Goal: Task Accomplishment & Management: Complete application form

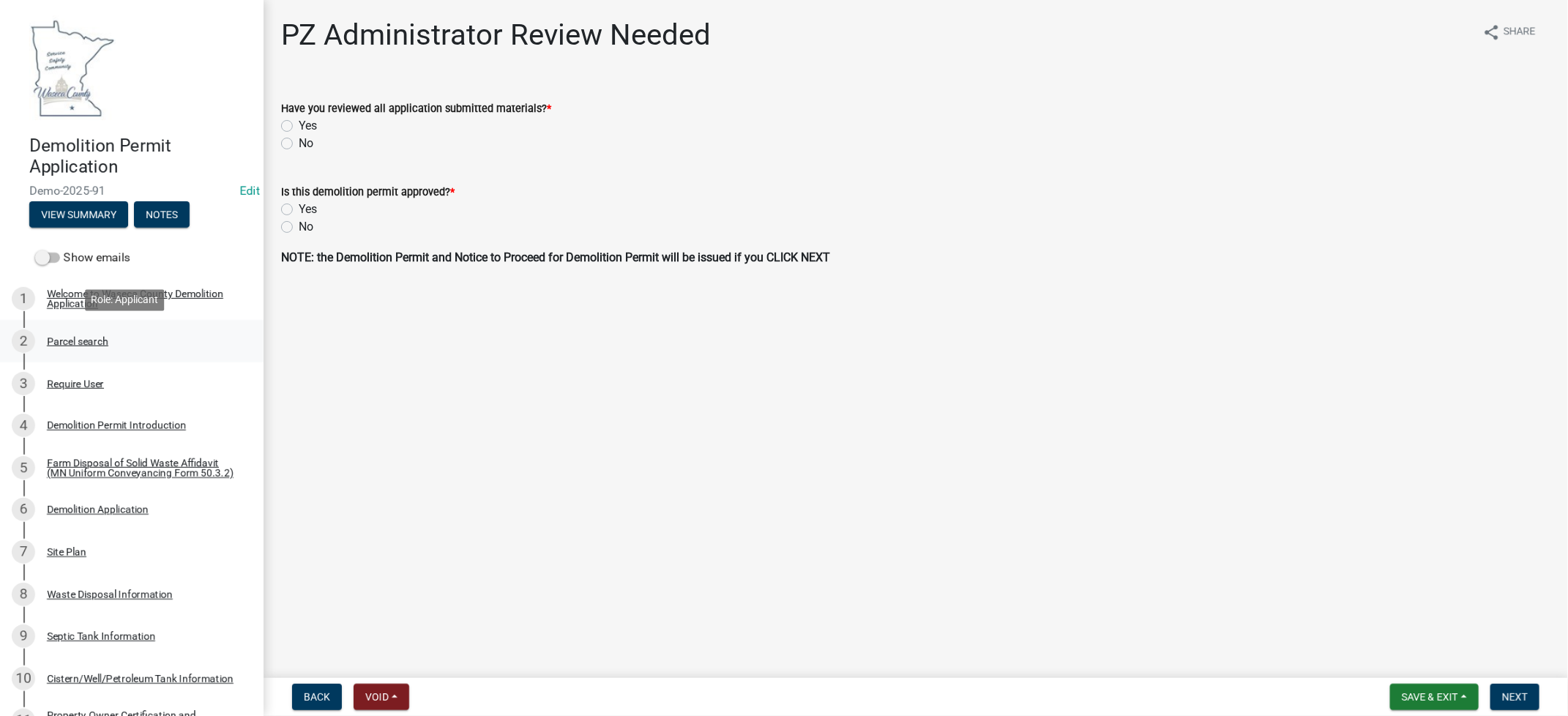
click at [64, 339] on div "Parcel search" at bounding box center [78, 341] width 62 height 10
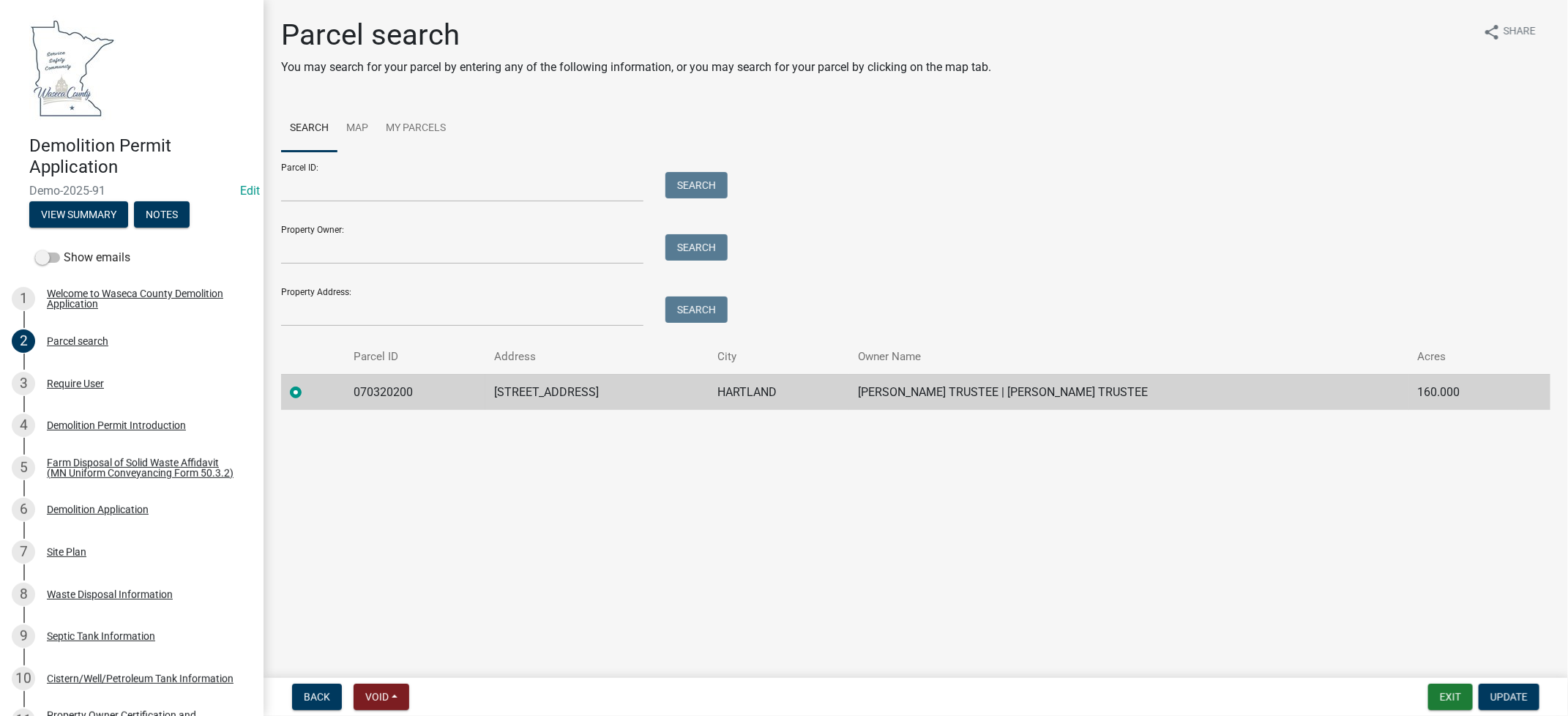
click at [380, 396] on td "070320200" at bounding box center [414, 391] width 140 height 36
copy td "070320200"
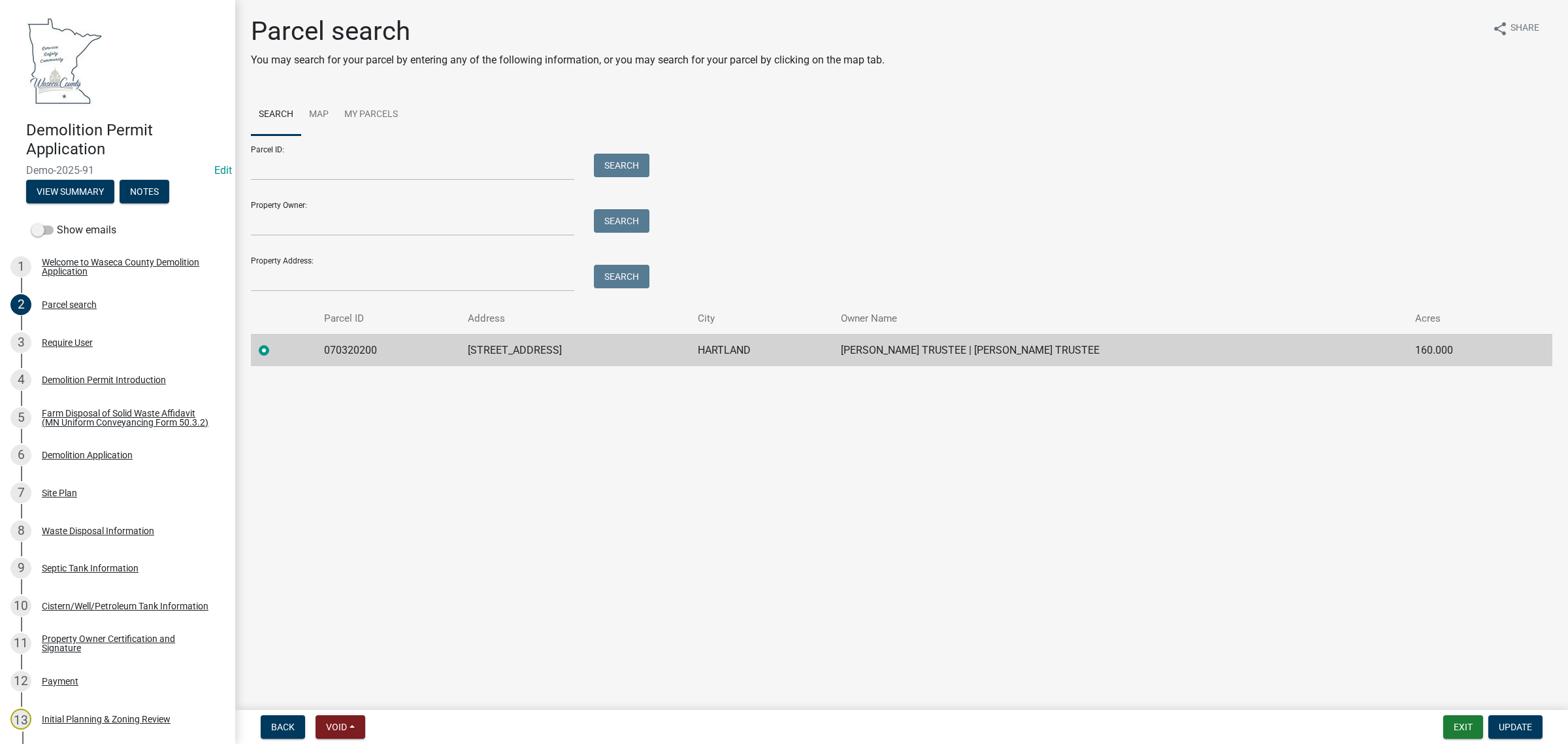
click at [454, 422] on main "Parcel search You may search for your parcel by entering any of the following i…" at bounding box center [902, 352] width 1333 height 705
click at [75, 376] on div "Demolition Permit Introduction" at bounding box center [104, 380] width 124 height 9
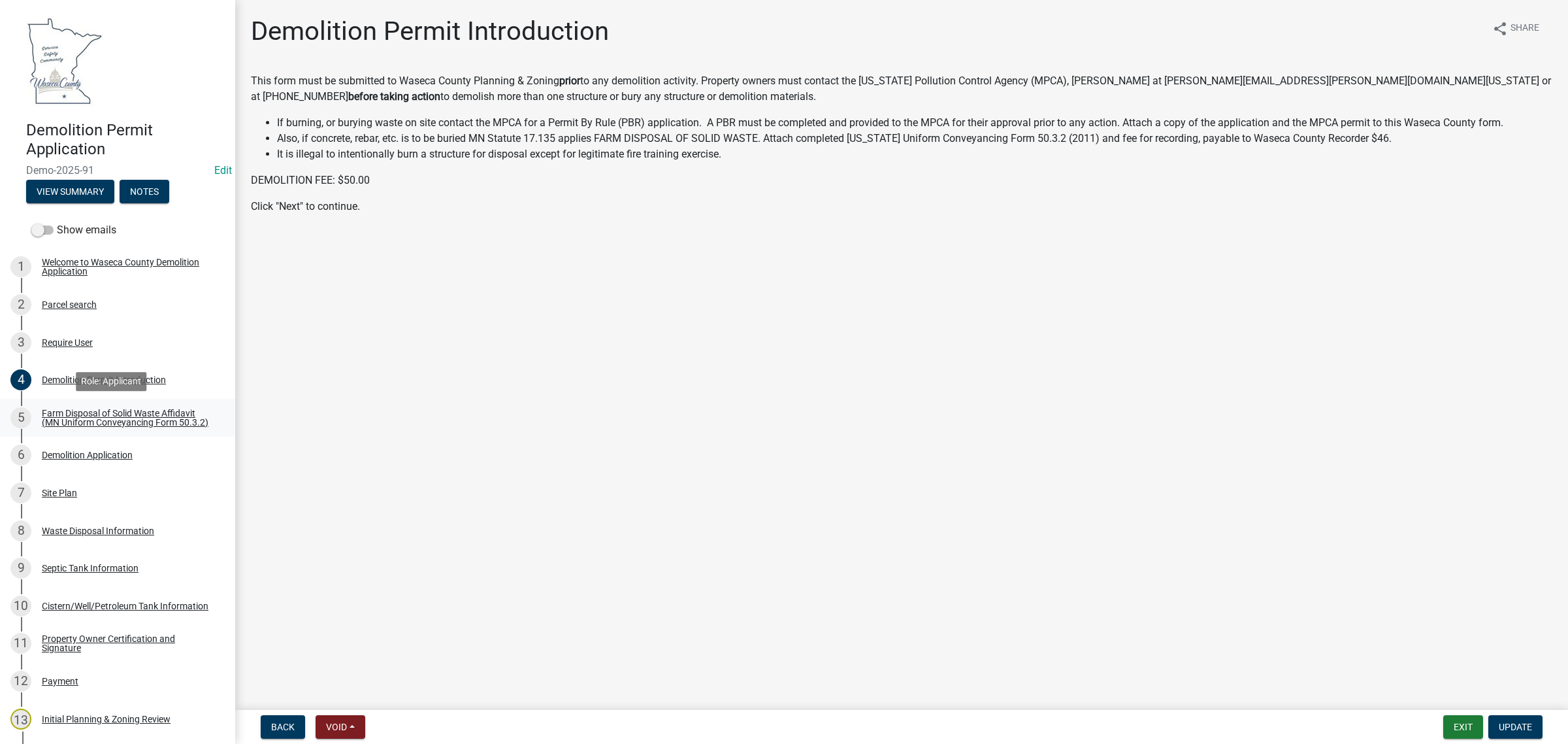
click at [61, 418] on div "Farm Disposal of Solid Waste Affidavit (MN Uniform Conveyancing Form 50.3.2)" at bounding box center [128, 417] width 173 height 18
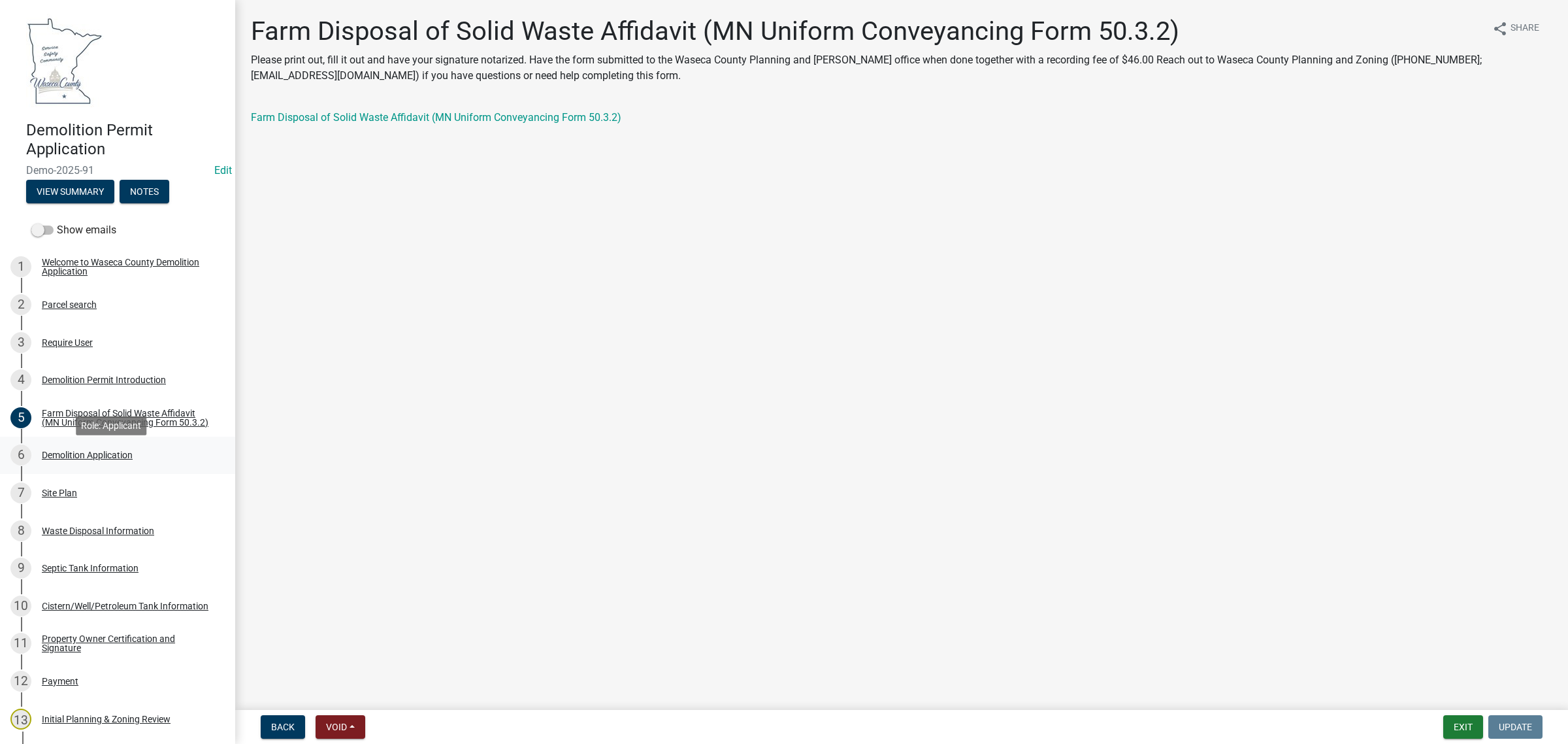
click at [83, 459] on div "Demolition Application" at bounding box center [87, 455] width 91 height 9
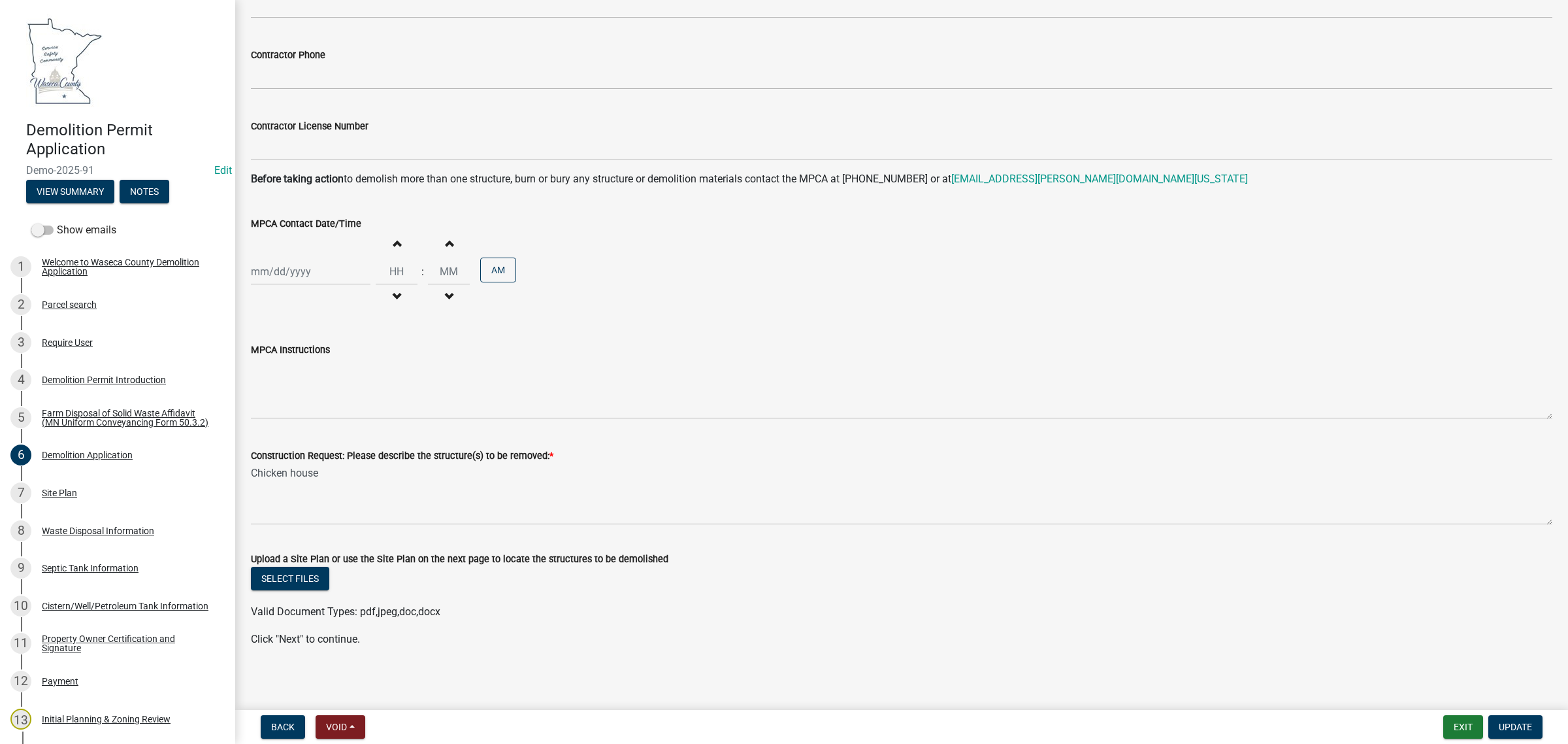
scroll to position [837, 0]
click at [62, 497] on div "Site Plan" at bounding box center [60, 493] width 35 height 9
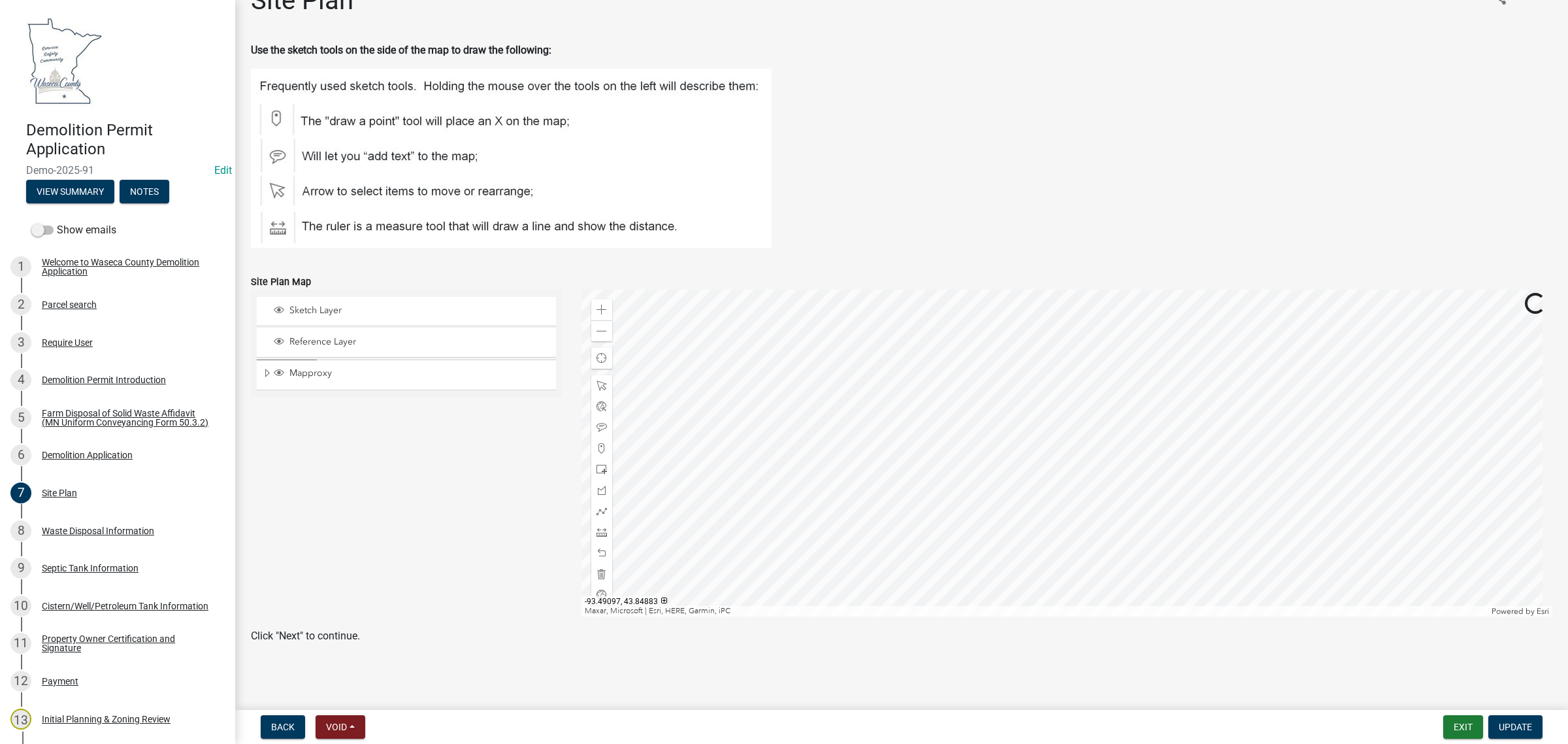
scroll to position [0, 0]
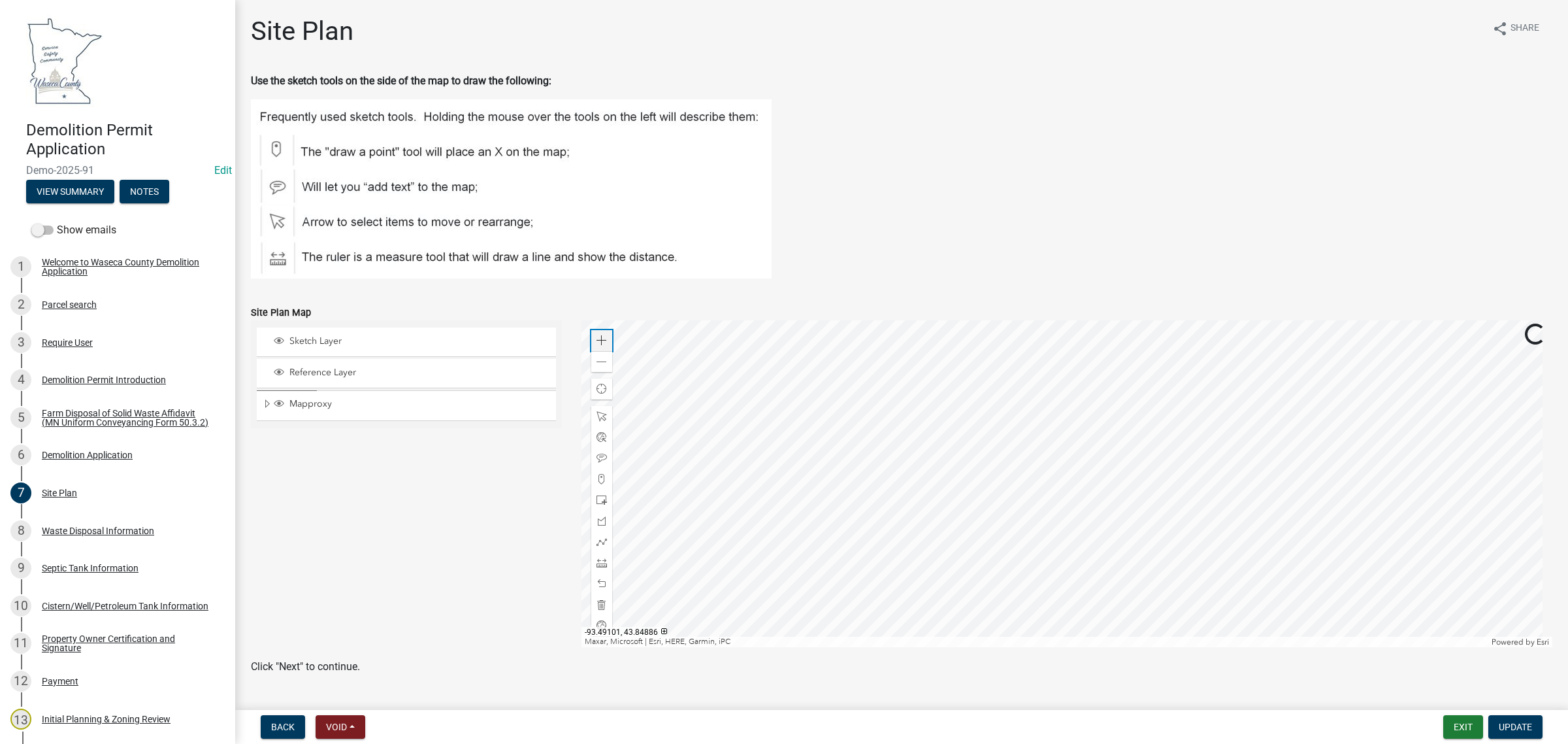
click at [598, 331] on div "Zoom in" at bounding box center [602, 340] width 21 height 21
click at [599, 361] on span at bounding box center [602, 362] width 10 height 10
click at [603, 357] on span at bounding box center [602, 362] width 10 height 10
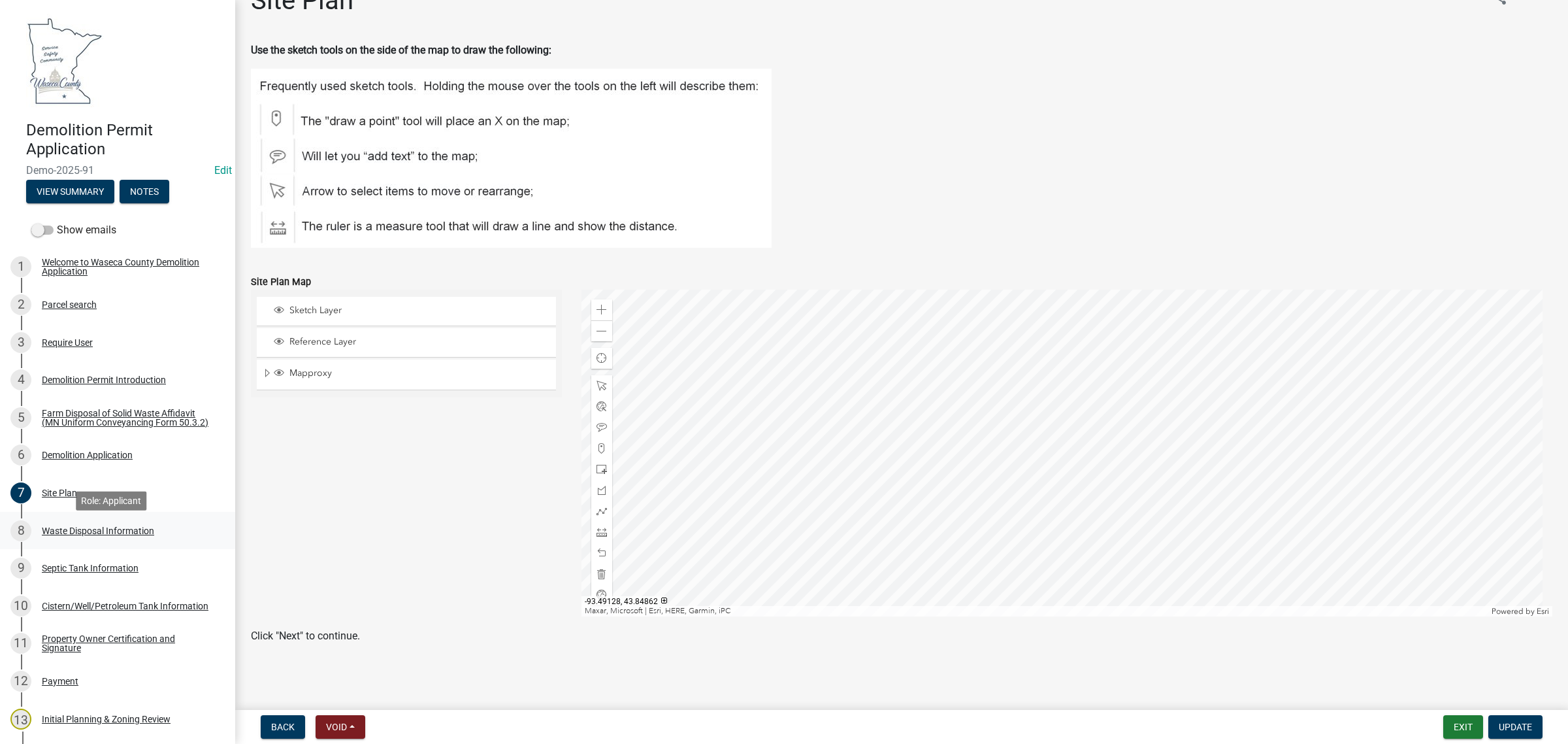
click at [75, 535] on div "Waste Disposal Information" at bounding box center [98, 531] width 113 height 9
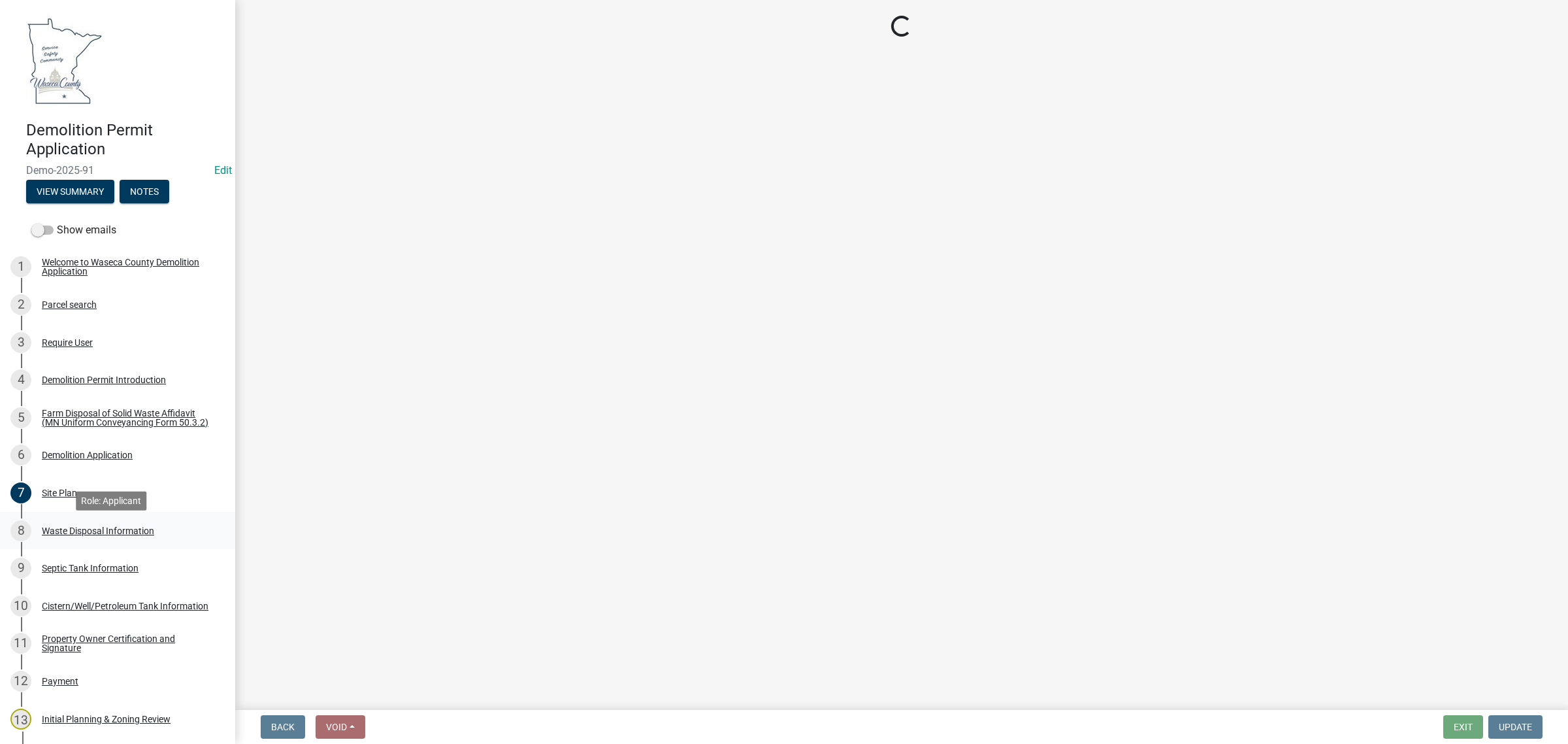
scroll to position [0, 0]
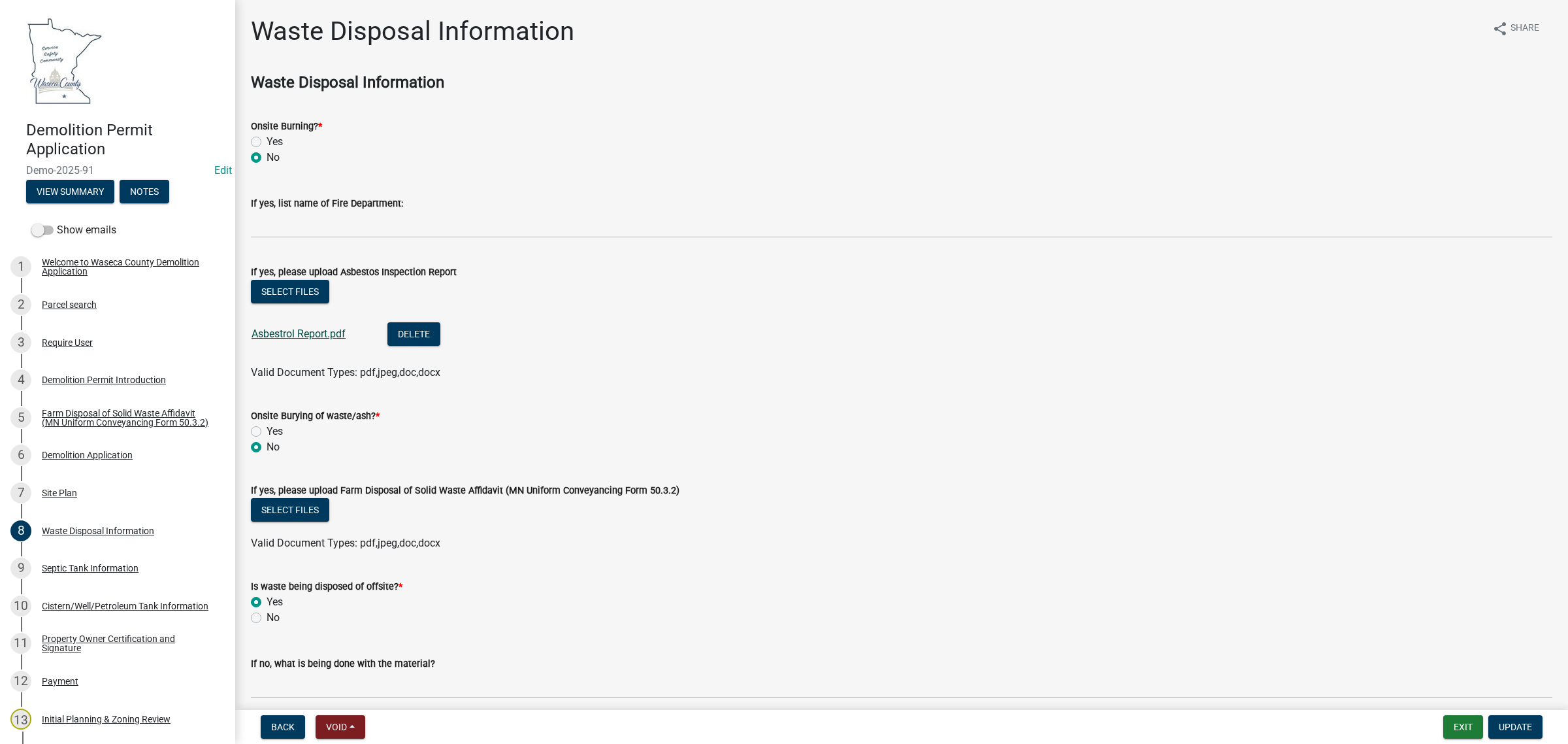
click at [292, 334] on link "Asbestrol Report.pdf" at bounding box center [299, 333] width 94 height 12
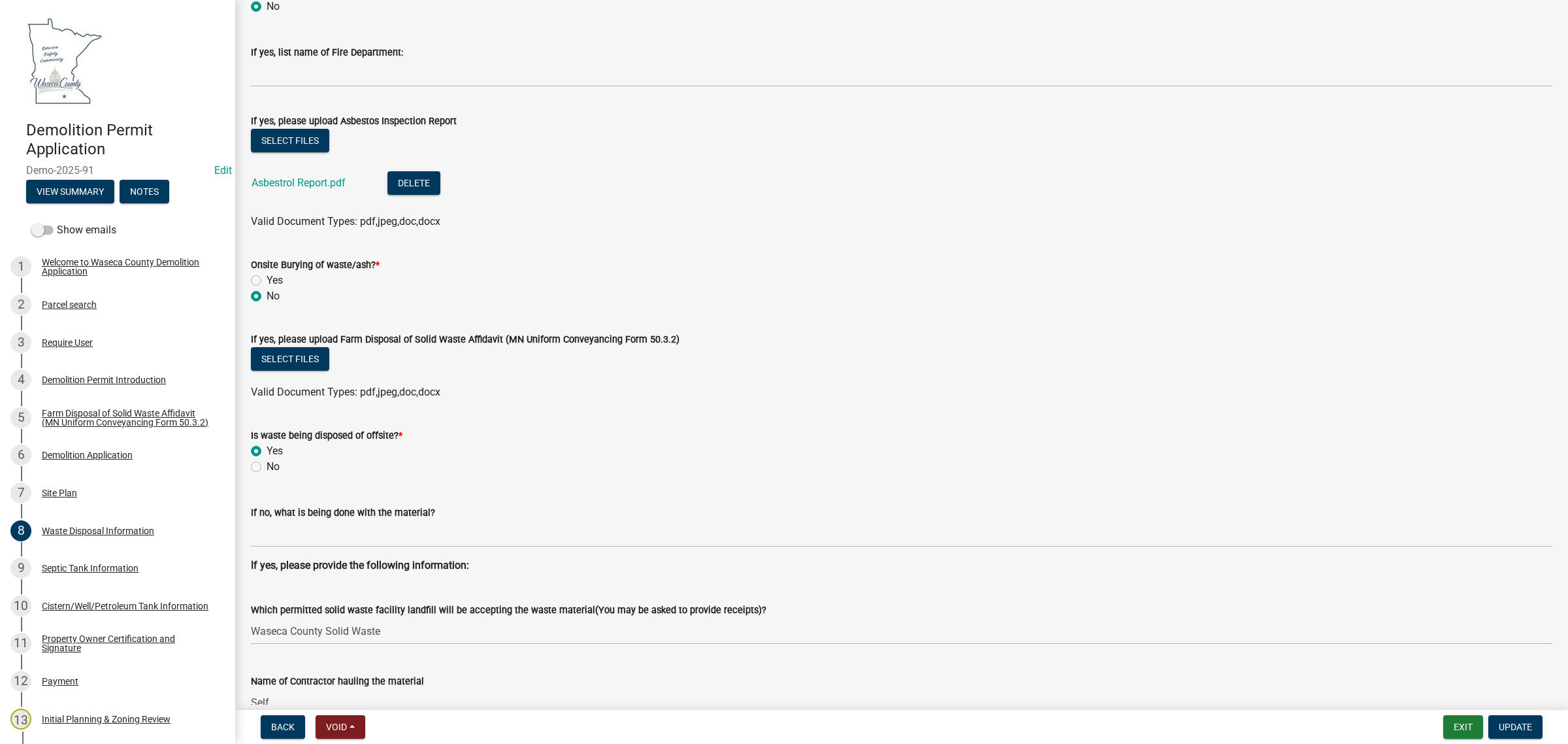
scroll to position [391, 0]
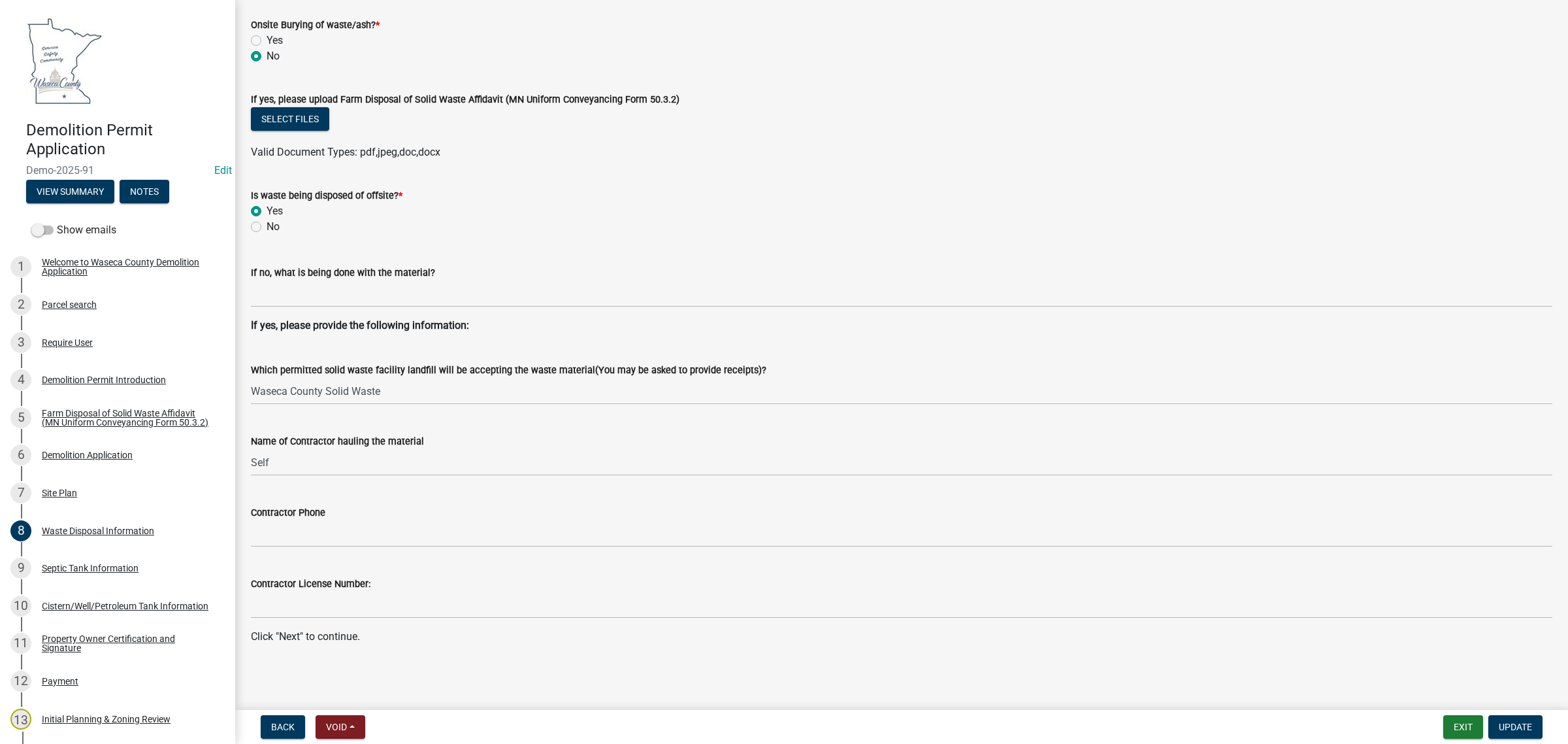
click at [557, 501] on div "Contractor Phone" at bounding box center [902, 516] width 1302 height 61
click at [77, 571] on div "Septic Tank Information" at bounding box center [90, 568] width 97 height 9
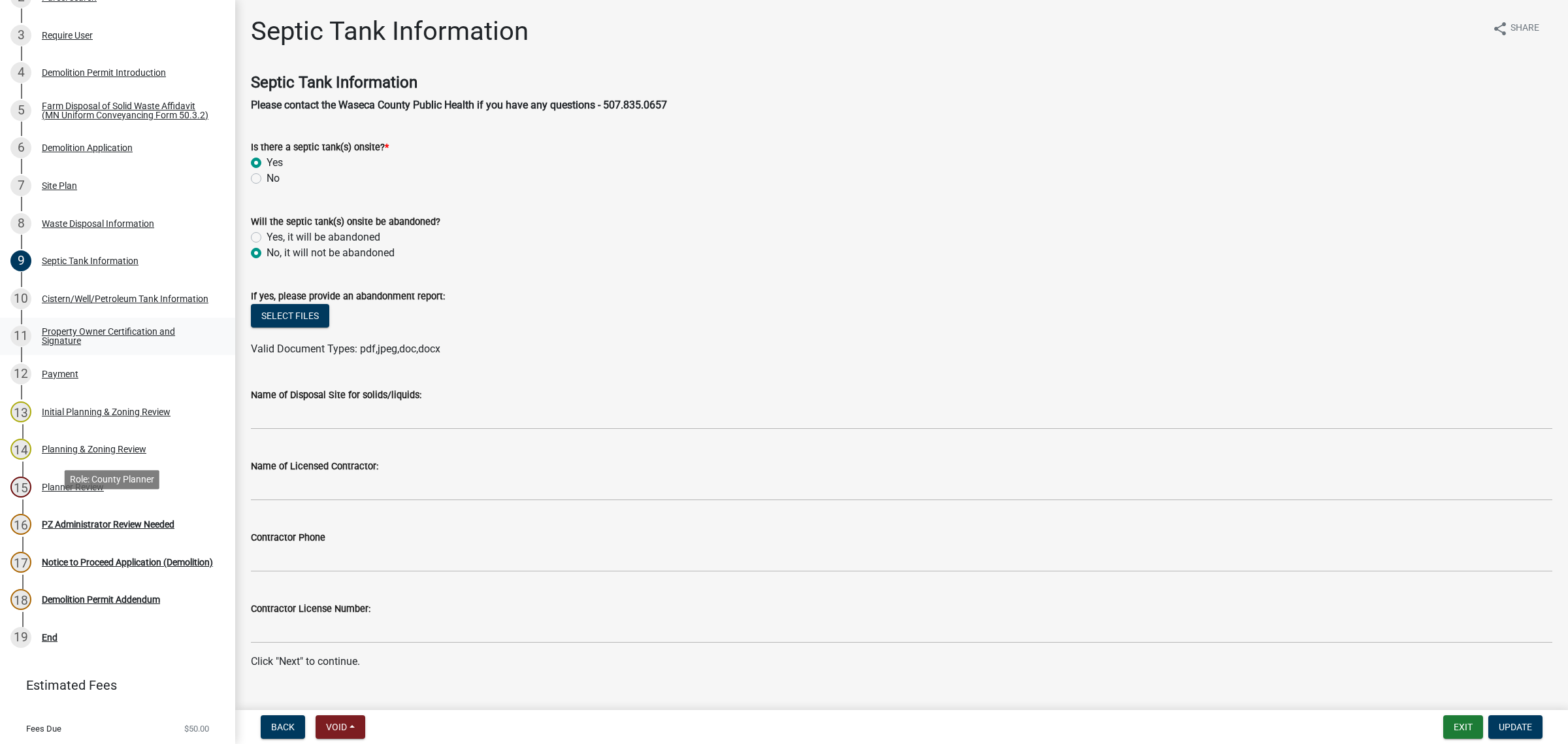
scroll to position [327, 0]
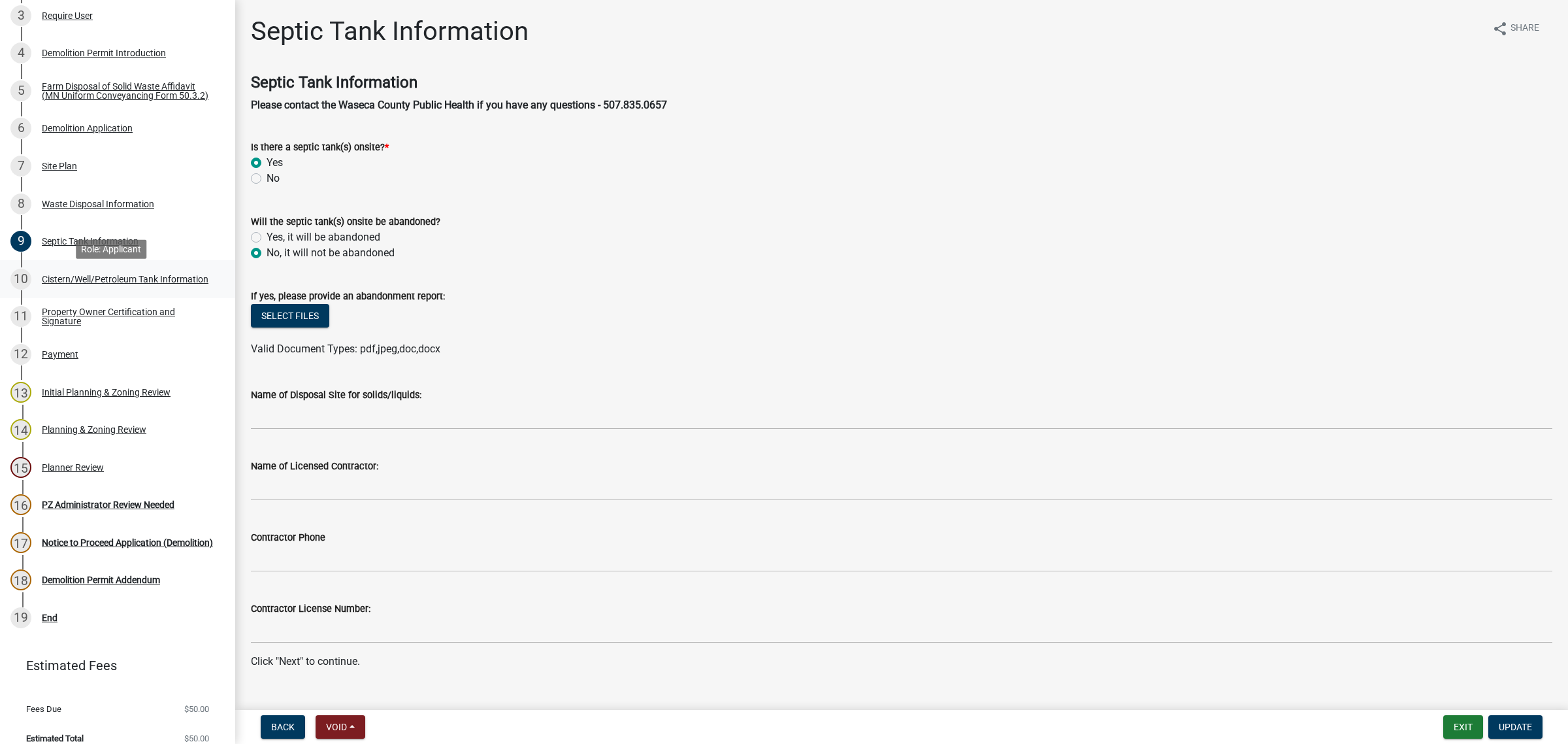
click at [56, 282] on div "Cistern/Well/Petroleum Tank Information" at bounding box center [125, 279] width 167 height 9
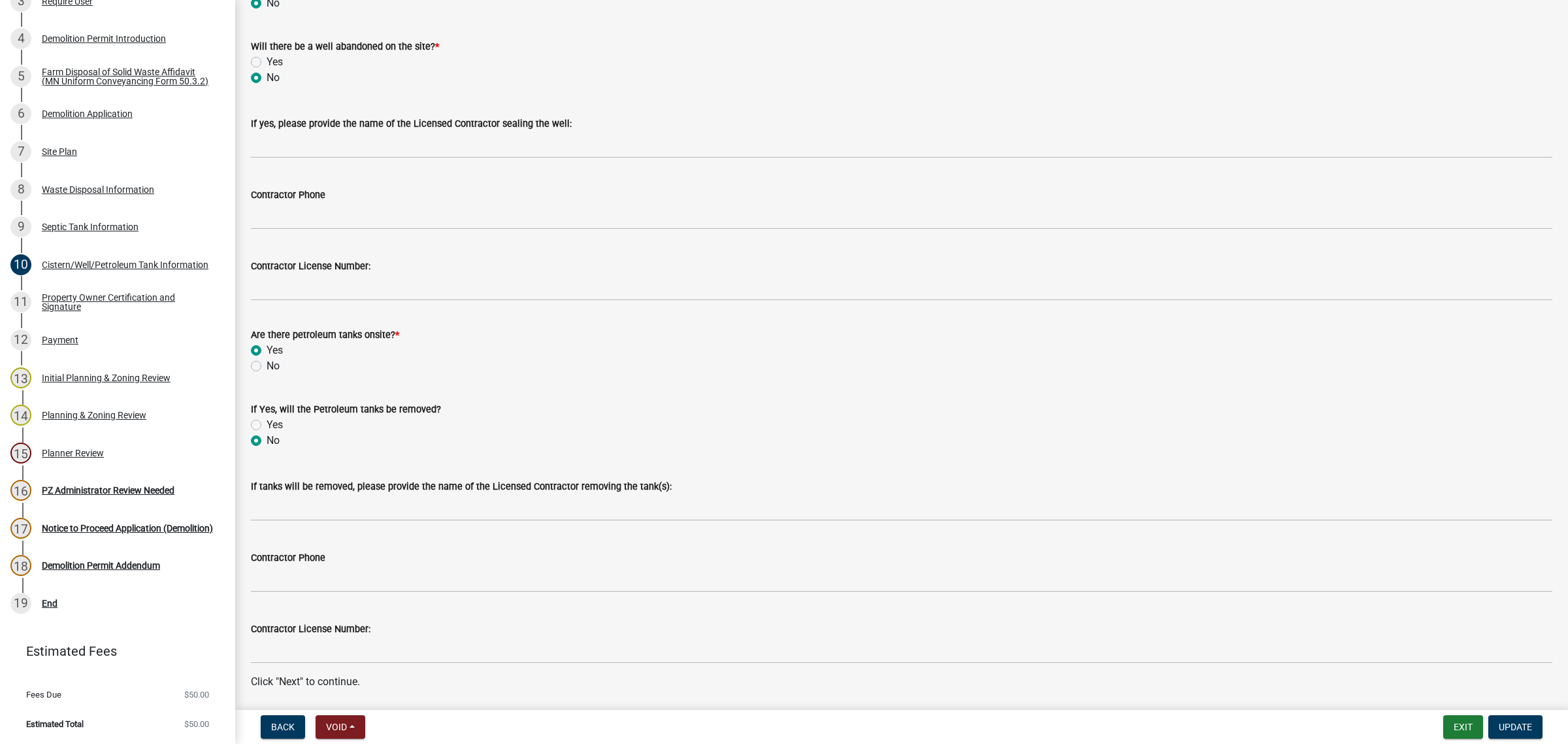
scroll to position [221, 0]
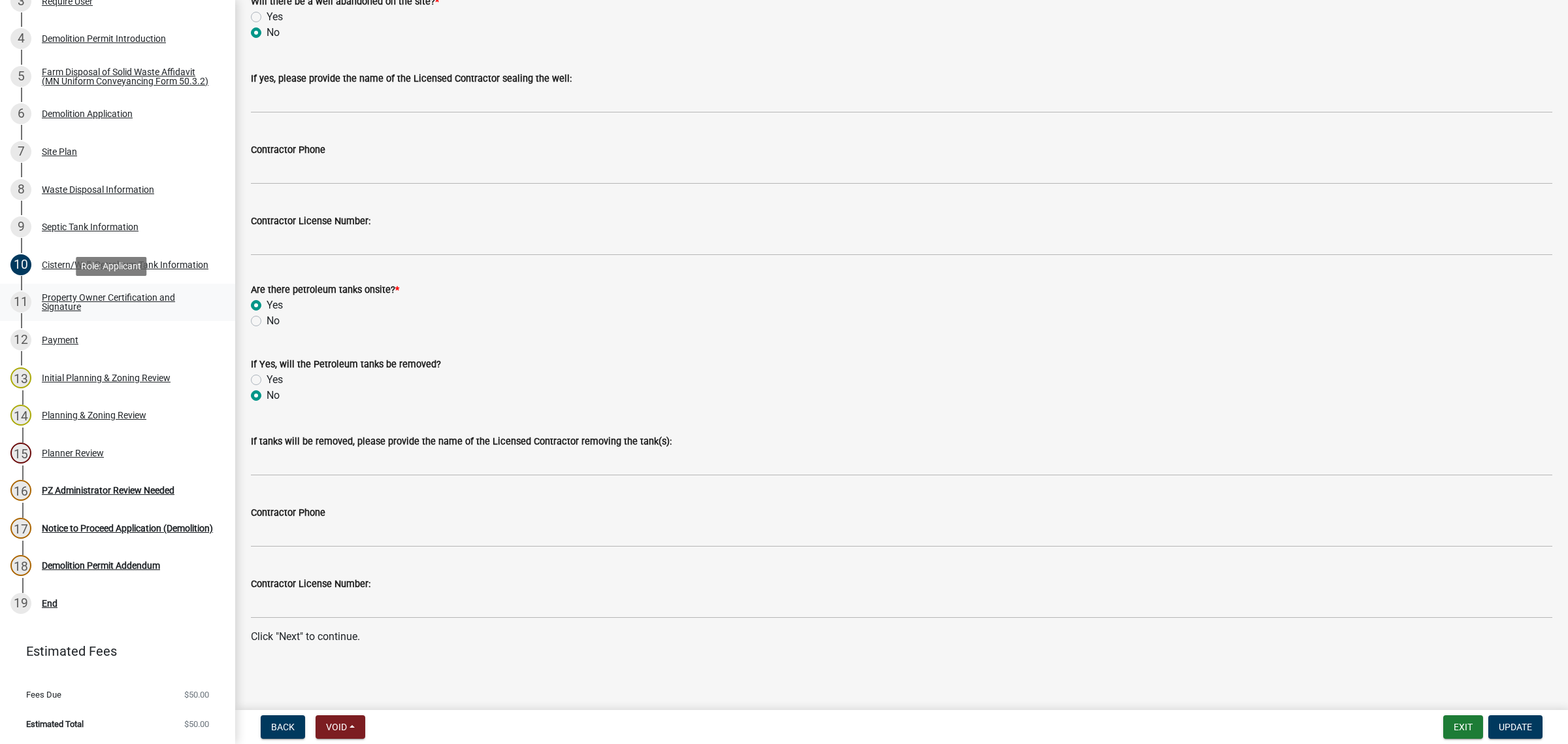
click at [73, 292] on div "Property Owner Certification and Signature" at bounding box center [128, 302] width 173 height 18
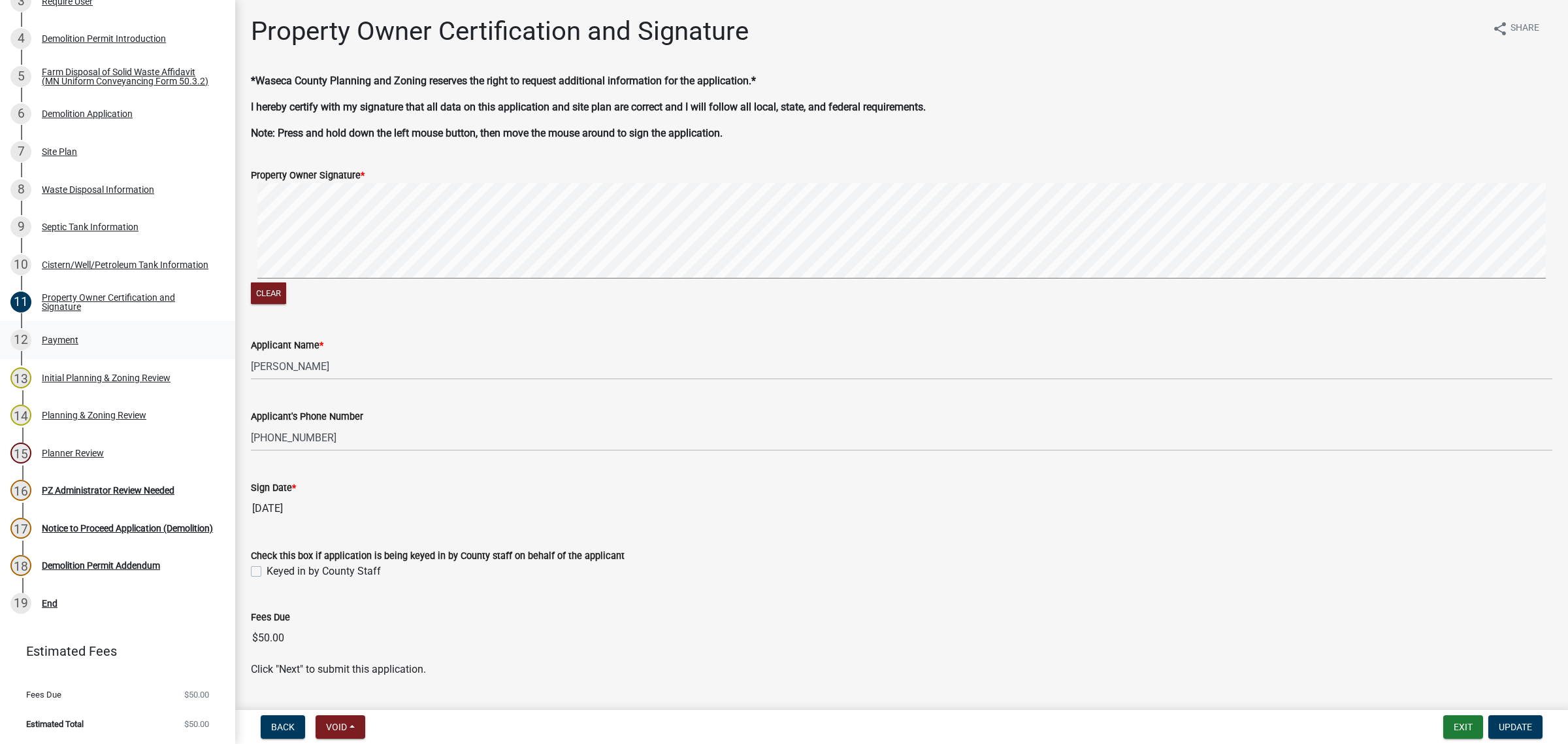
click at [53, 338] on div "Payment" at bounding box center [60, 340] width 37 height 9
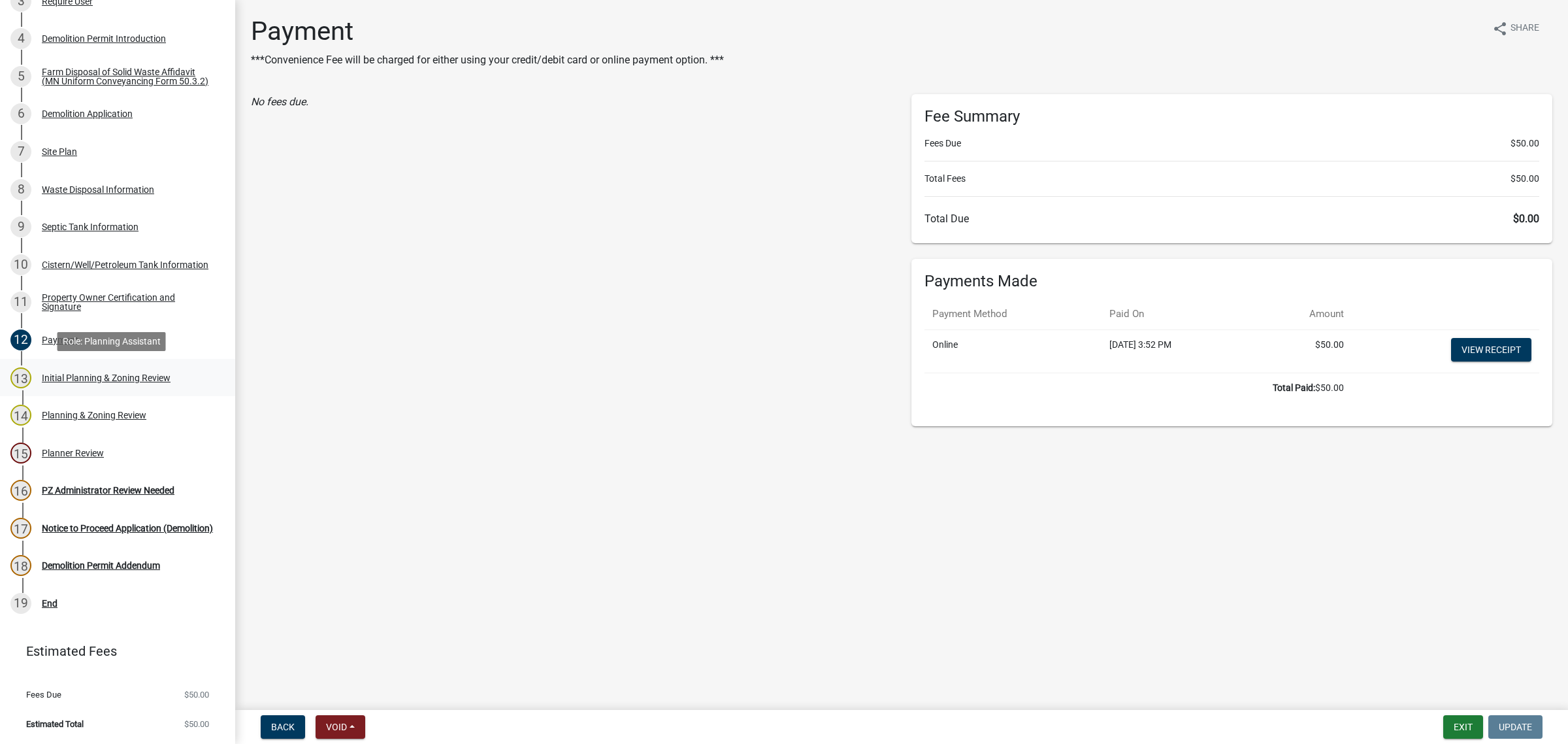
click at [69, 380] on div "Initial Planning & Zoning Review" at bounding box center [106, 378] width 129 height 9
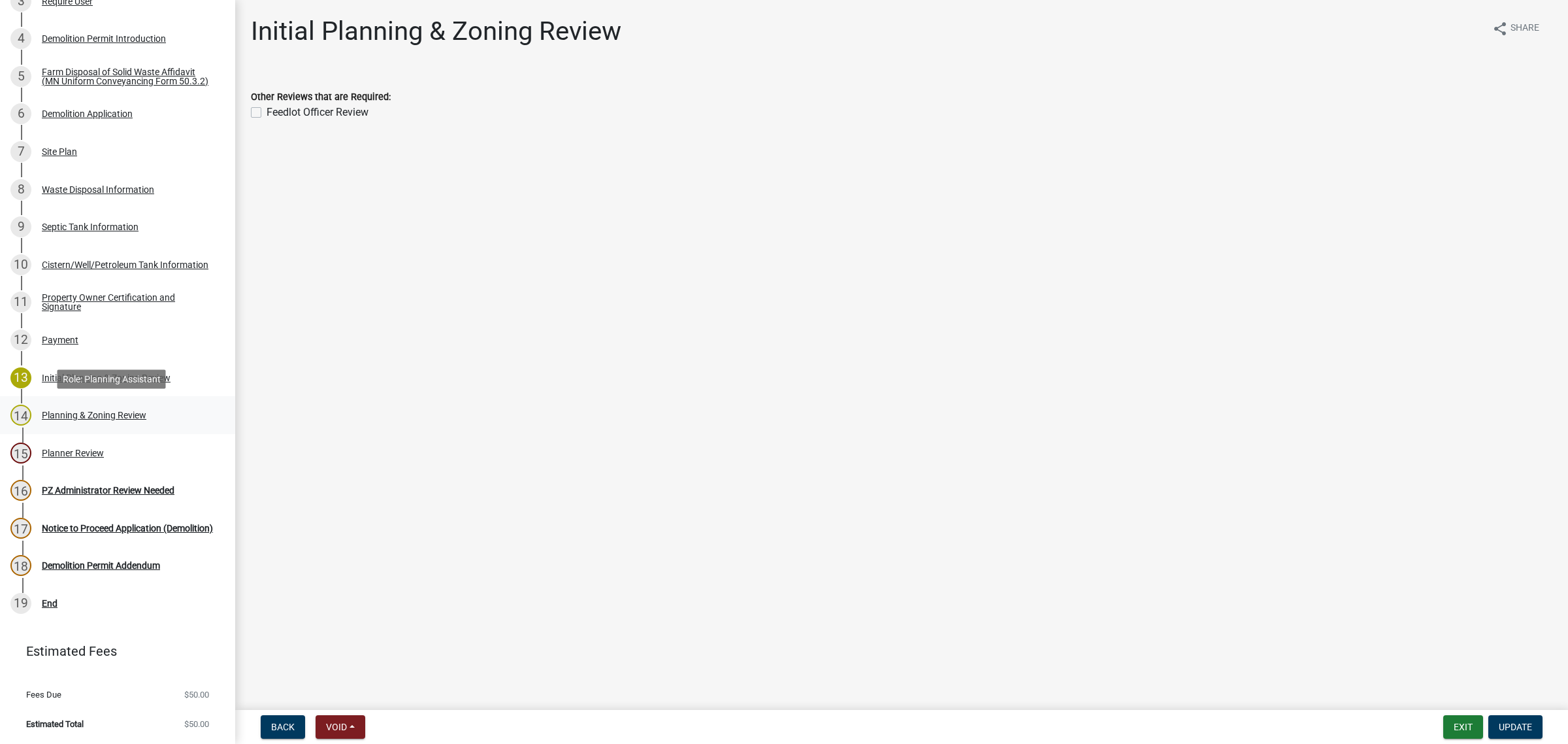
click at [73, 414] on div "Planning & Zoning Review" at bounding box center [94, 415] width 105 height 9
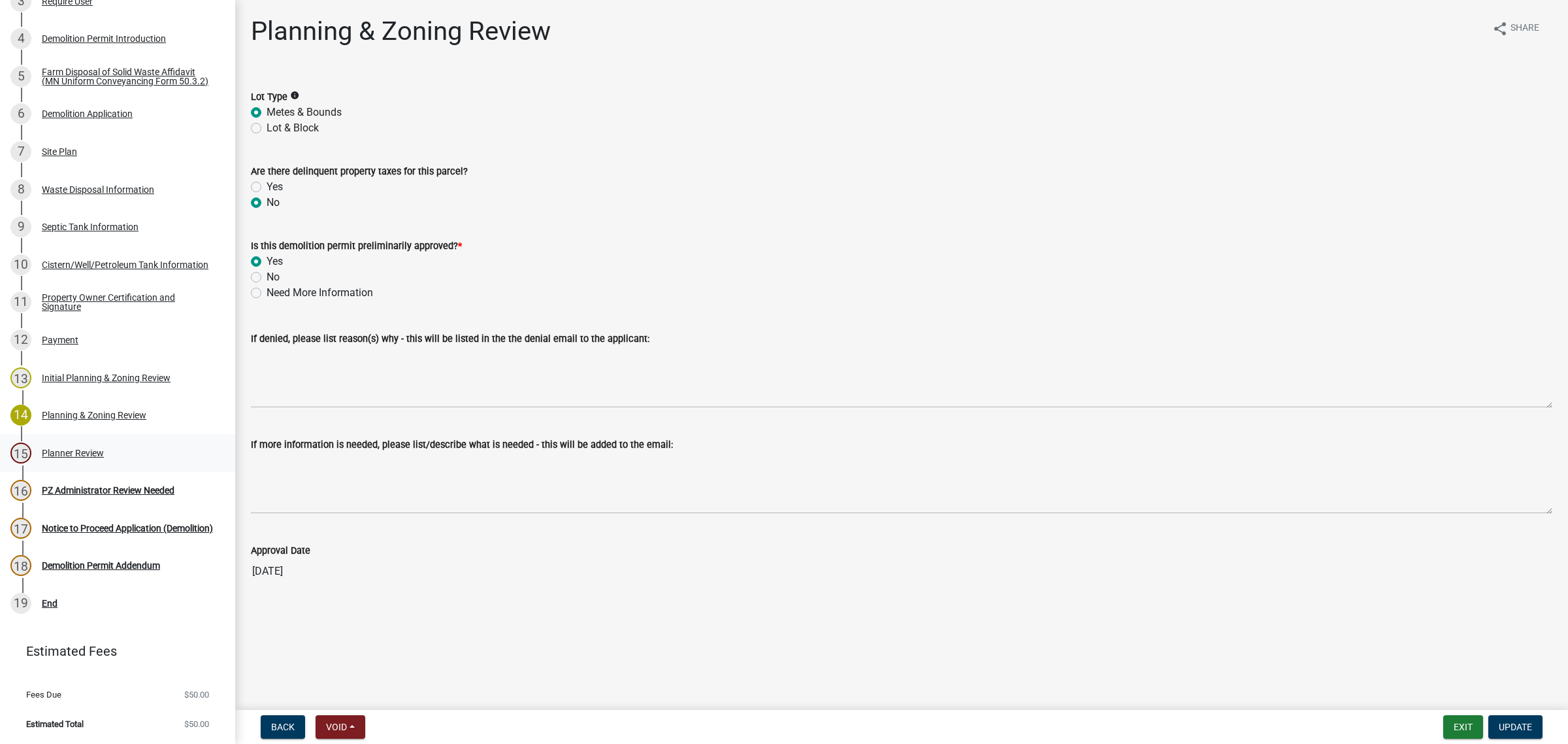
click at [54, 450] on div "Planner Review" at bounding box center [73, 453] width 62 height 9
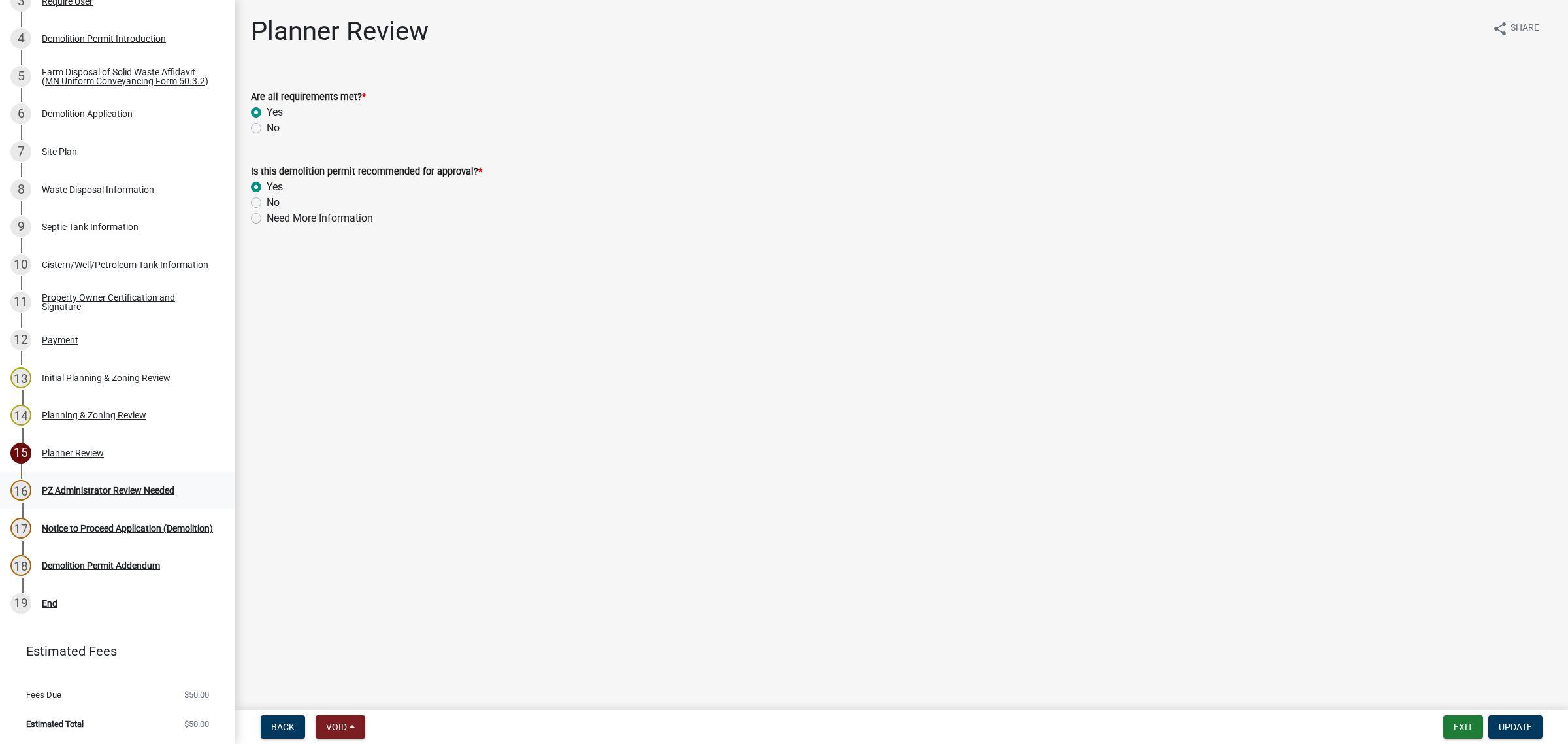
click at [65, 486] on div "PZ Administrator Review Needed" at bounding box center [108, 490] width 133 height 9
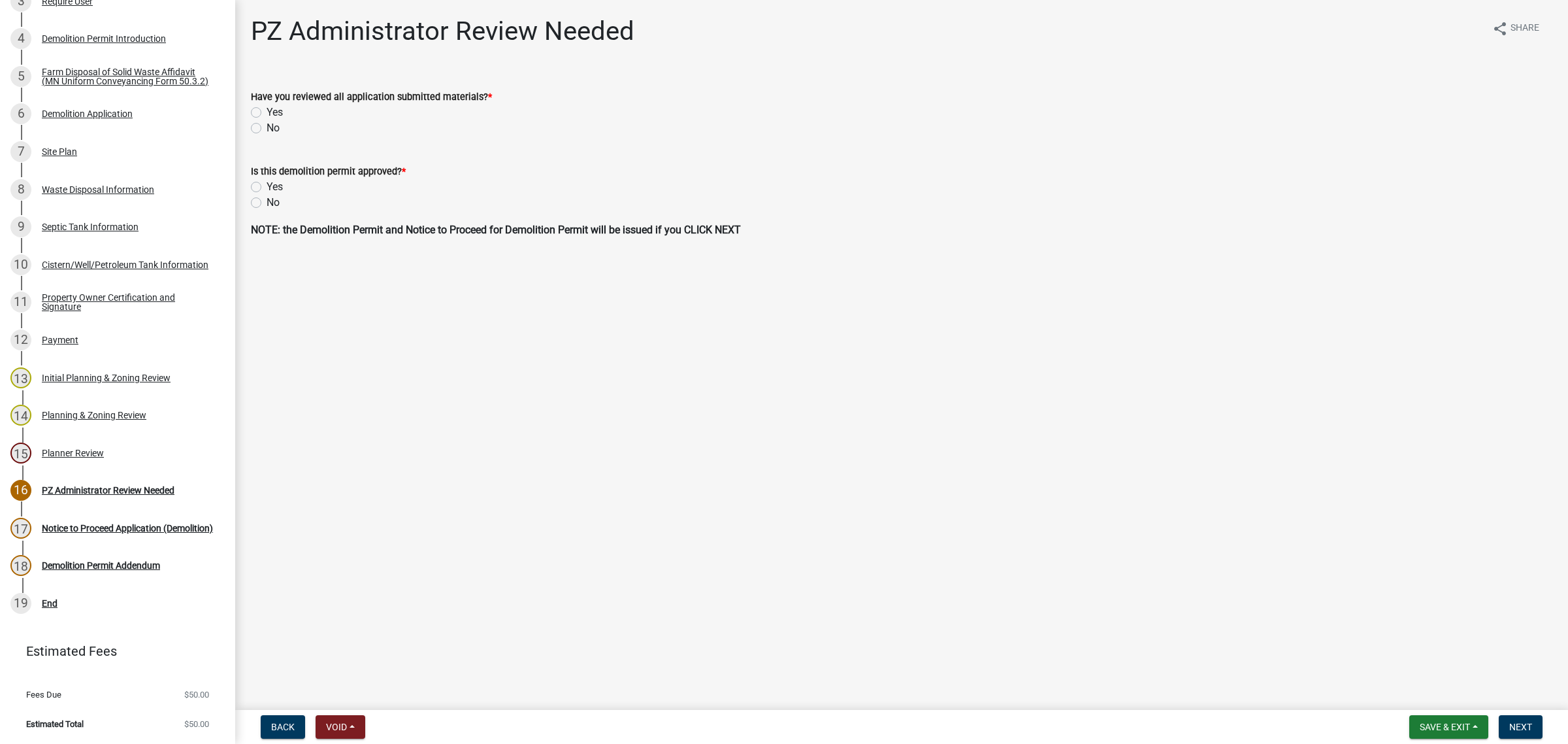
click at [267, 110] on label "Yes" at bounding box center [275, 113] width 16 height 16
click at [267, 110] on input "Yes" at bounding box center [271, 109] width 9 height 9
radio input "true"
click at [267, 185] on label "Yes" at bounding box center [275, 187] width 16 height 16
click at [267, 185] on input "Yes" at bounding box center [271, 183] width 9 height 9
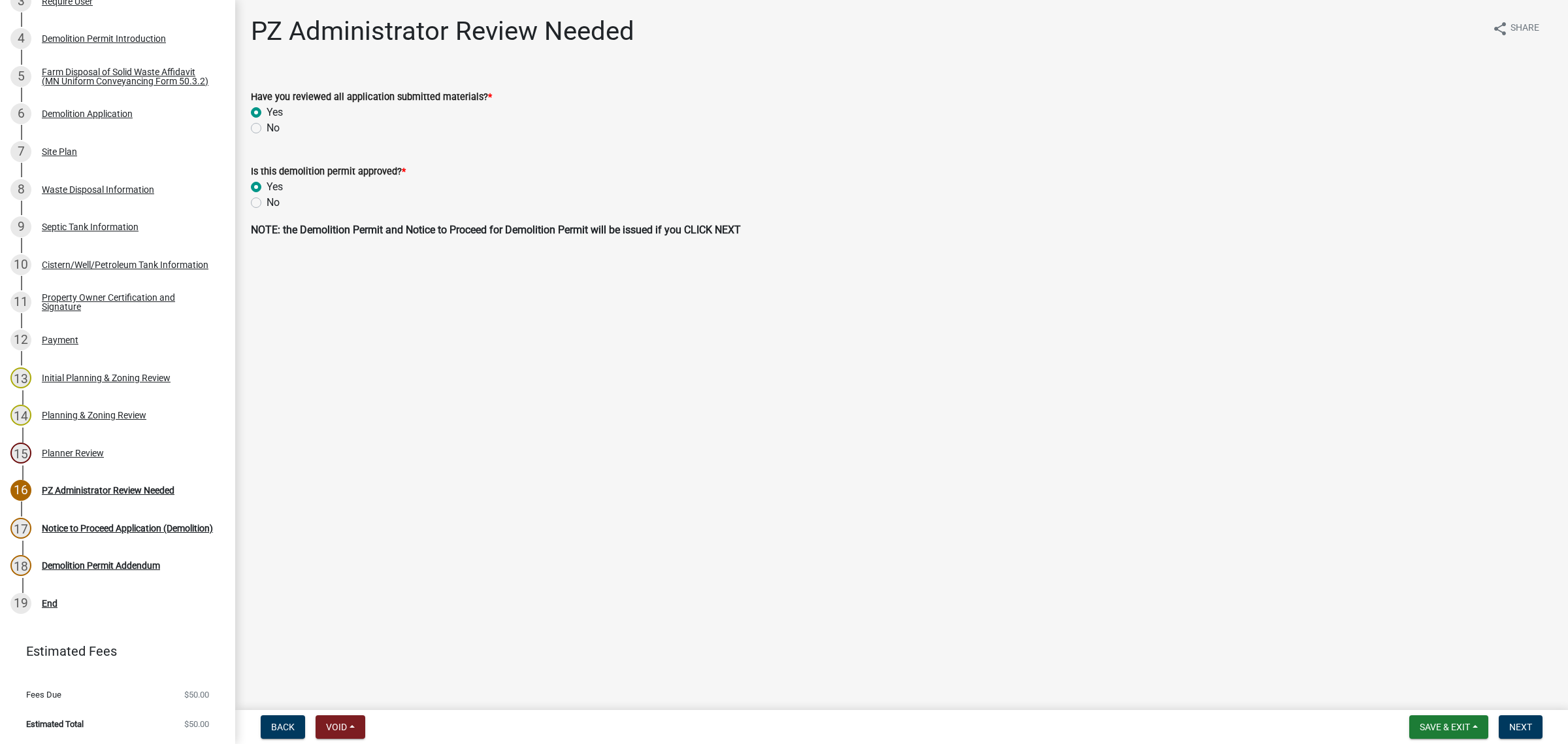
radio input "true"
click at [1399, 639] on span "Next" at bounding box center [1520, 727] width 23 height 10
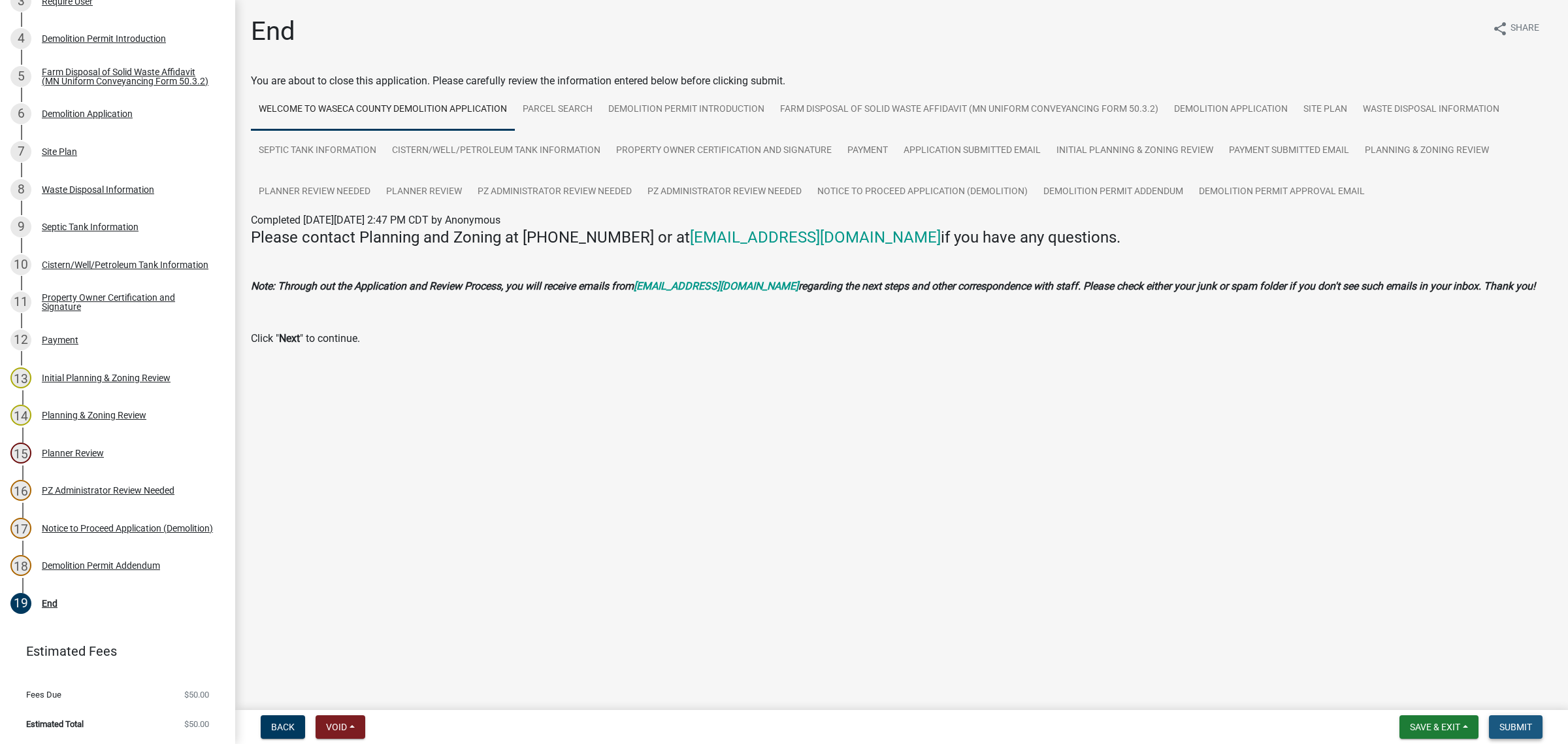
click at [1399, 639] on span "Submit" at bounding box center [1516, 727] width 33 height 10
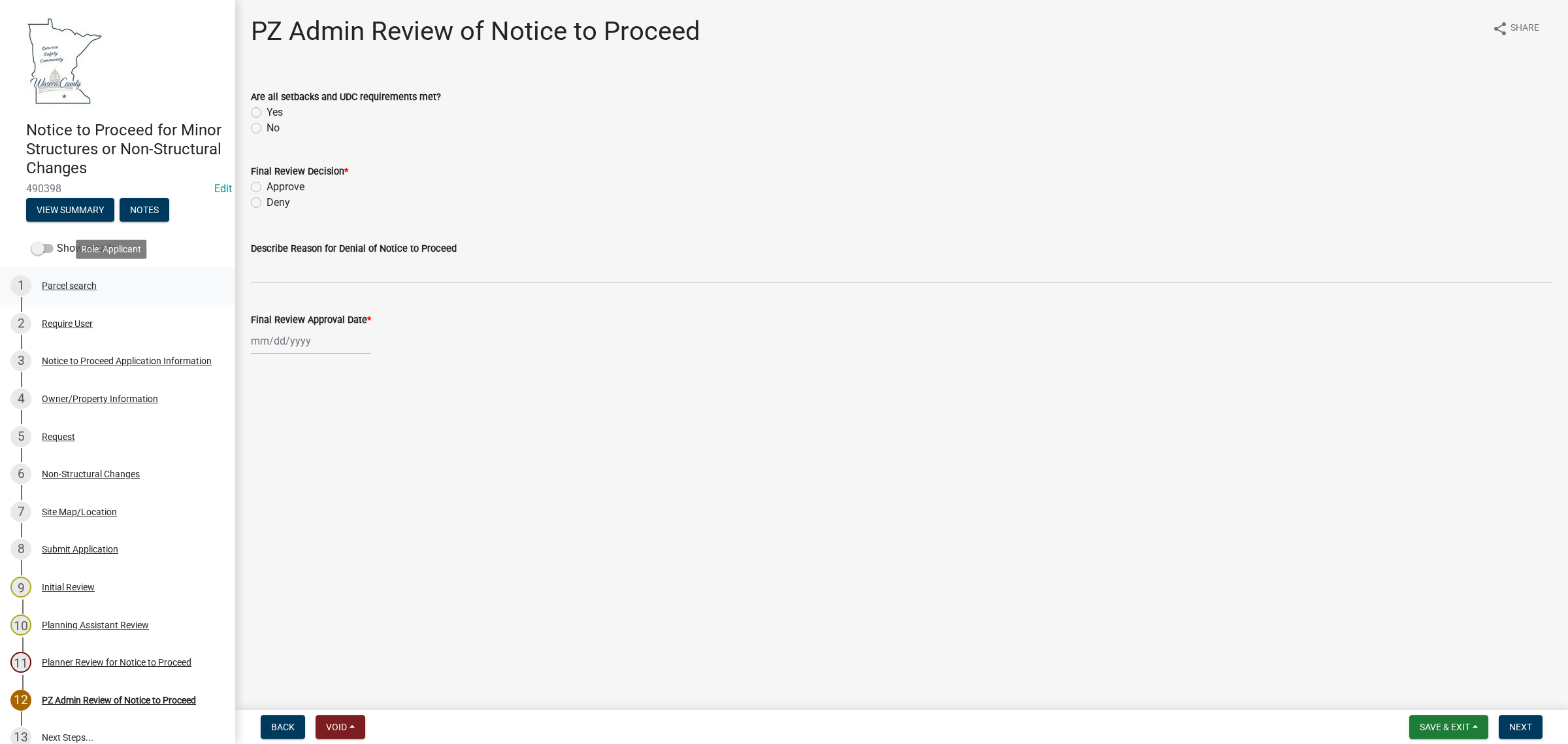
click at [67, 288] on div "Parcel search" at bounding box center [69, 286] width 55 height 9
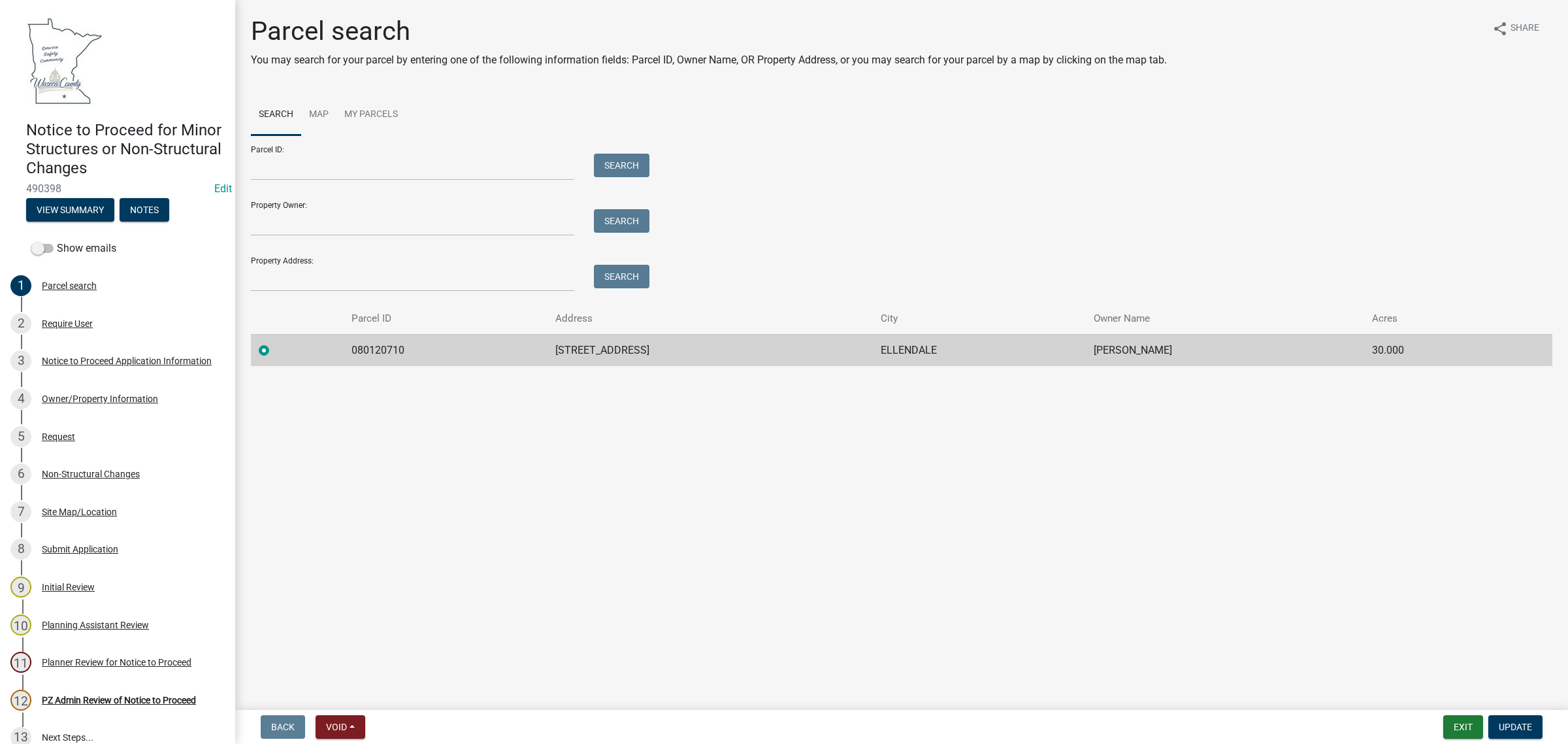
click at [373, 351] on td "080120710" at bounding box center [445, 349] width 203 height 32
copy td "080120710"
click at [419, 399] on main "Parcel search You may search for your parcel by entering one of the following i…" at bounding box center [902, 352] width 1333 height 705
click at [50, 436] on div "Request" at bounding box center [58, 436] width 33 height 9
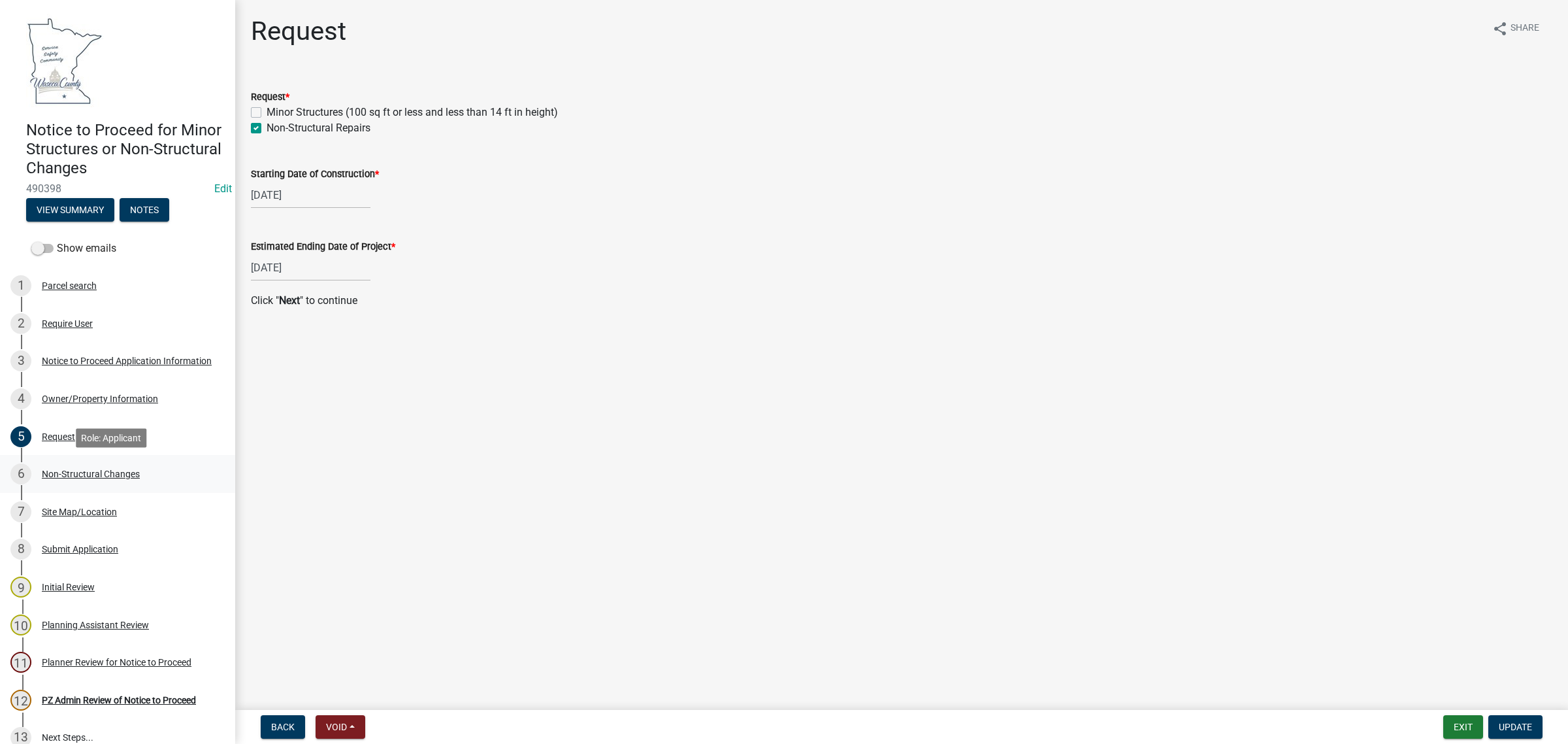
click at [90, 472] on div "Non-Structural Changes" at bounding box center [91, 474] width 98 height 9
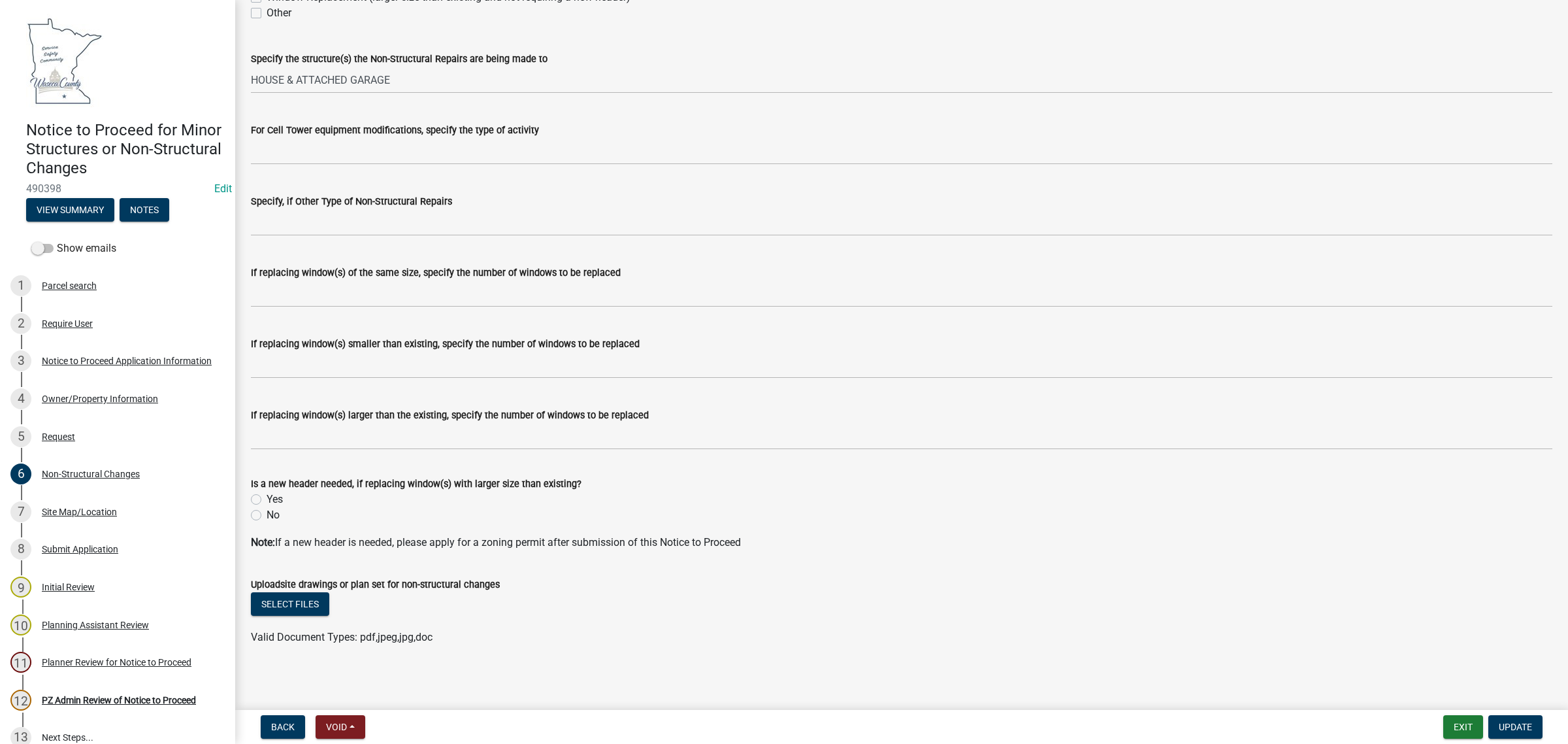
scroll to position [211, 0]
click at [95, 512] on div "Site Map/Location" at bounding box center [79, 512] width 75 height 9
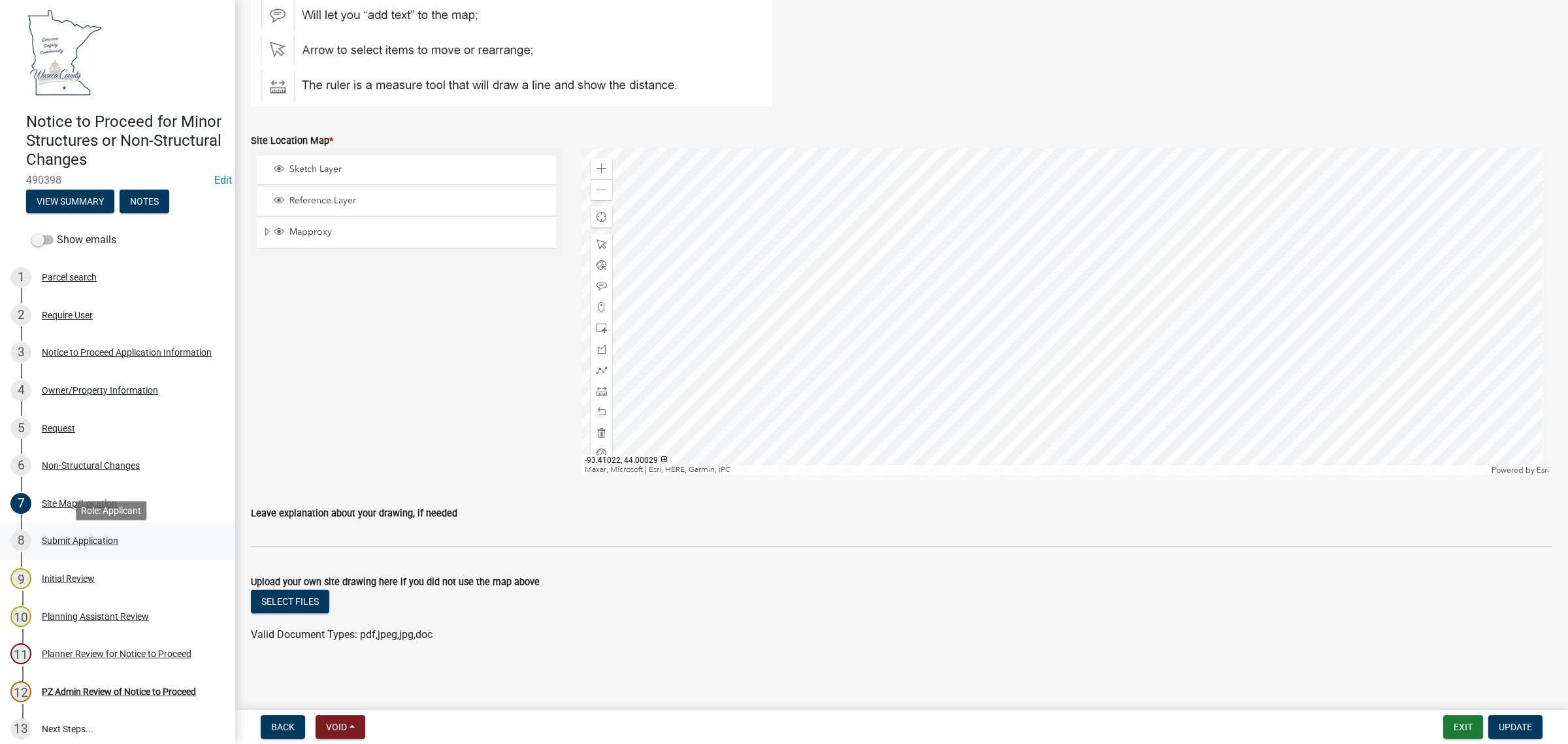
scroll to position [17, 0]
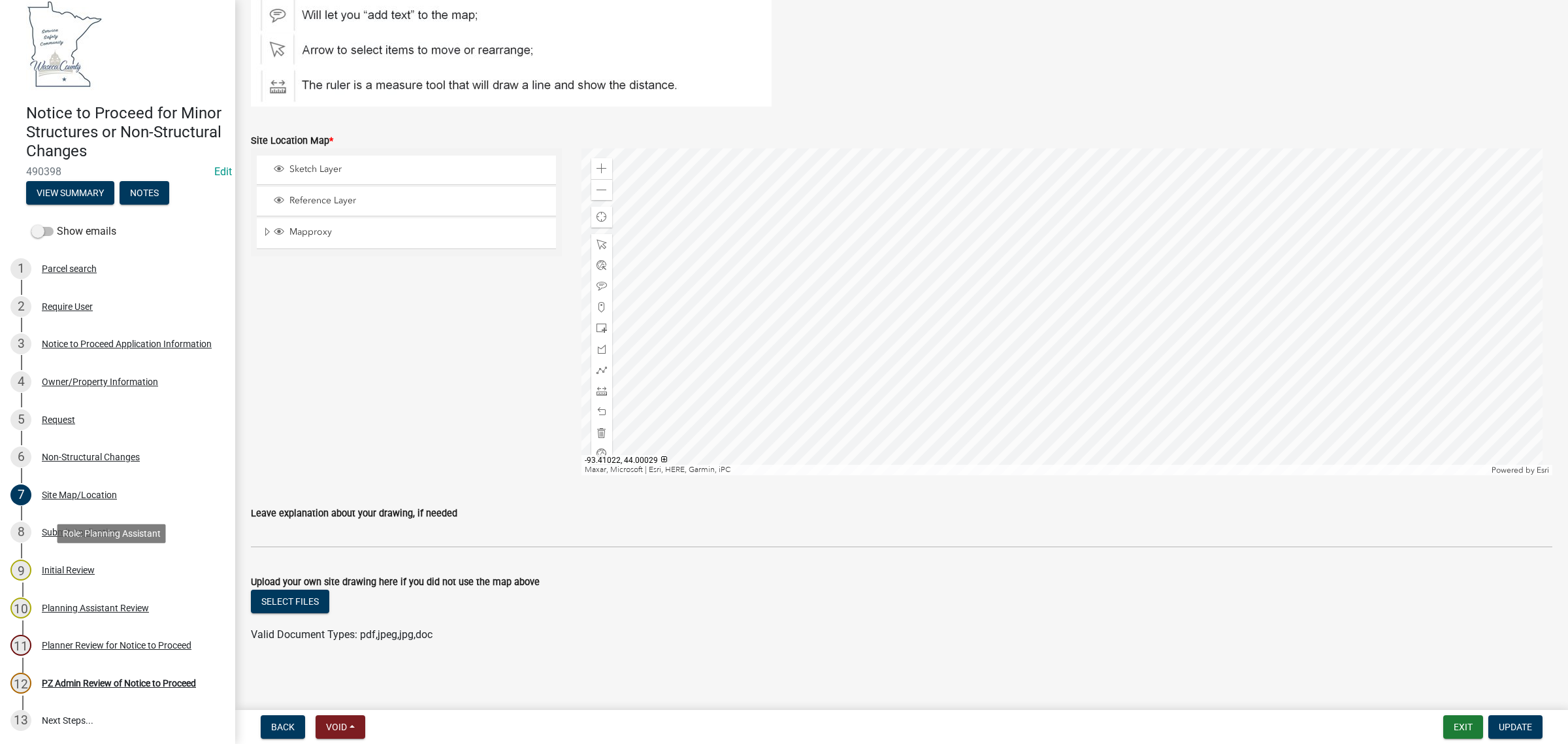
click at [78, 571] on div "Initial Review" at bounding box center [68, 570] width 53 height 9
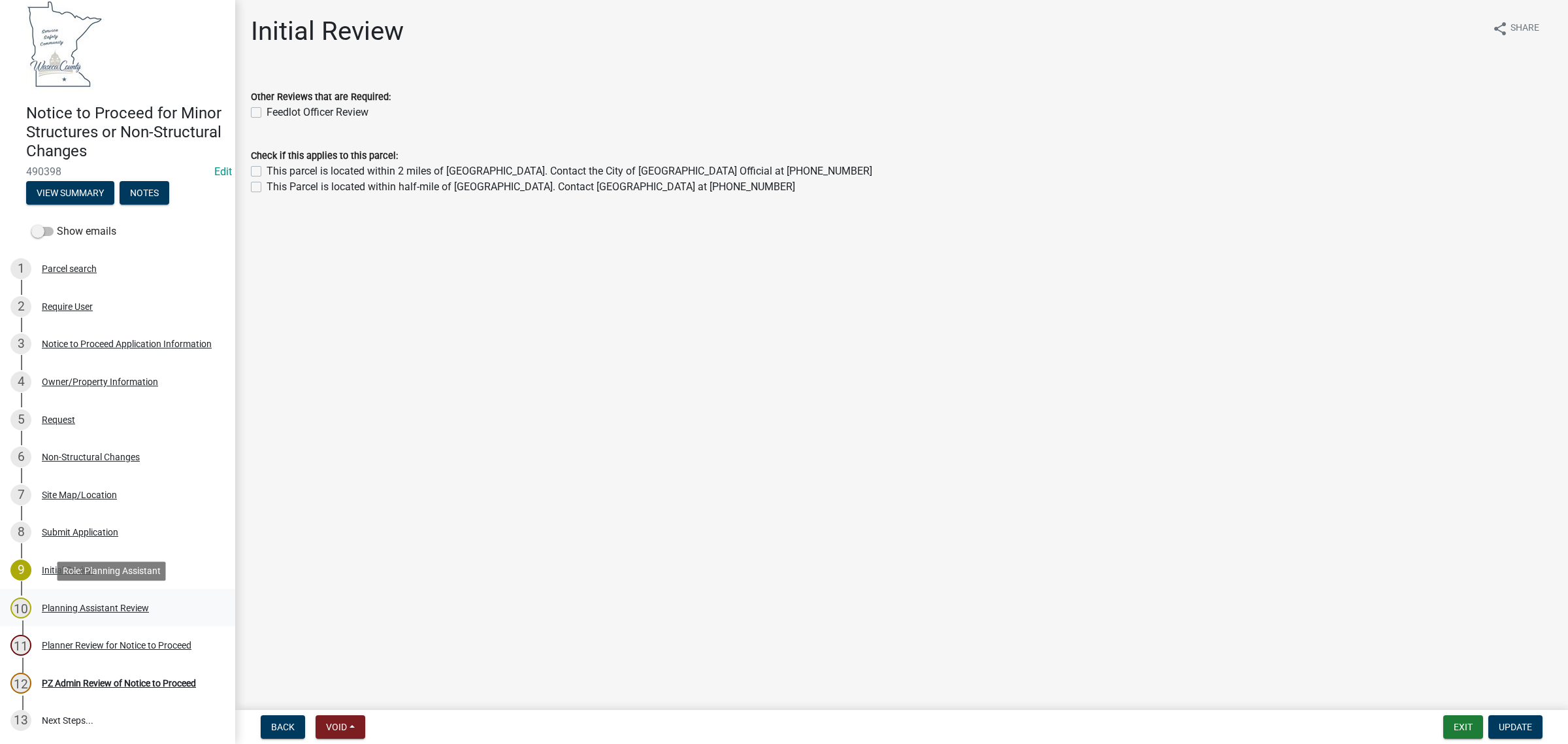
click at [79, 608] on div "Planning Assistant Review" at bounding box center [96, 608] width 107 height 9
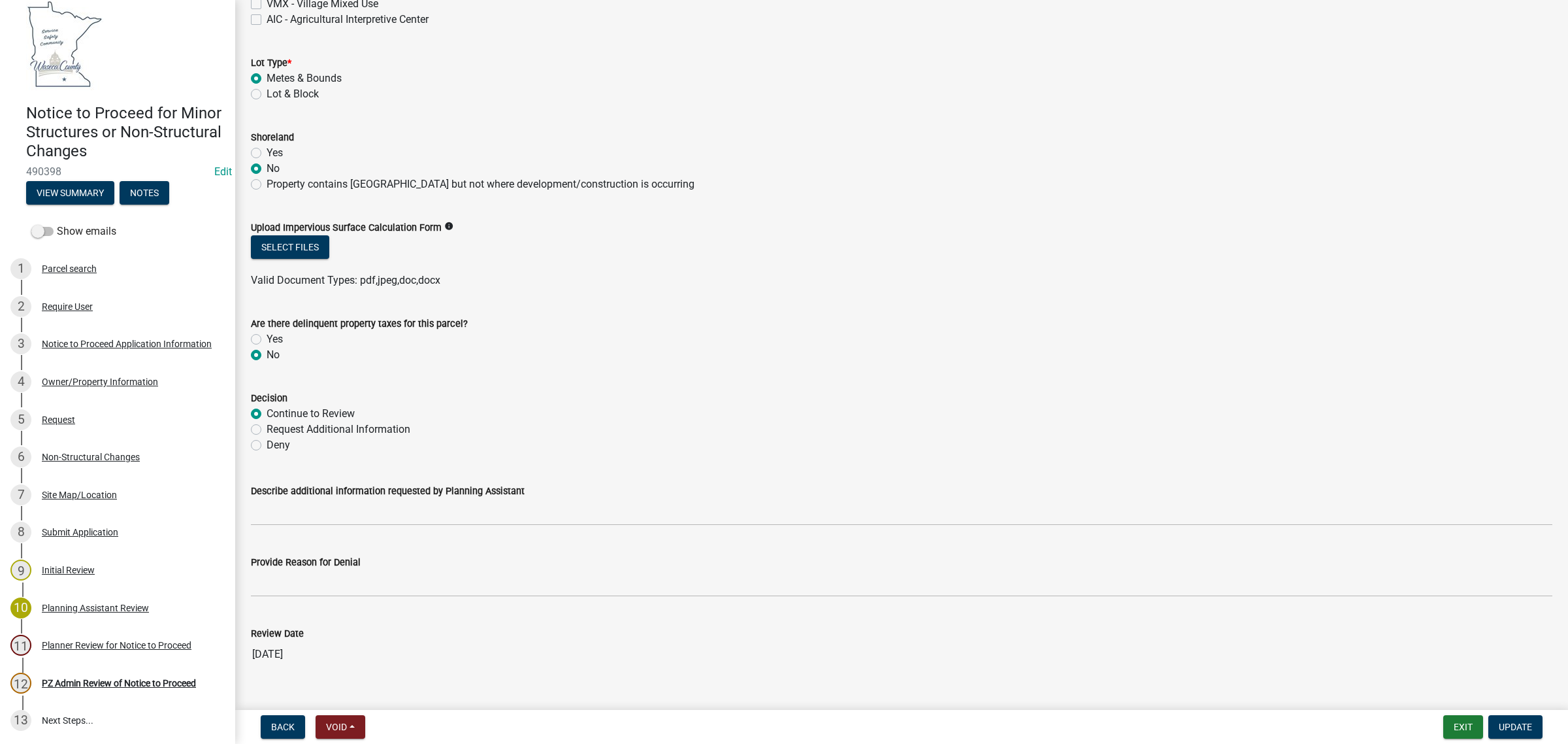
scroll to position [211, 0]
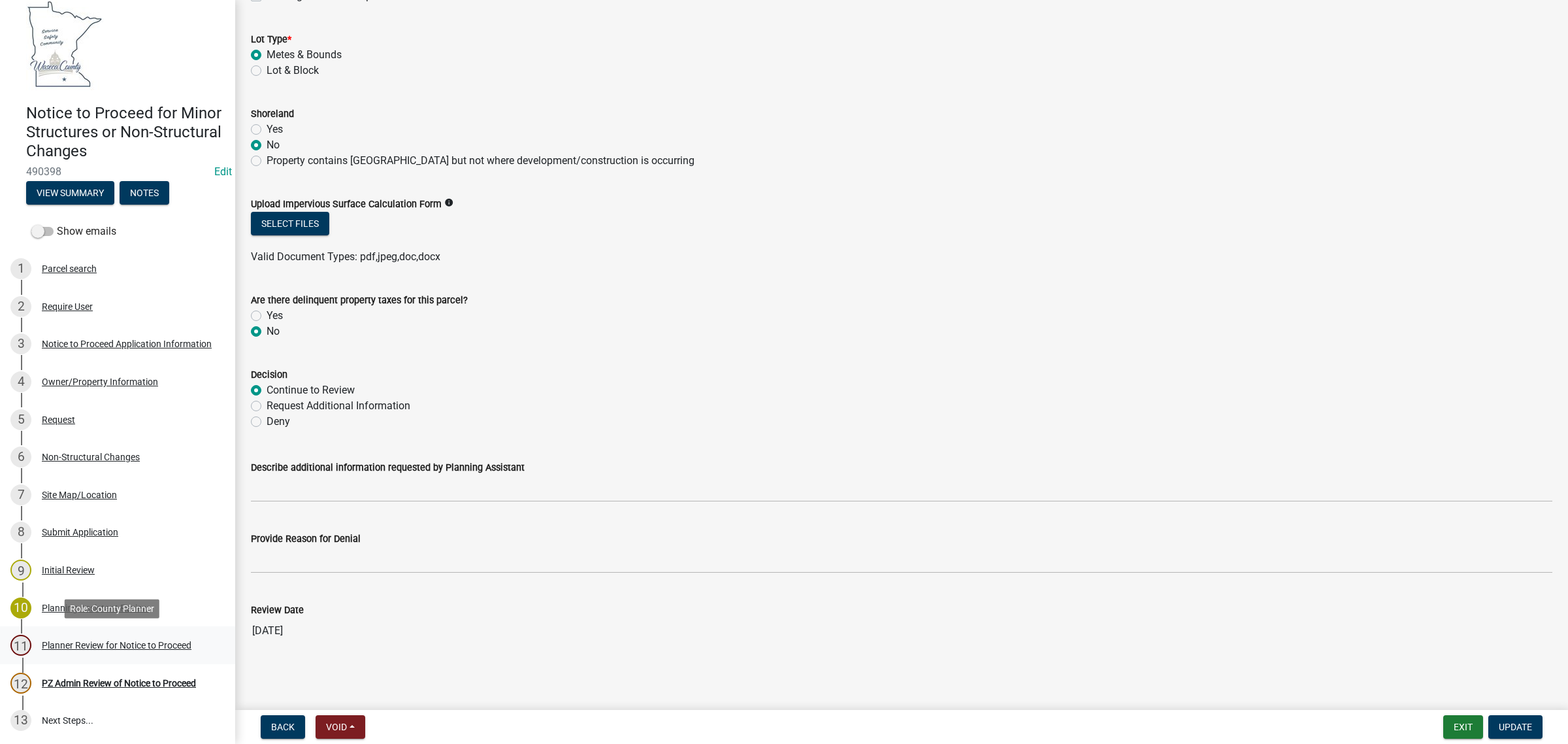
click at [65, 648] on div "Planner Review for Notice to Proceed" at bounding box center [116, 645] width 150 height 9
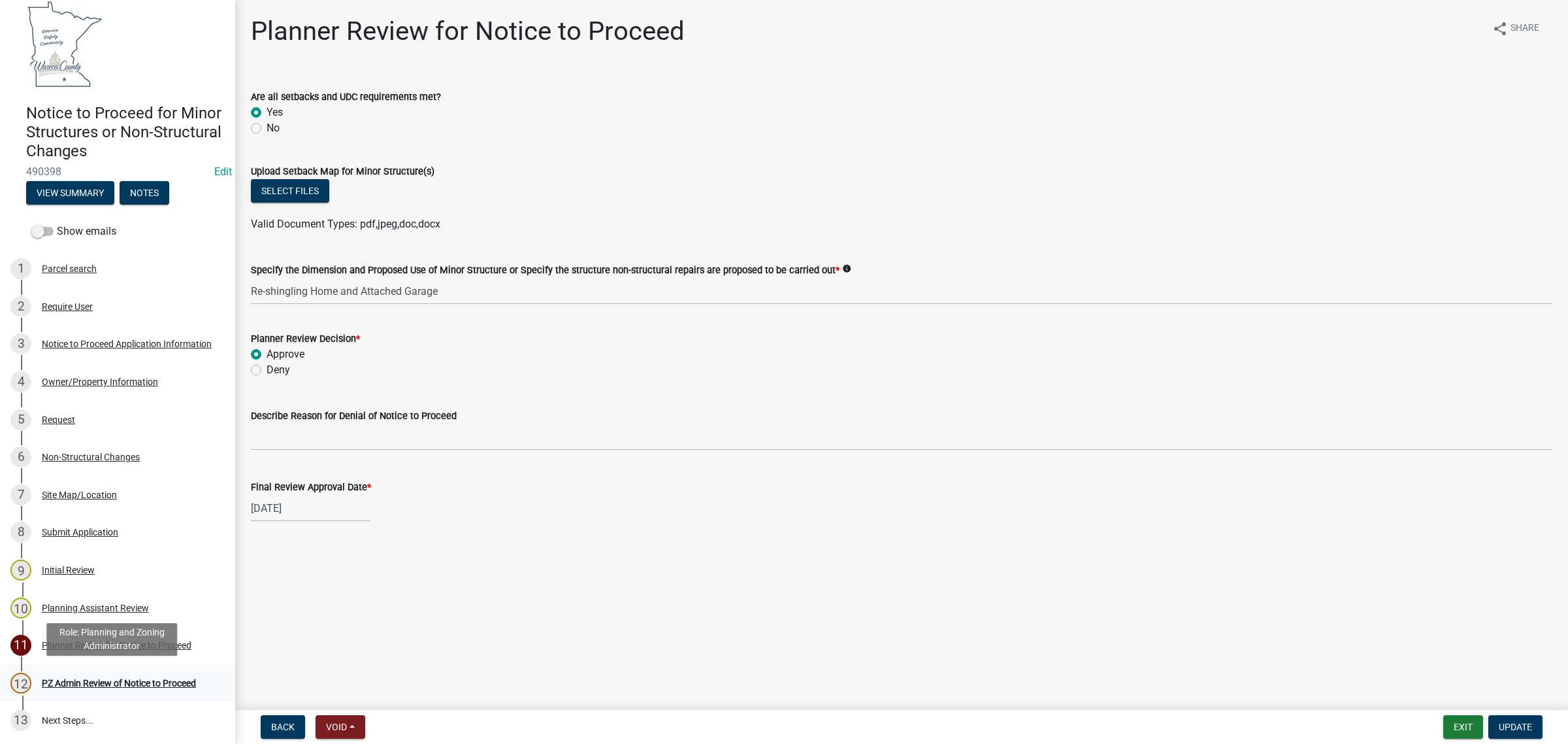
click at [78, 683] on div "PZ Admin Review of Notice to Proceed" at bounding box center [119, 683] width 154 height 9
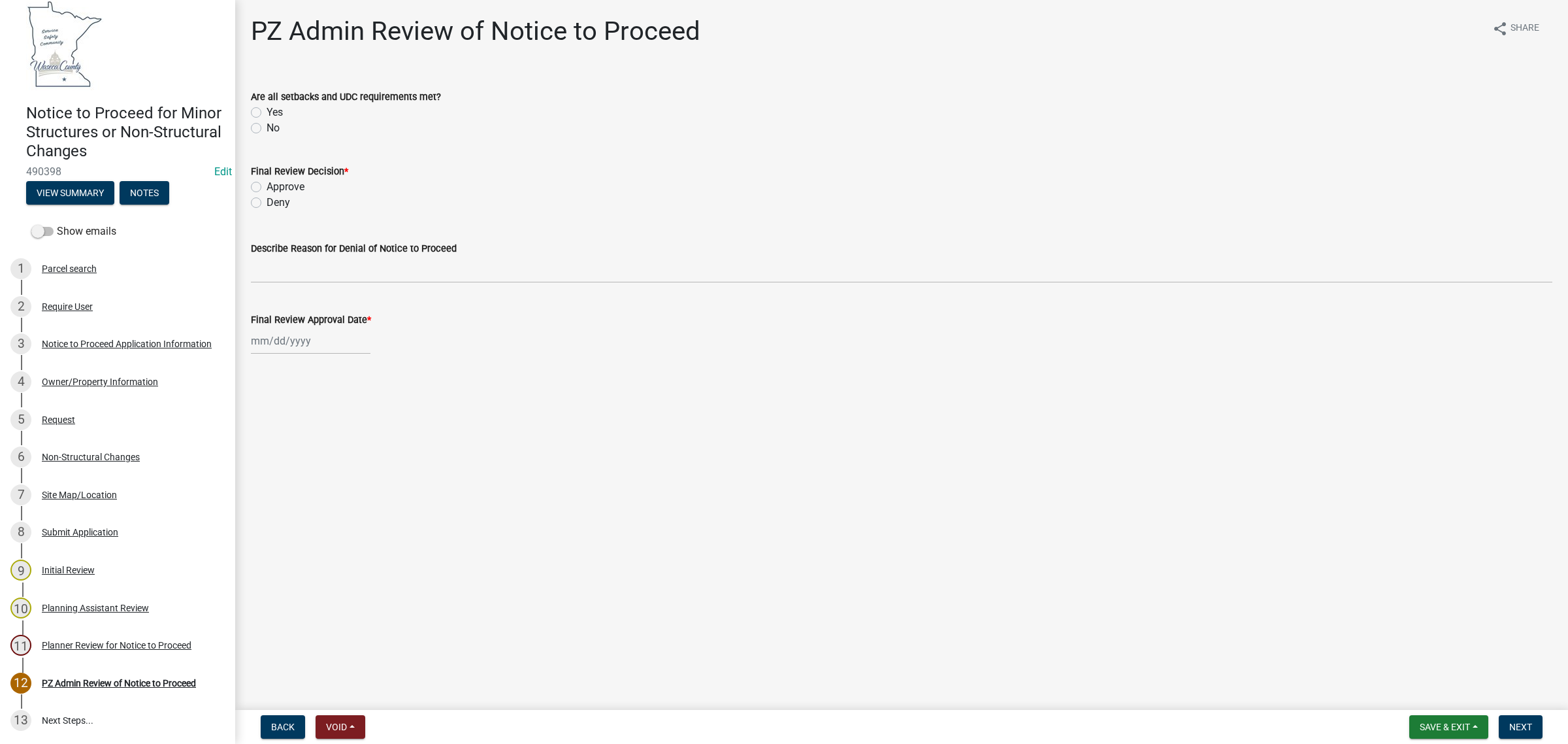
click at [267, 113] on label "Yes" at bounding box center [275, 113] width 16 height 16
click at [267, 113] on input "Yes" at bounding box center [271, 109] width 9 height 9
radio input "true"
click at [267, 120] on input "No" at bounding box center [271, 124] width 9 height 9
radio input "true"
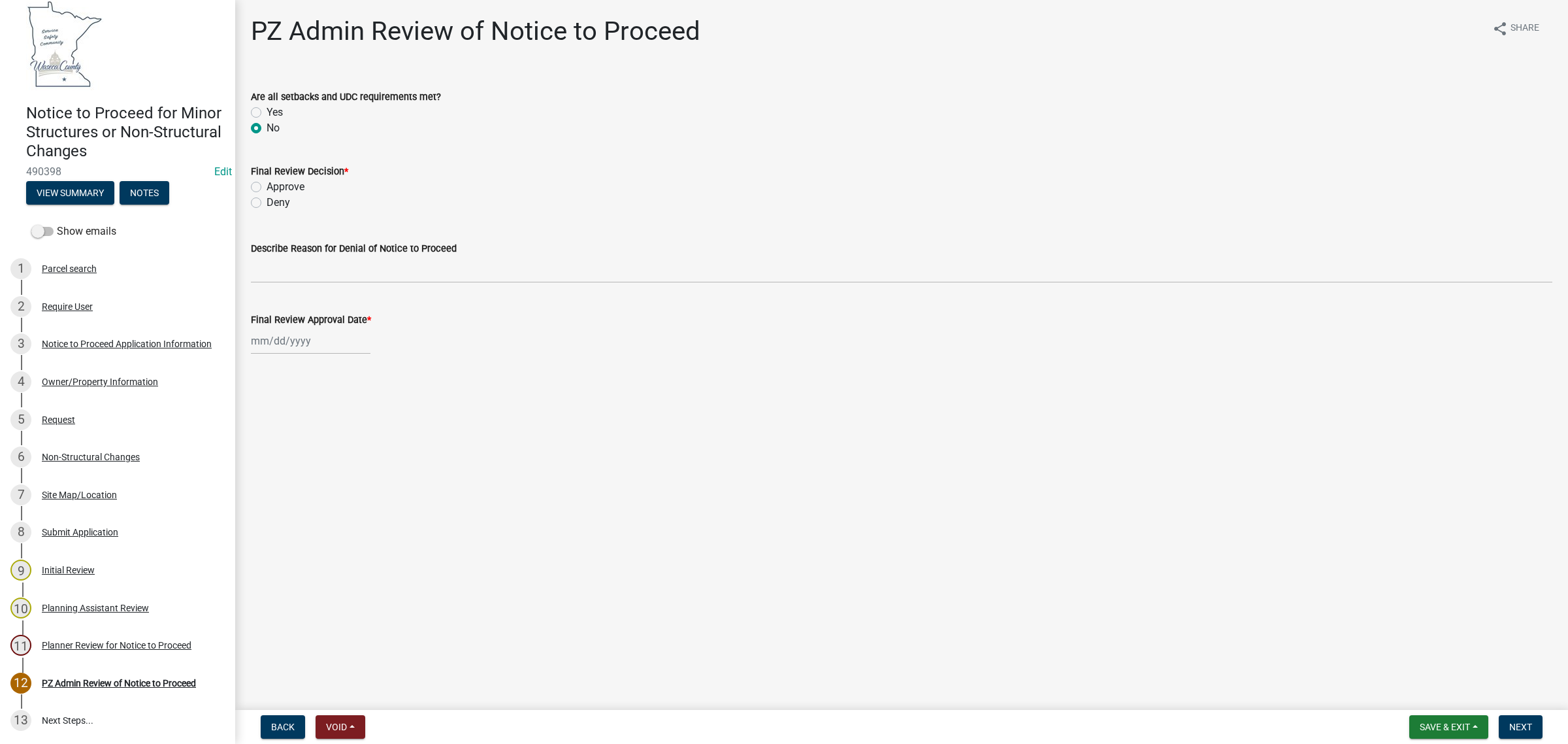
click at [267, 105] on input "Yes" at bounding box center [271, 109] width 9 height 9
radio input "true"
click at [267, 120] on input "No" at bounding box center [271, 124] width 9 height 9
radio input "true"
click at [267, 105] on input "Yes" at bounding box center [271, 109] width 9 height 9
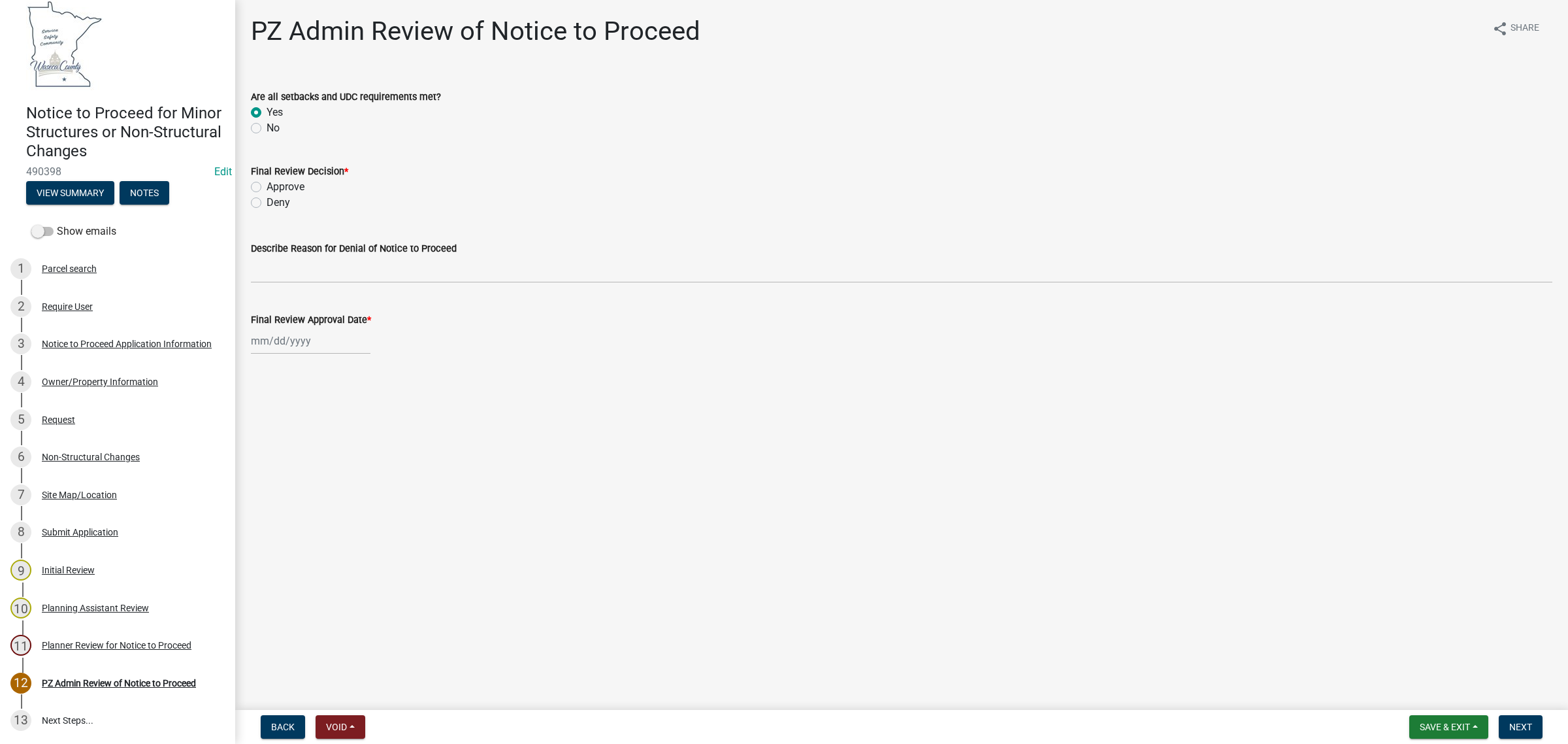
radio input "true"
click at [267, 120] on input "No" at bounding box center [271, 124] width 9 height 9
radio input "true"
click at [267, 105] on input "Yes" at bounding box center [271, 109] width 9 height 9
radio input "true"
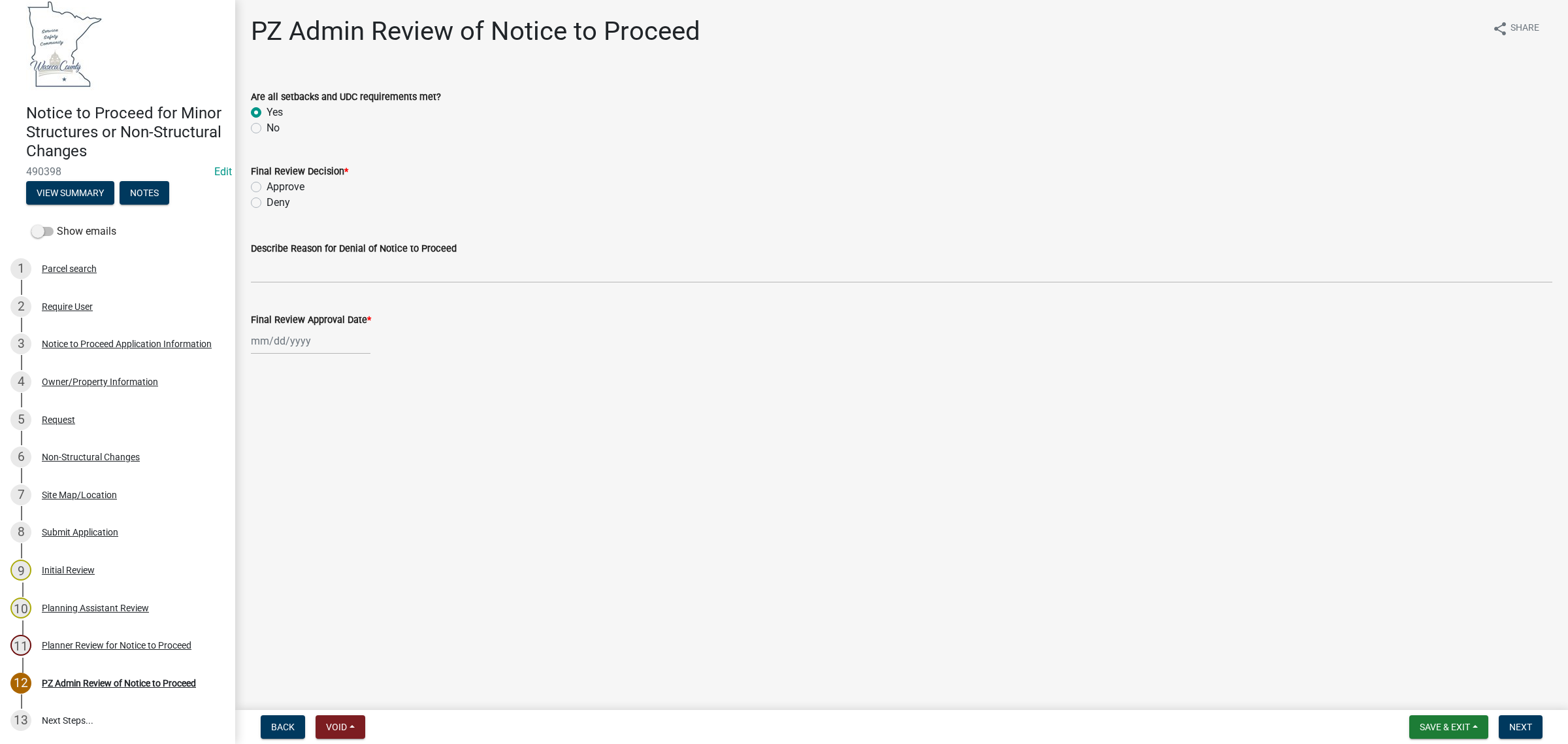
click at [267, 120] on input "No" at bounding box center [271, 124] width 9 height 9
radio input "true"
click at [267, 105] on input "Yes" at bounding box center [271, 109] width 9 height 9
radio input "true"
click at [267, 120] on input "No" at bounding box center [271, 124] width 9 height 9
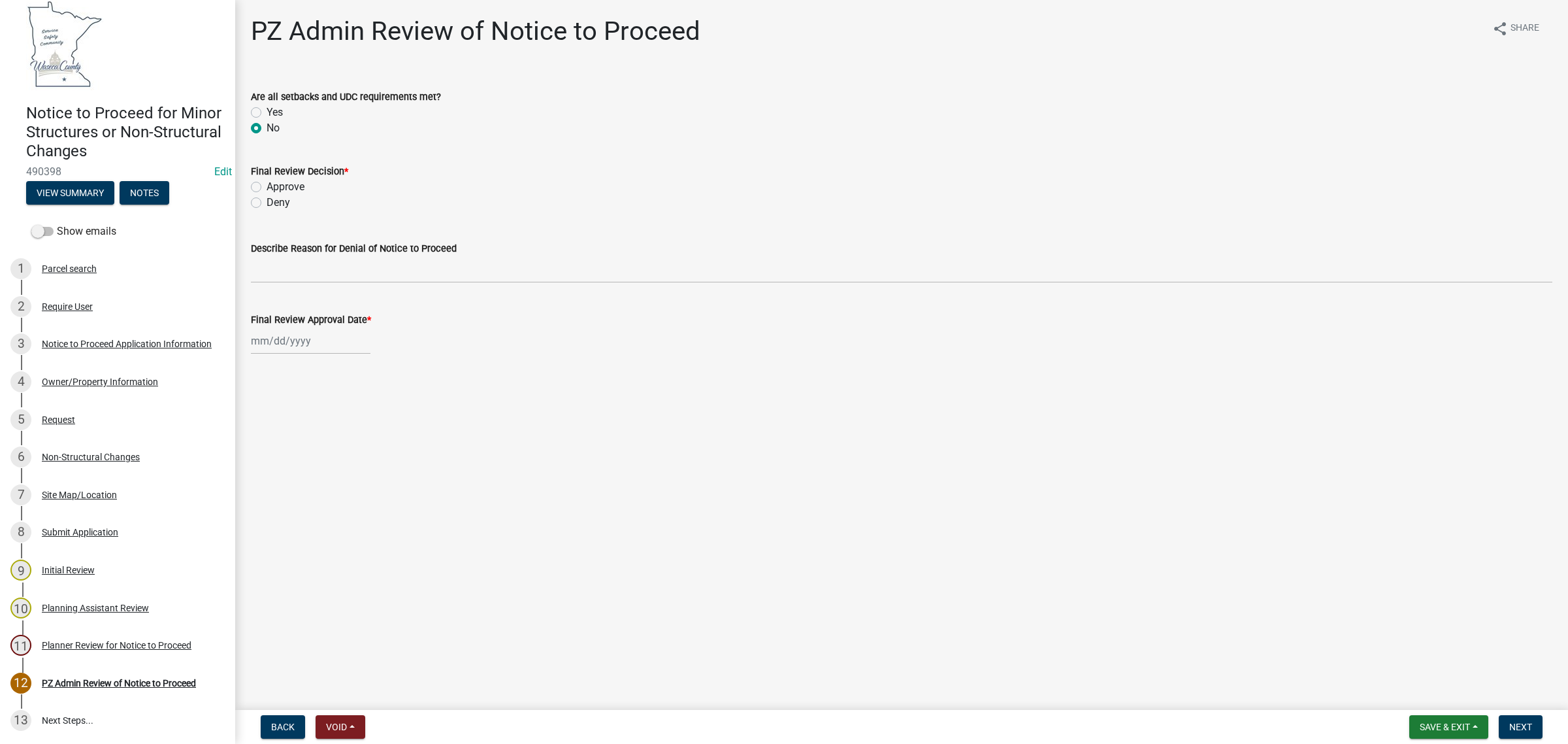
radio input "true"
click at [267, 105] on input "Yes" at bounding box center [271, 109] width 9 height 9
radio input "true"
click at [267, 120] on input "No" at bounding box center [271, 124] width 9 height 9
radio input "true"
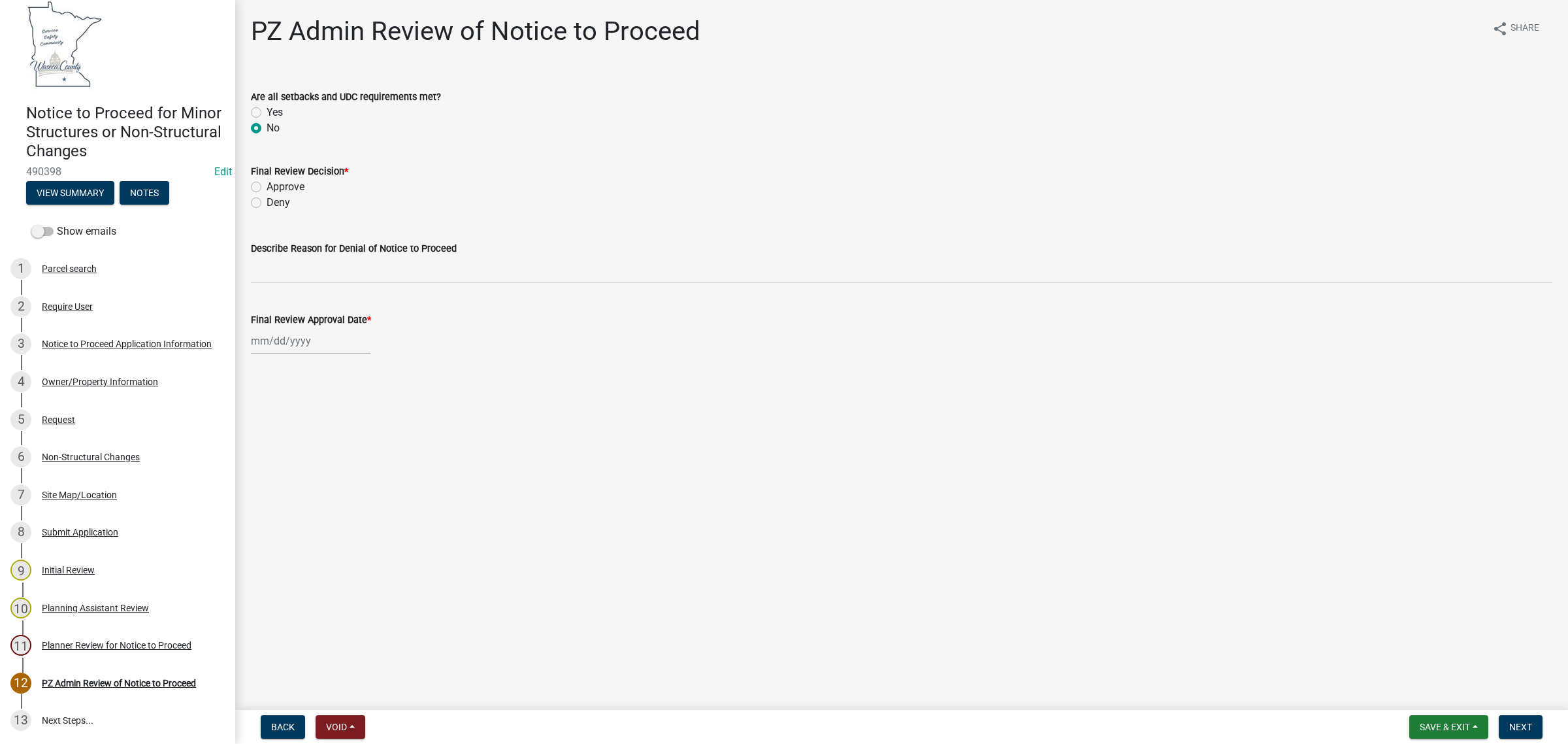
click at [267, 105] on input "Yes" at bounding box center [271, 109] width 9 height 9
radio input "true"
click at [267, 120] on input "No" at bounding box center [271, 124] width 9 height 9
radio input "true"
click at [267, 105] on input "Yes" at bounding box center [271, 109] width 9 height 9
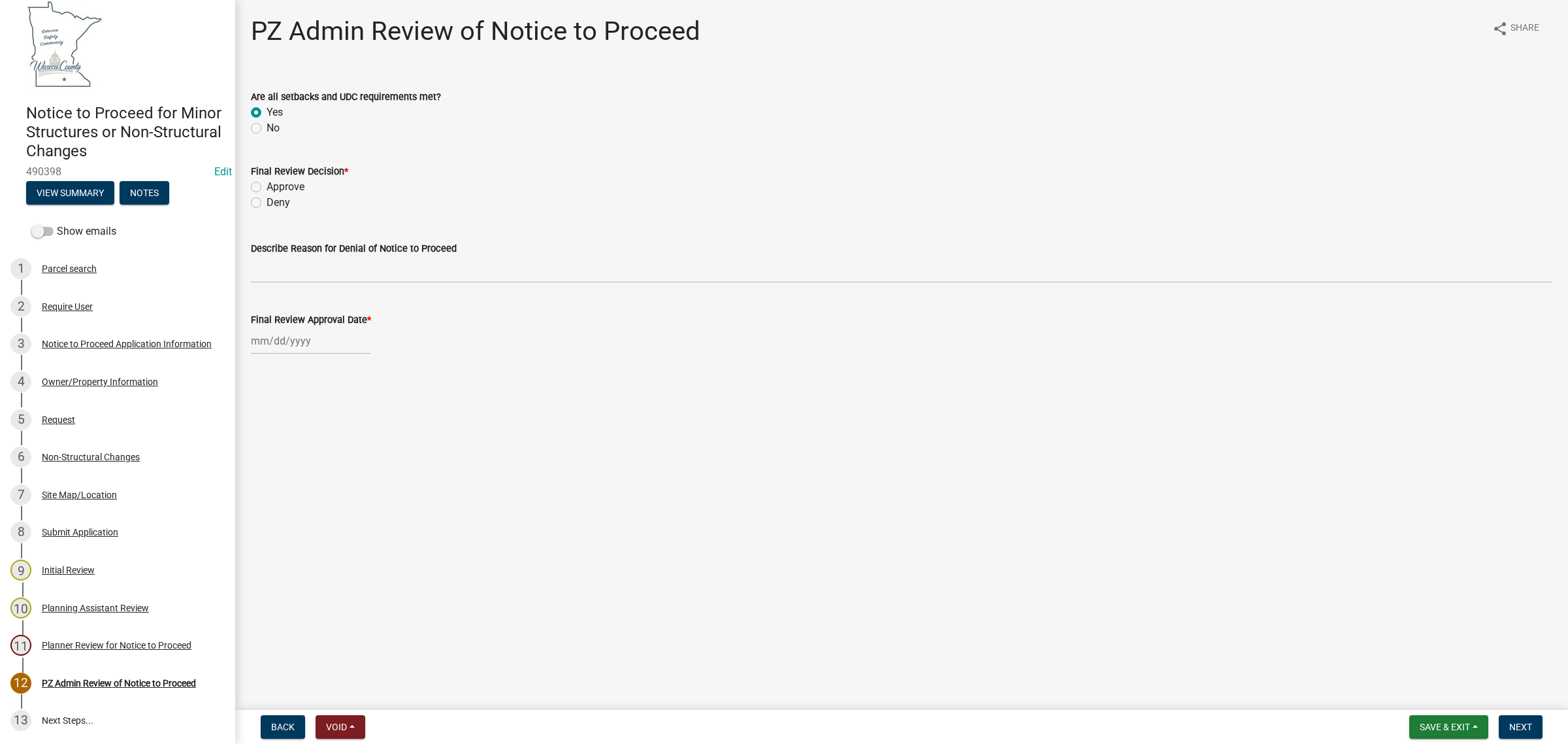
radio input "true"
click at [267, 120] on input "No" at bounding box center [271, 124] width 9 height 9
radio input "true"
click at [267, 105] on input "Yes" at bounding box center [271, 109] width 9 height 9
radio input "true"
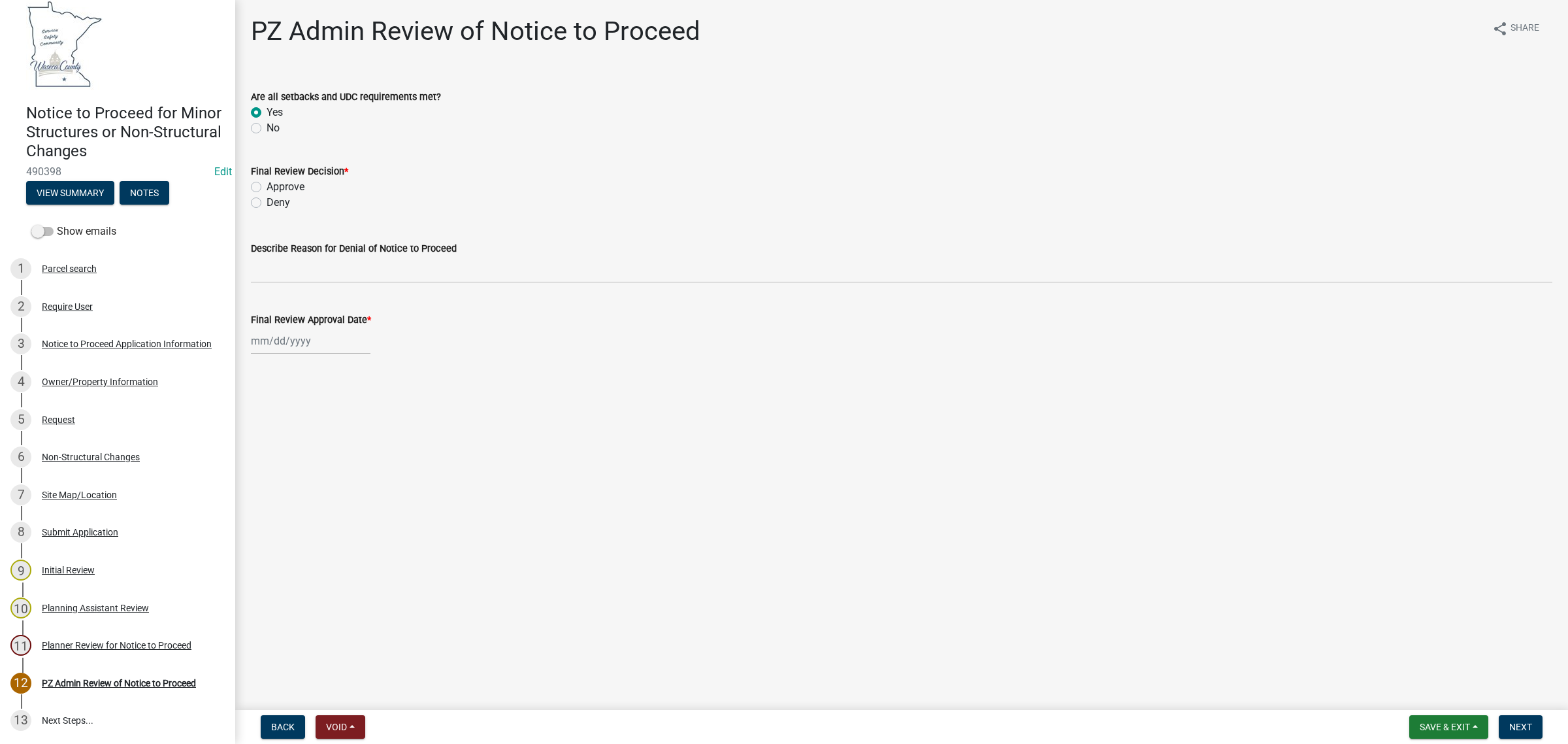
click at [267, 120] on input "No" at bounding box center [271, 124] width 9 height 9
radio input "true"
click at [267, 105] on input "Yes" at bounding box center [271, 109] width 9 height 9
radio input "true"
click at [267, 120] on input "No" at bounding box center [271, 124] width 9 height 9
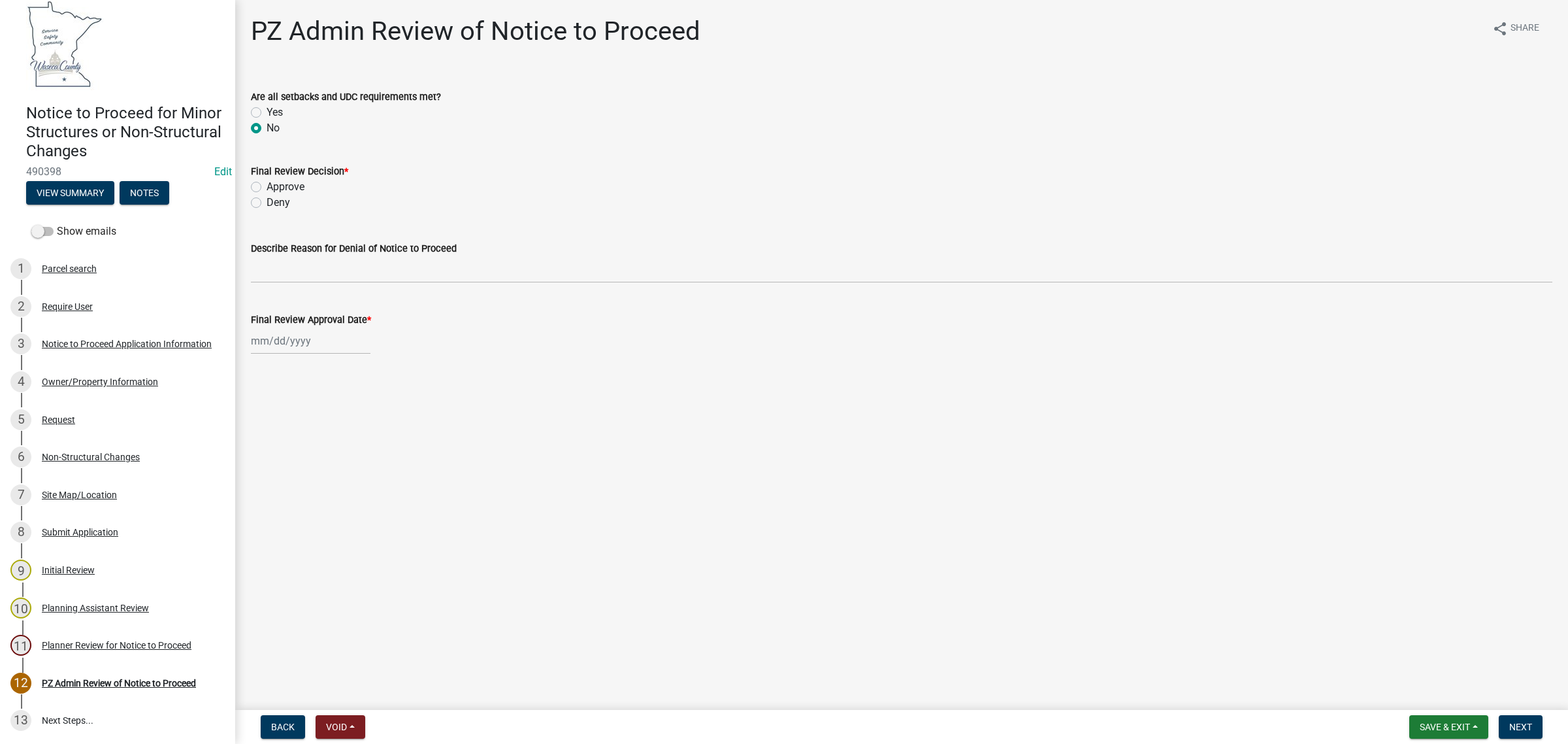
radio input "true"
click at [267, 105] on input "Yes" at bounding box center [271, 109] width 9 height 9
radio input "true"
click at [267, 120] on input "No" at bounding box center [271, 124] width 9 height 9
radio input "true"
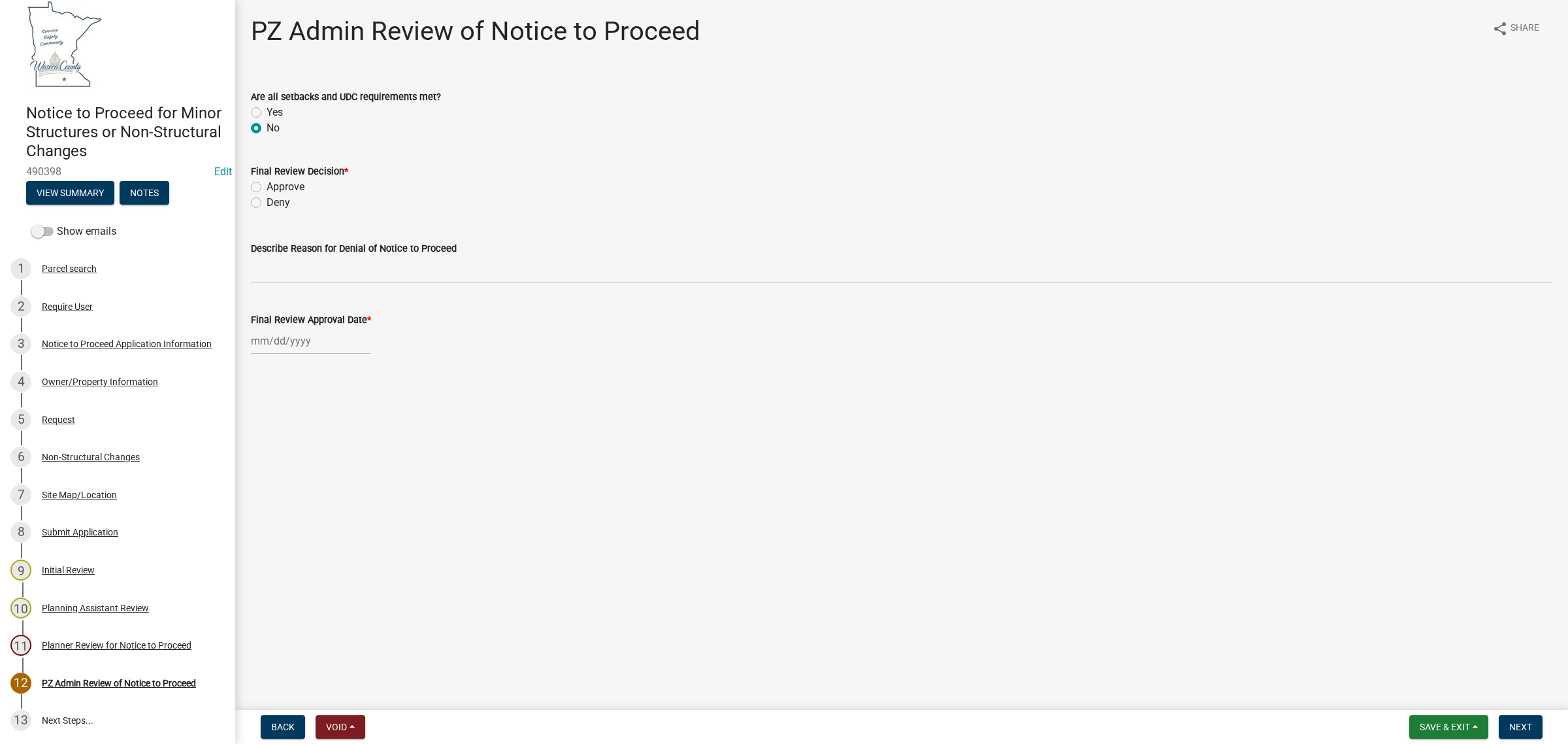
click at [267, 105] on input "Yes" at bounding box center [271, 109] width 9 height 9
radio input "true"
click at [267, 120] on input "No" at bounding box center [271, 124] width 9 height 9
radio input "true"
click at [267, 105] on input "Yes" at bounding box center [271, 109] width 9 height 9
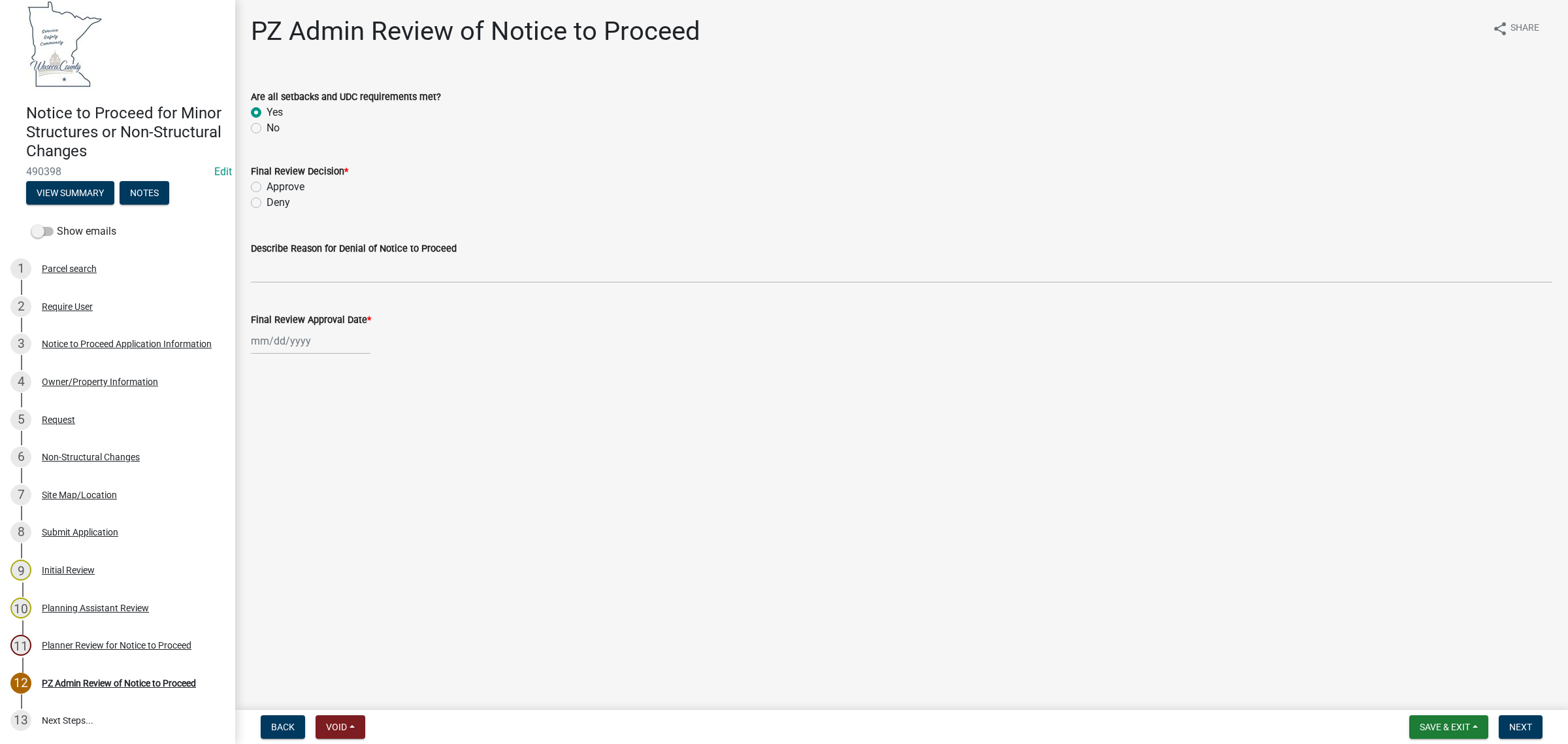
radio input "true"
click at [267, 120] on input "No" at bounding box center [271, 124] width 9 height 9
radio input "true"
click at [267, 185] on label "Approve" at bounding box center [286, 187] width 38 height 16
click at [267, 185] on input "Approve" at bounding box center [271, 183] width 9 height 9
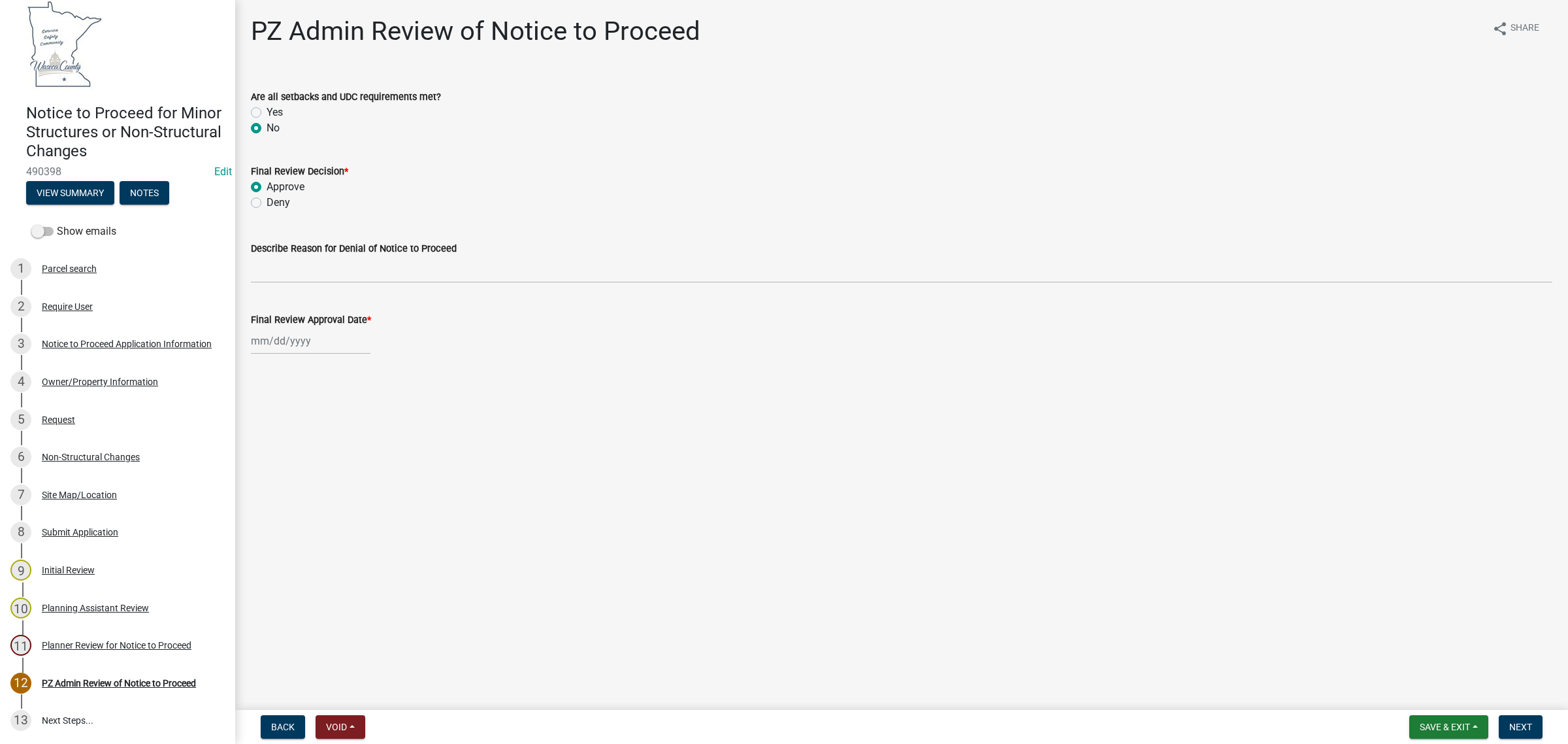
radio input "true"
click at [267, 195] on input "Deny" at bounding box center [271, 199] width 9 height 9
radio input "true"
click at [267, 179] on input "Approve" at bounding box center [271, 183] width 9 height 9
radio input "true"
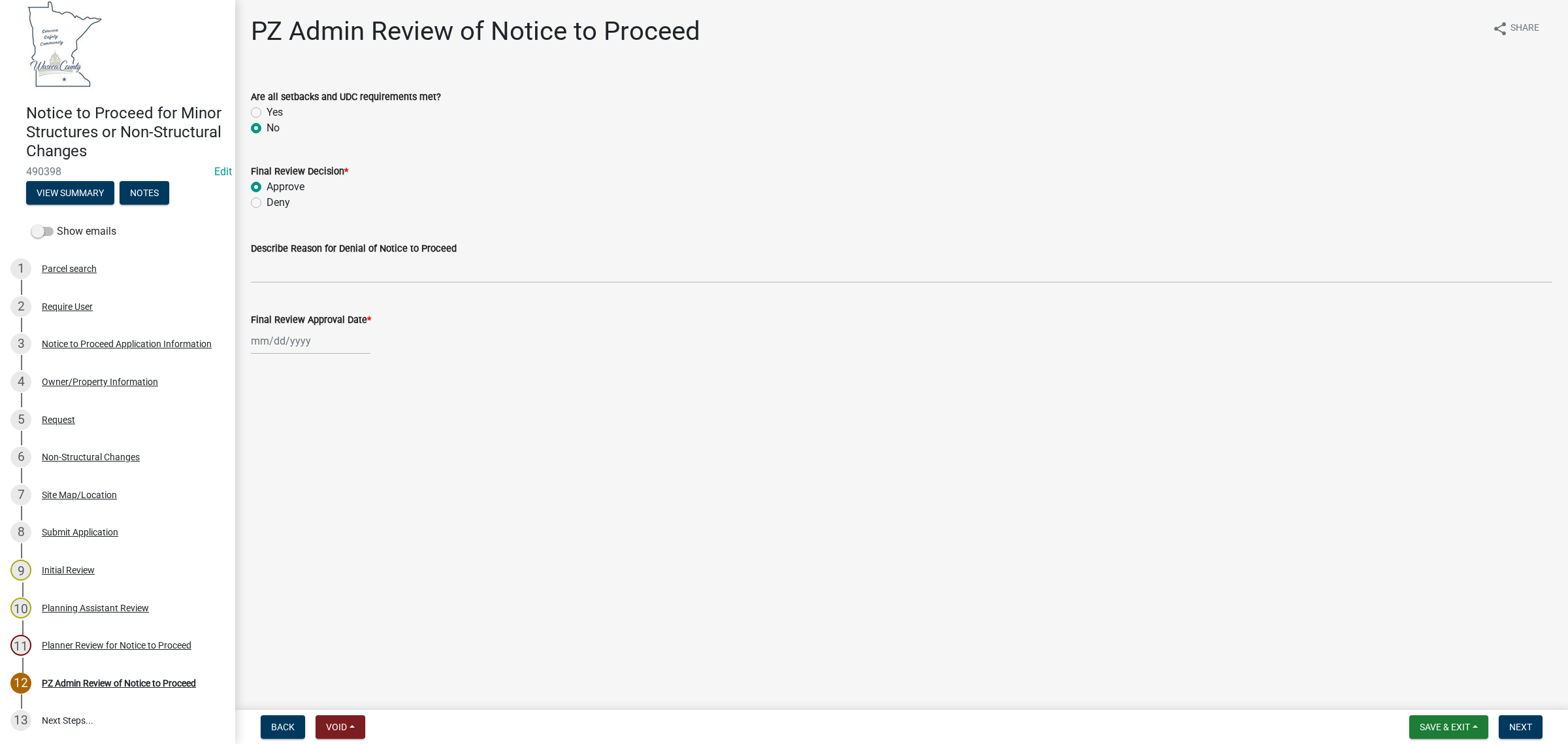
click at [267, 195] on input "Deny" at bounding box center [271, 199] width 9 height 9
radio input "true"
click at [267, 179] on input "Approve" at bounding box center [271, 183] width 9 height 9
radio input "true"
click at [267, 195] on input "Deny" at bounding box center [271, 199] width 9 height 9
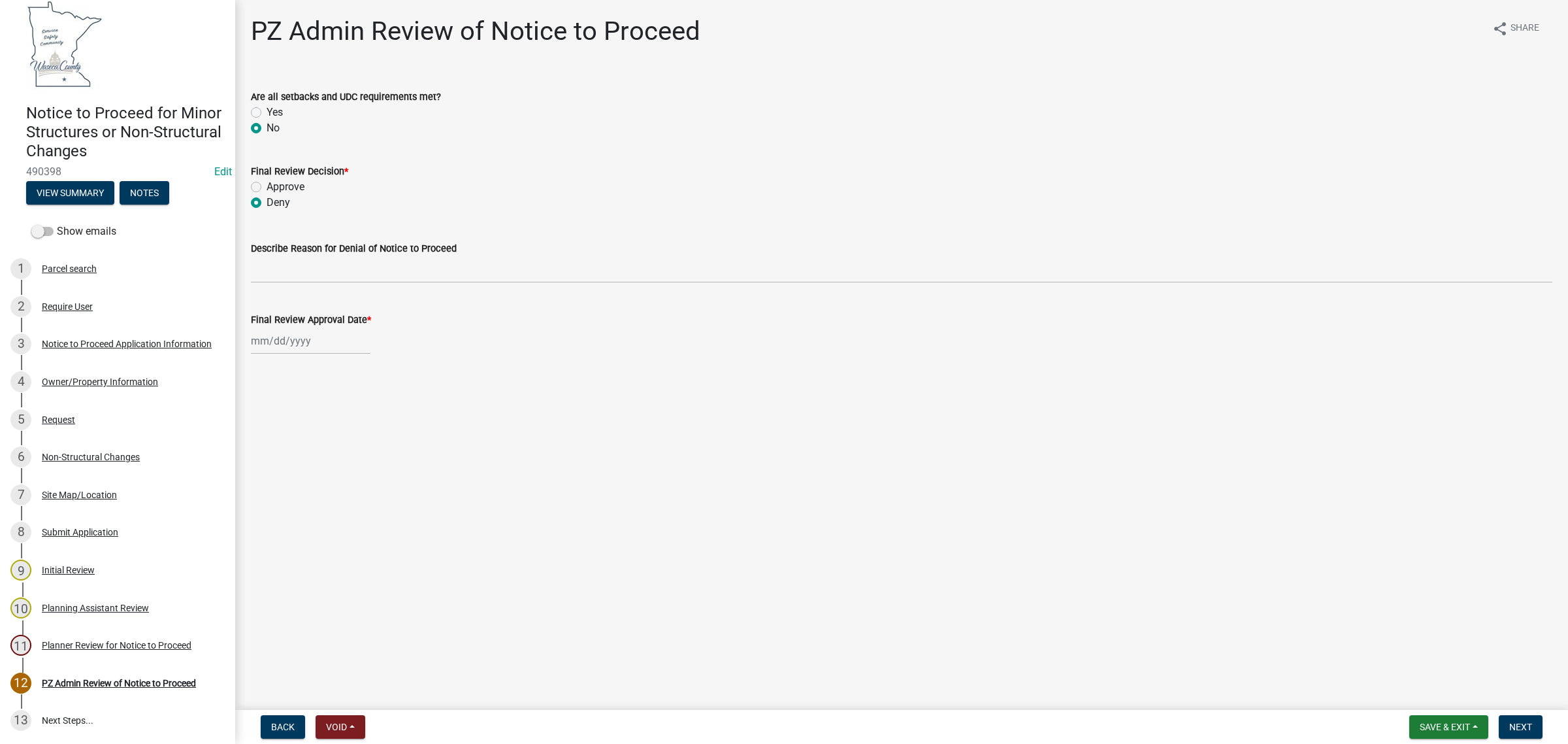
radio input "true"
click at [267, 179] on input "Approve" at bounding box center [271, 183] width 9 height 9
radio input "true"
click at [267, 195] on input "Deny" at bounding box center [271, 199] width 9 height 9
radio input "true"
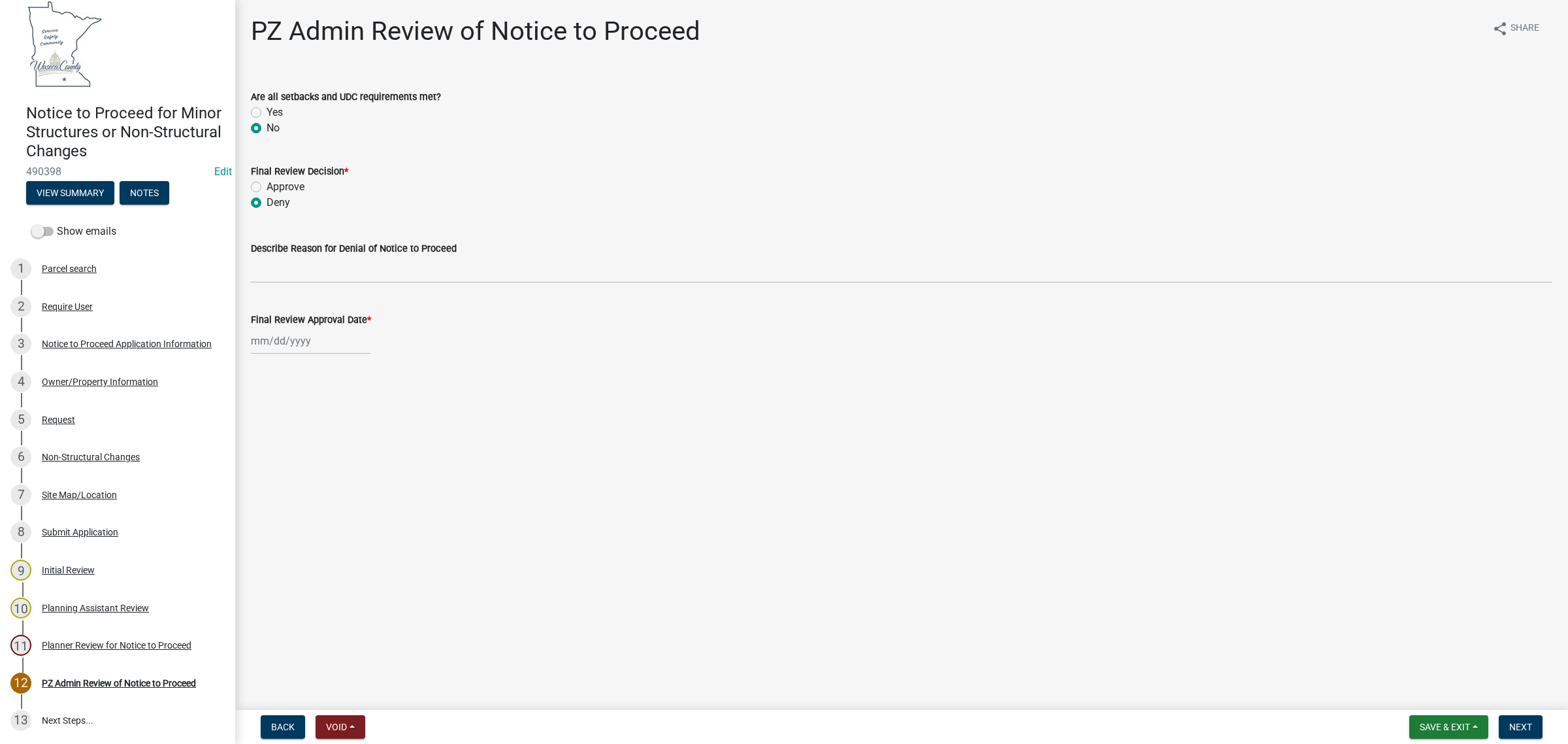
click at [267, 179] on input "Approve" at bounding box center [271, 183] width 9 height 9
radio input "true"
click at [267, 195] on input "Deny" at bounding box center [271, 199] width 9 height 9
radio input "true"
click at [267, 179] on input "Approve" at bounding box center [271, 183] width 9 height 9
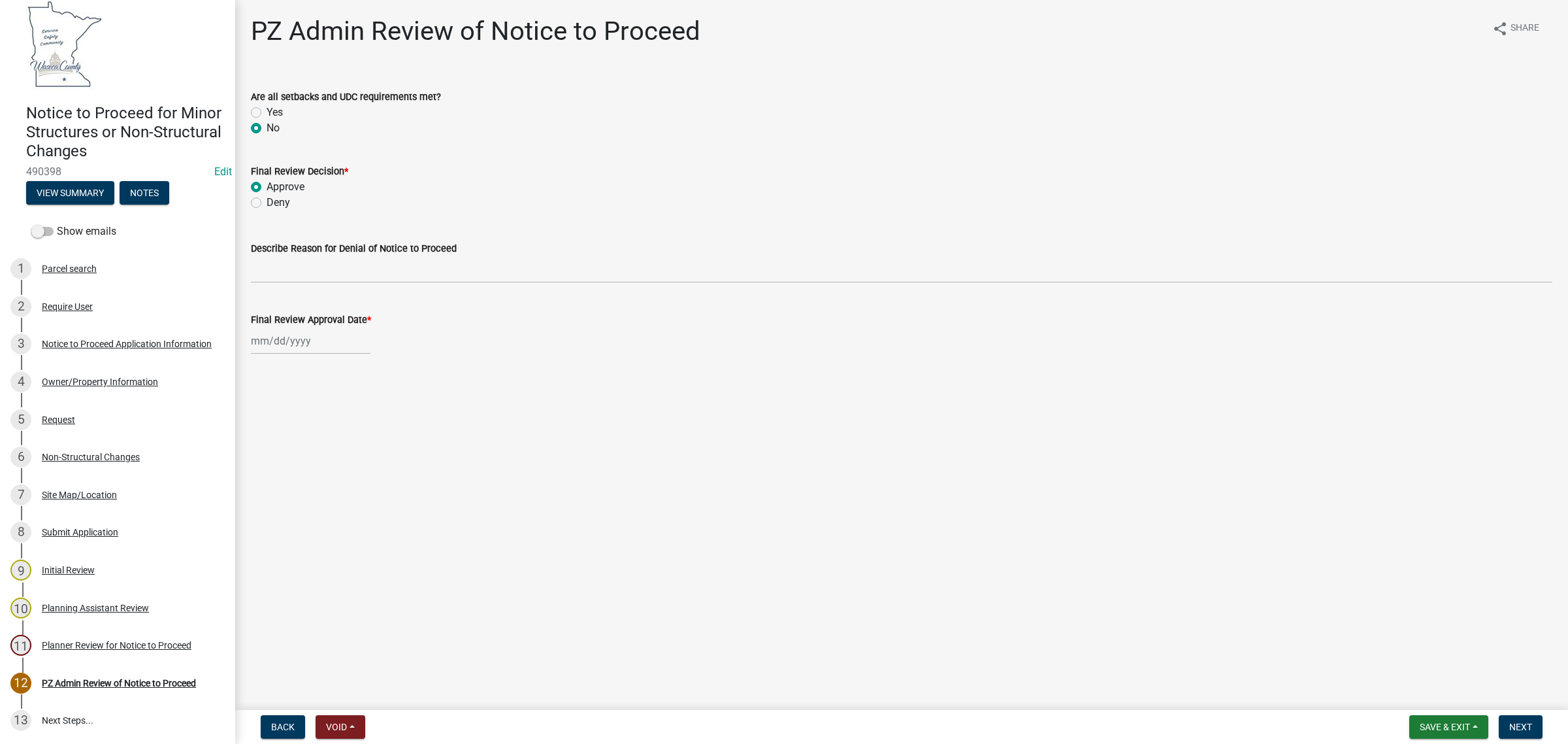
radio input "true"
click at [267, 195] on input "Deny" at bounding box center [271, 199] width 9 height 9
radio input "true"
click at [267, 179] on input "Approve" at bounding box center [271, 183] width 9 height 9
radio input "true"
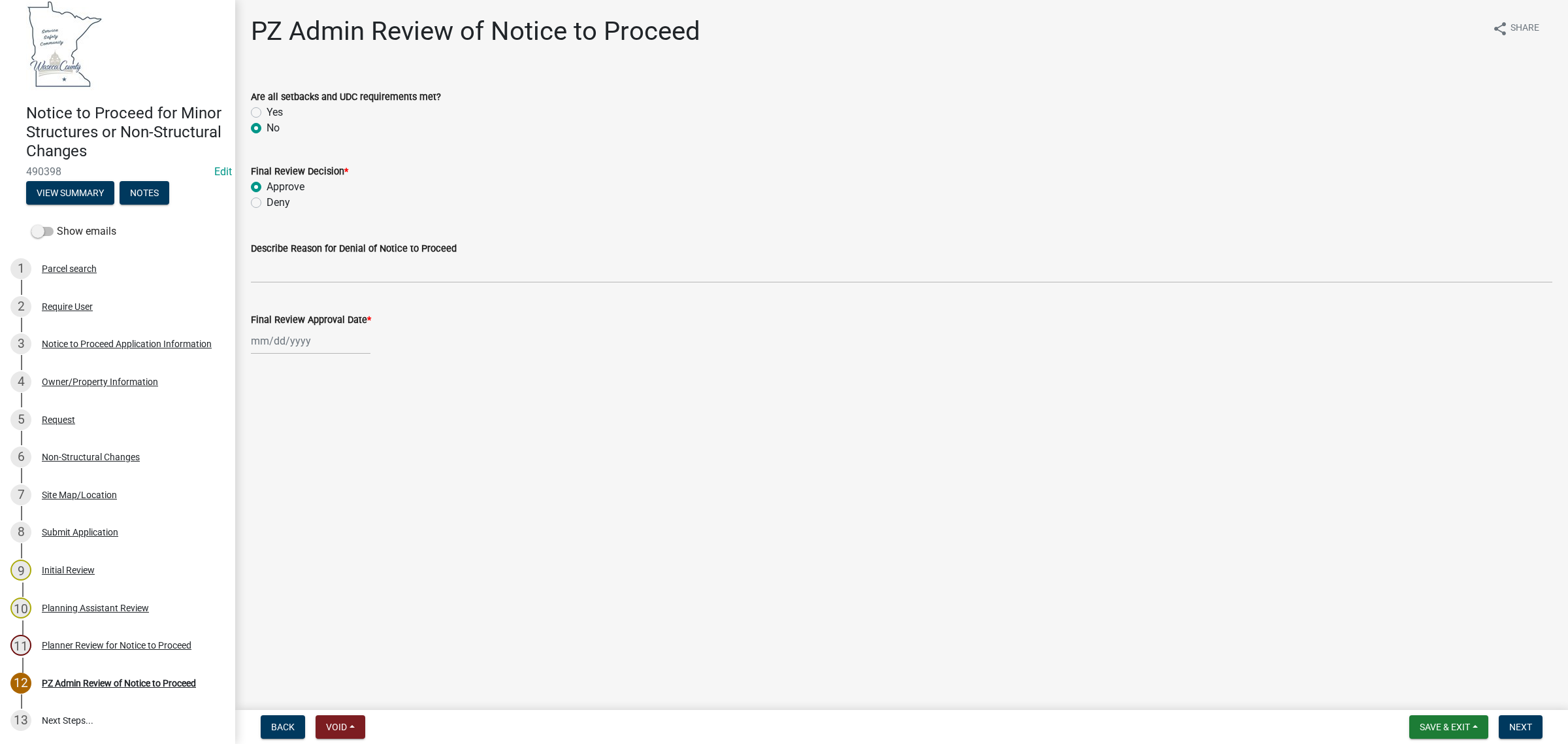
click at [267, 195] on input "Deny" at bounding box center [271, 199] width 9 height 9
radio input "true"
click at [267, 179] on input "Approve" at bounding box center [271, 183] width 9 height 9
radio input "true"
click at [267, 195] on input "Deny" at bounding box center [271, 199] width 9 height 9
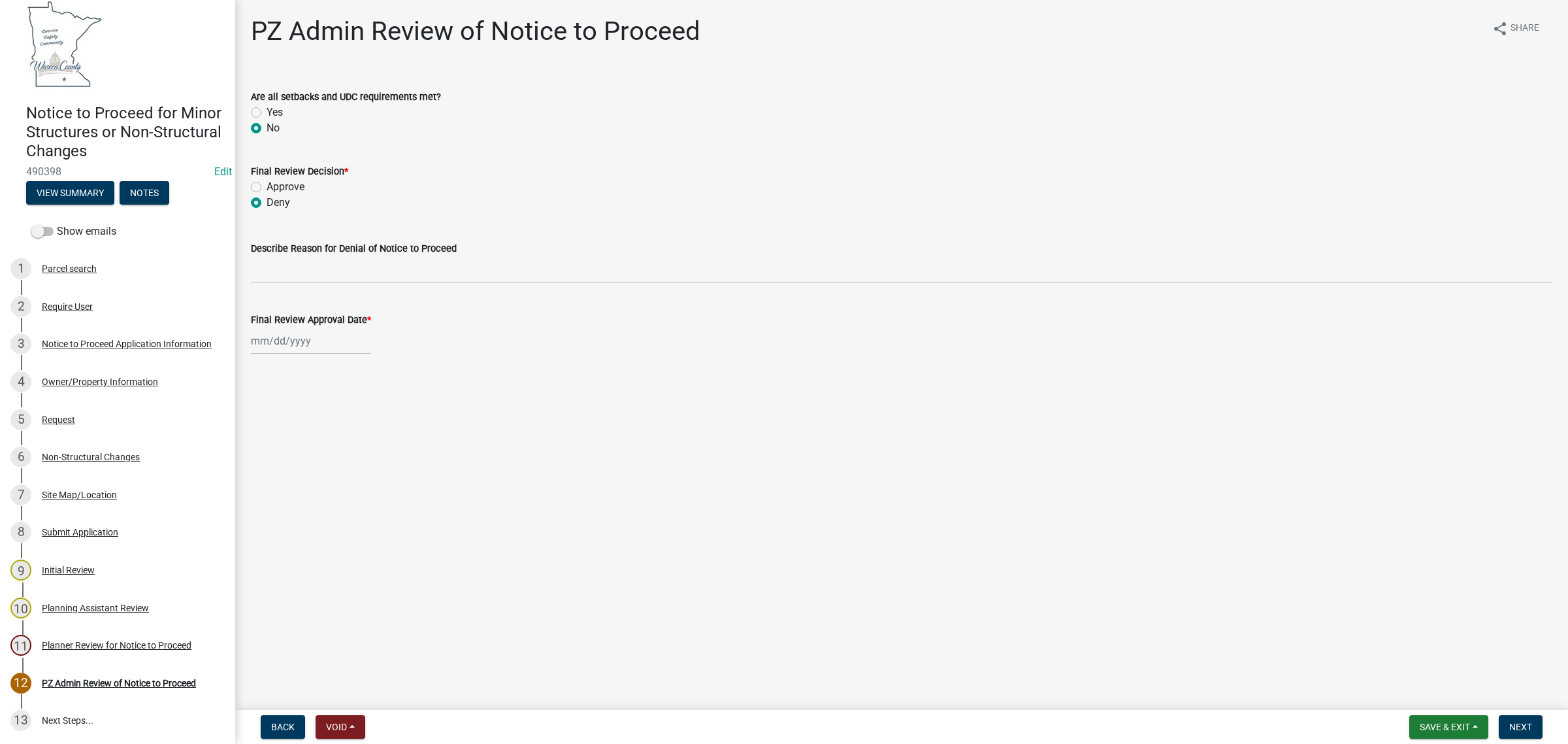
radio input "true"
click at [267, 179] on input "Approve" at bounding box center [271, 183] width 9 height 9
radio input "true"
click at [267, 195] on input "Deny" at bounding box center [271, 199] width 9 height 9
radio input "true"
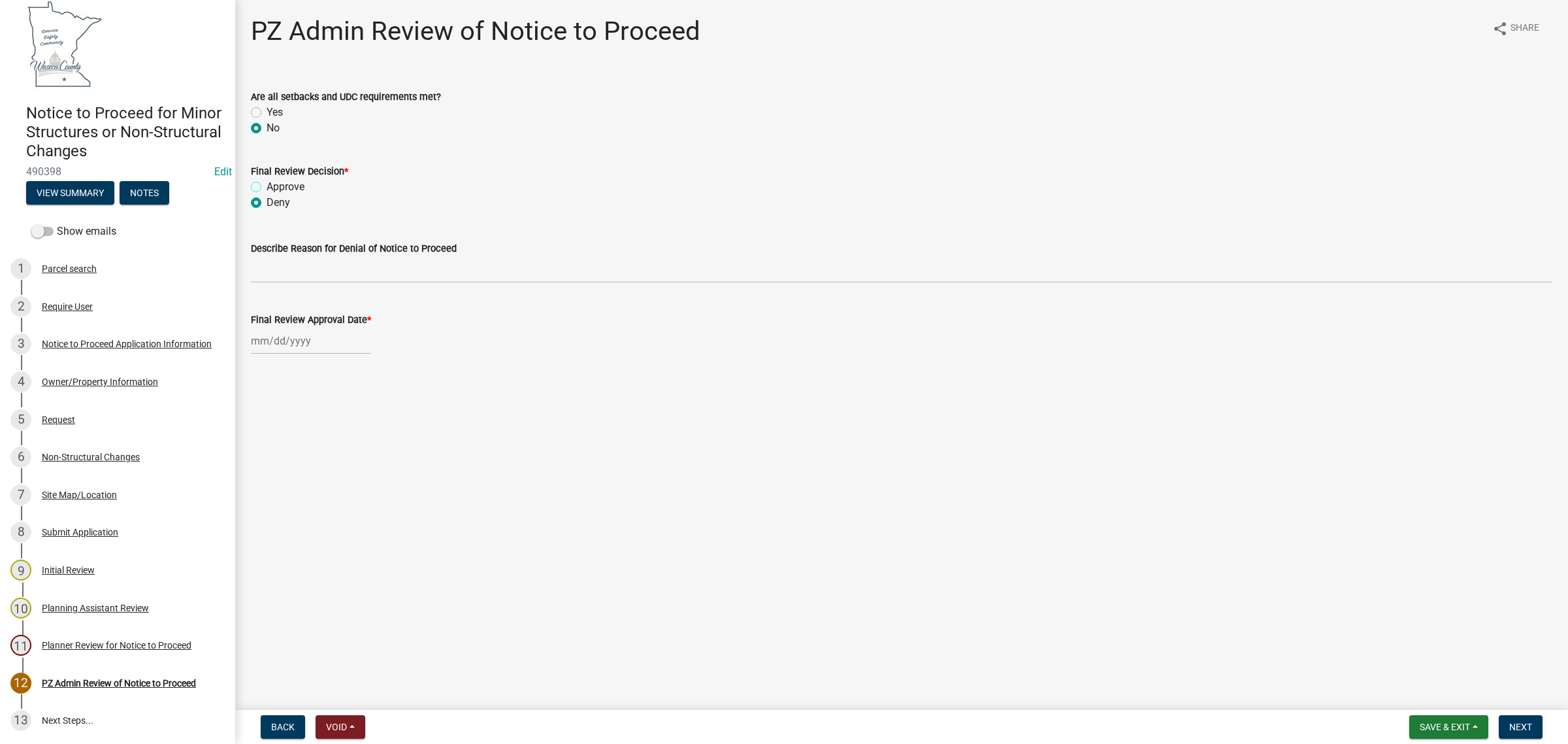
click at [267, 179] on input "Approve" at bounding box center [271, 183] width 9 height 9
radio input "true"
click at [267, 195] on input "Deny" at bounding box center [271, 199] width 9 height 9
radio input "true"
click at [267, 179] on input "Approve" at bounding box center [271, 183] width 9 height 9
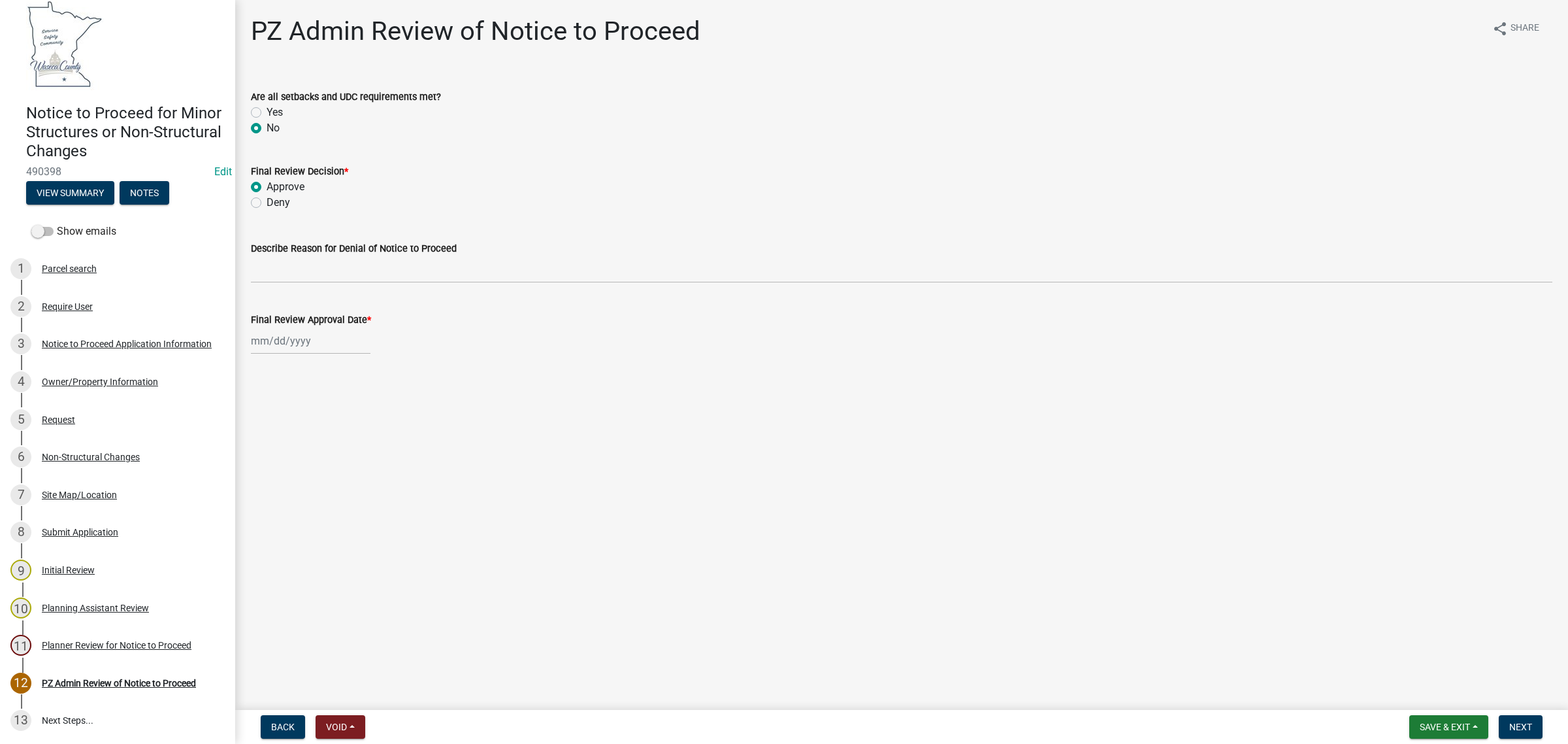
radio input "true"
click at [267, 195] on input "Deny" at bounding box center [271, 199] width 9 height 9
radio input "true"
click at [267, 179] on input "Approve" at bounding box center [271, 183] width 9 height 9
radio input "true"
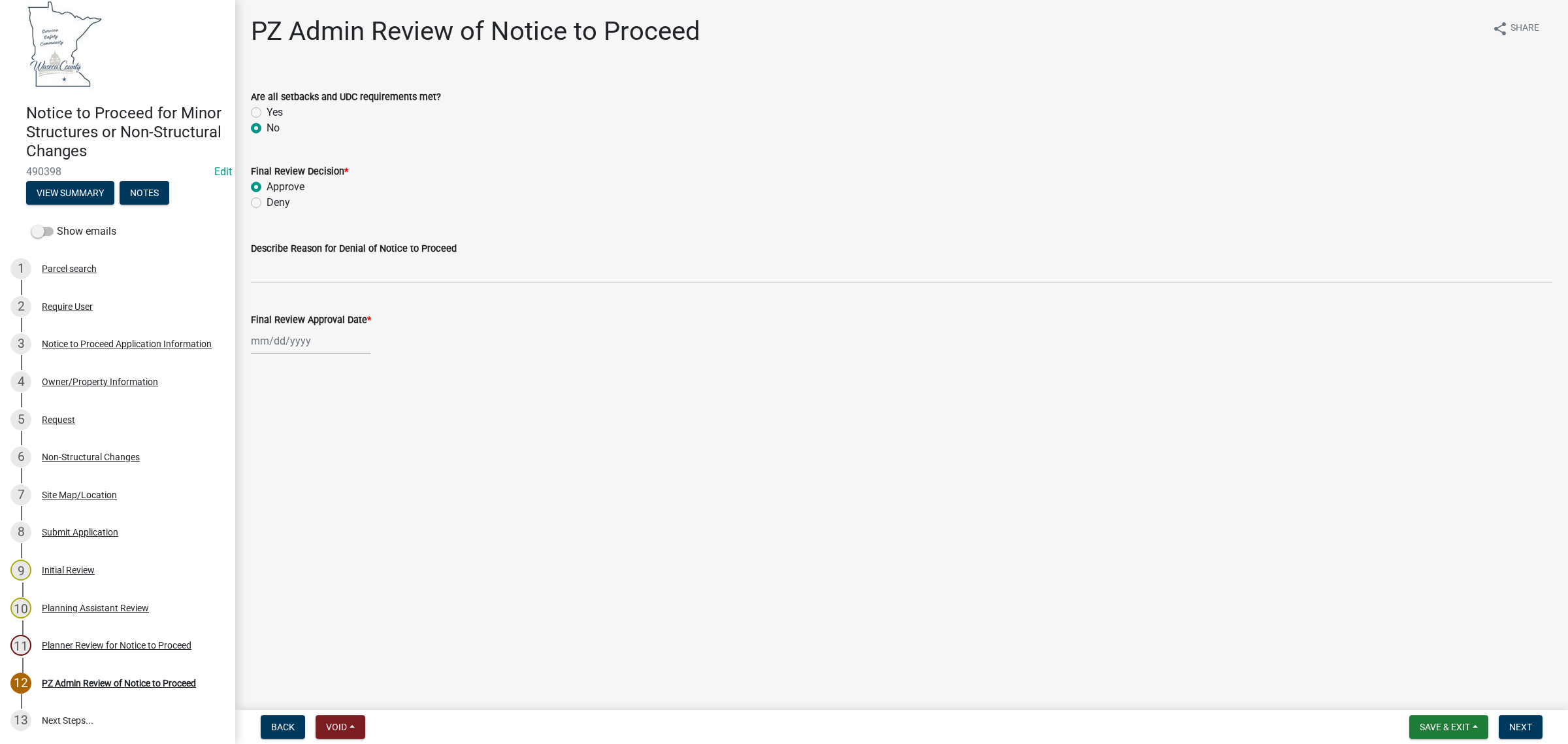
click at [267, 195] on input "Deny" at bounding box center [271, 199] width 9 height 9
radio input "true"
click at [267, 179] on input "Approve" at bounding box center [271, 183] width 9 height 9
radio input "true"
click at [267, 195] on input "Deny" at bounding box center [271, 199] width 9 height 9
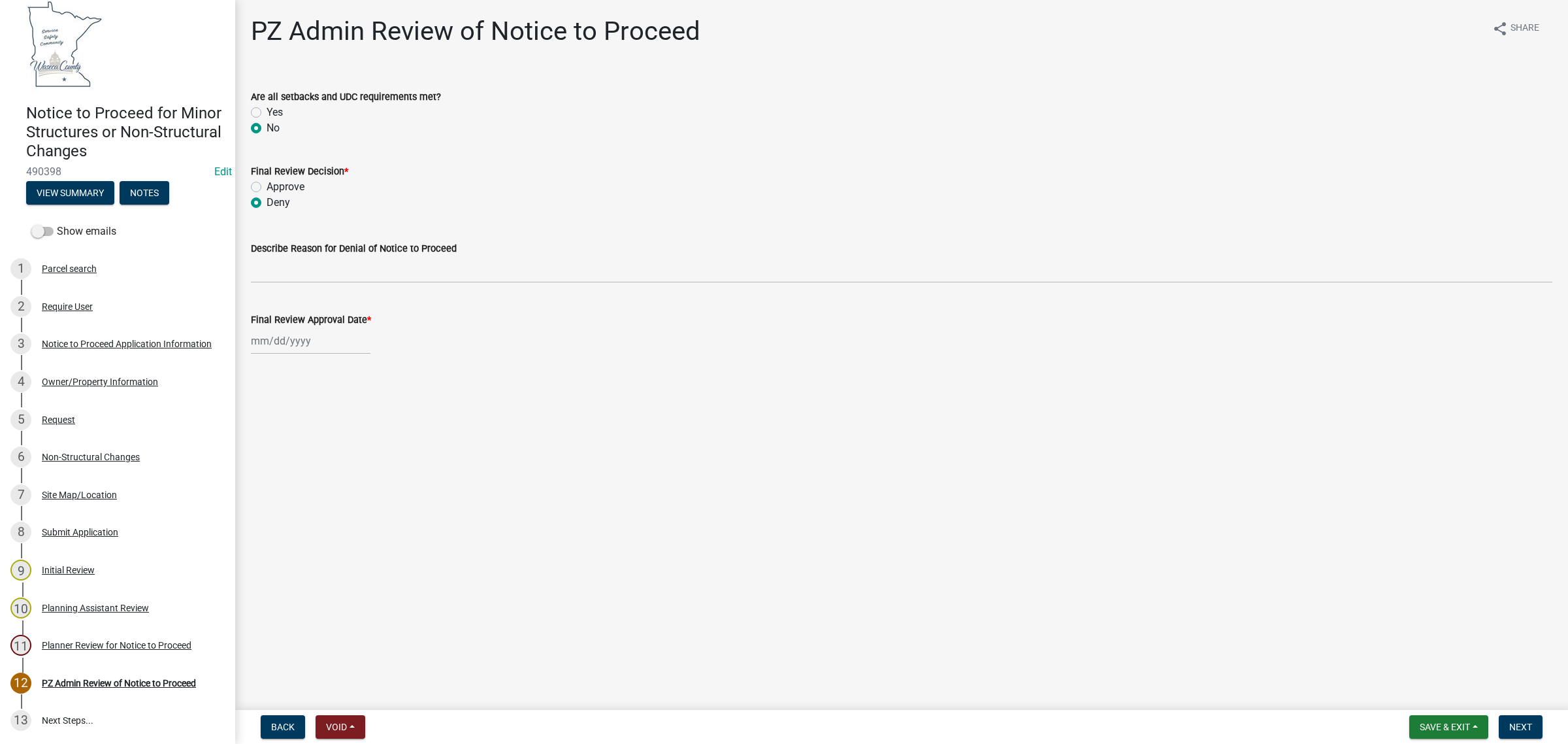
radio input "true"
click at [267, 179] on input "Approve" at bounding box center [271, 183] width 9 height 9
radio input "true"
click at [267, 195] on input "Deny" at bounding box center [271, 199] width 9 height 9
radio input "true"
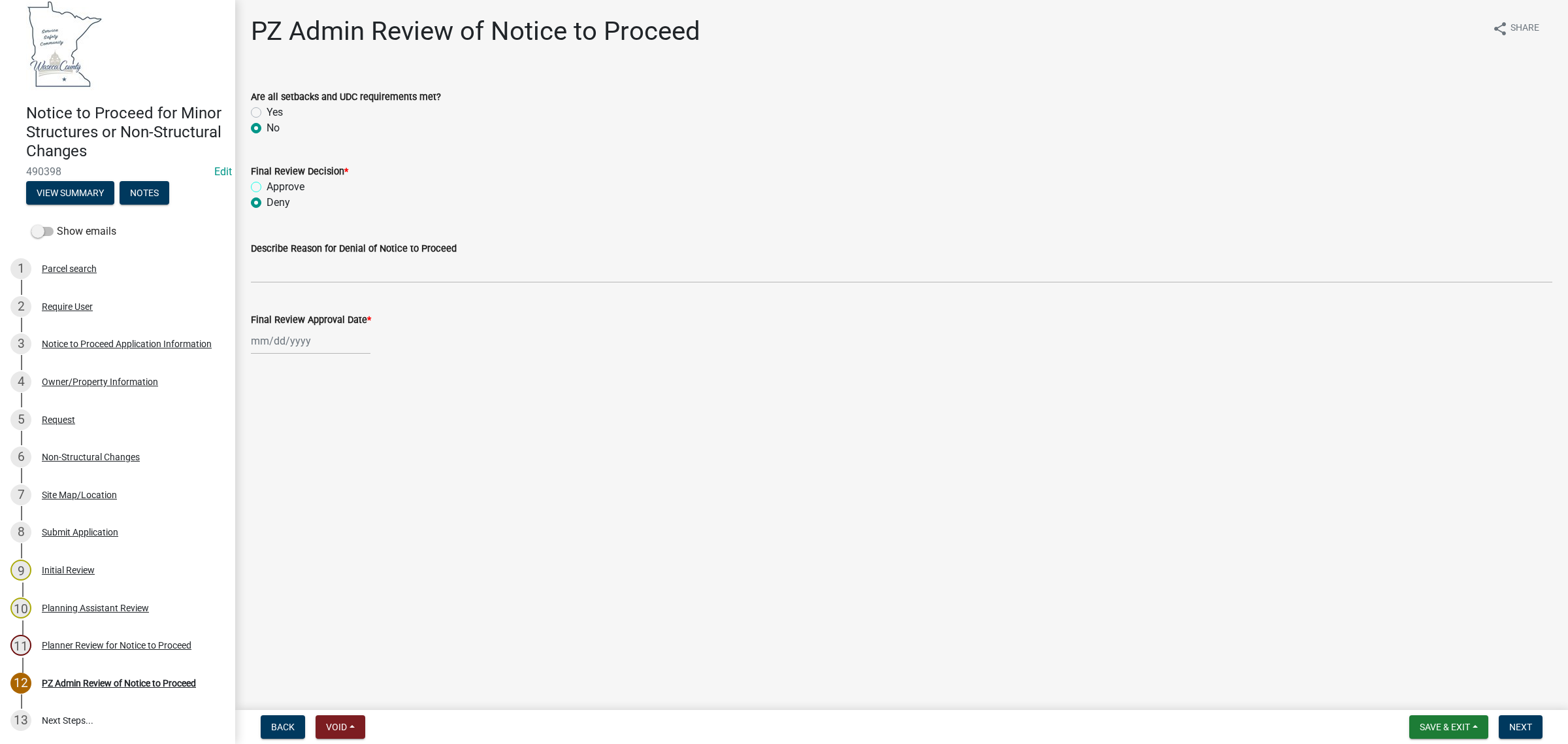
click at [267, 179] on input "Approve" at bounding box center [271, 183] width 9 height 9
radio input "true"
click at [267, 195] on input "Deny" at bounding box center [271, 199] width 9 height 9
radio input "true"
click at [267, 179] on input "Approve" at bounding box center [271, 183] width 9 height 9
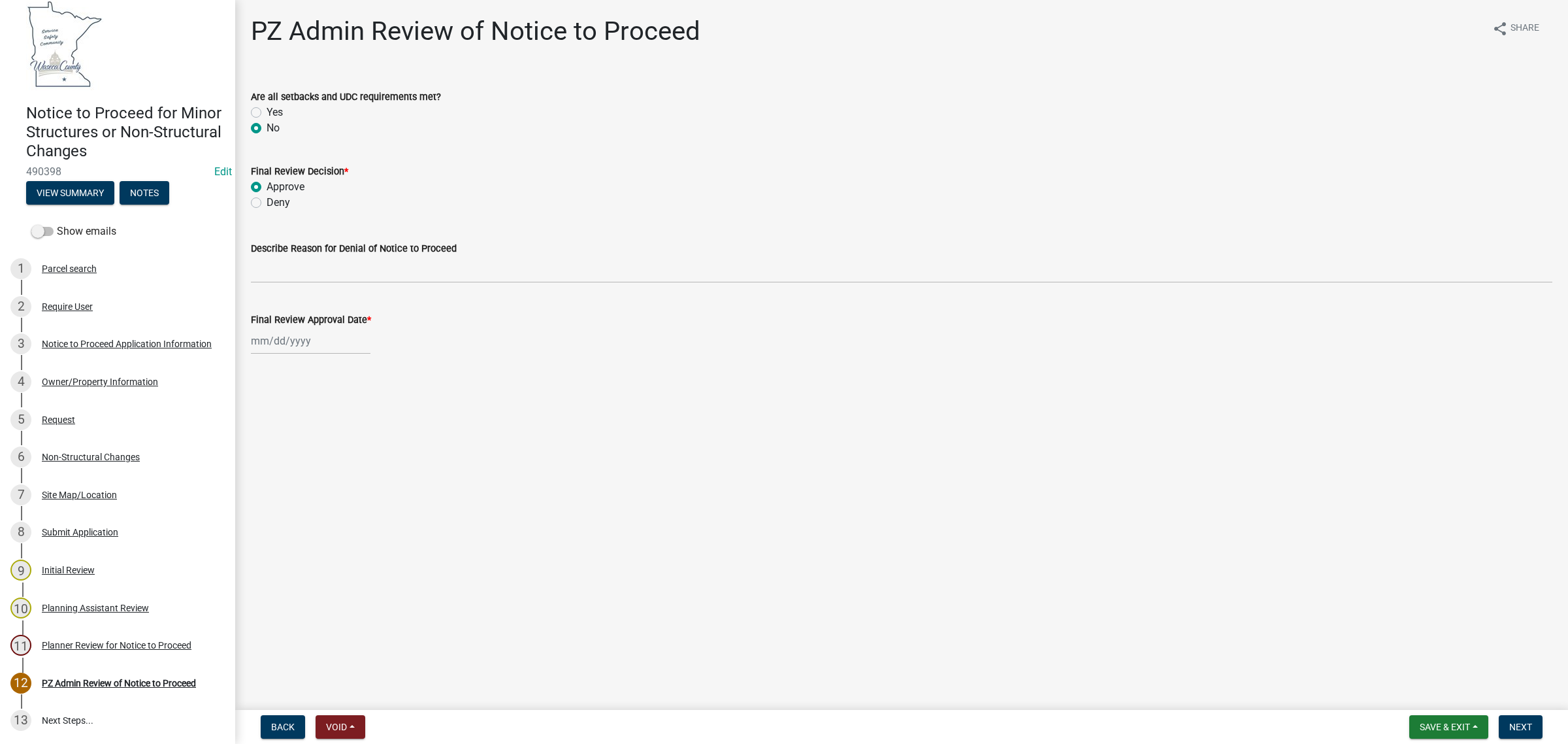
radio input "true"
click at [267, 195] on input "Deny" at bounding box center [271, 199] width 9 height 9
radio input "true"
click at [267, 179] on input "Approve" at bounding box center [271, 183] width 9 height 9
radio input "true"
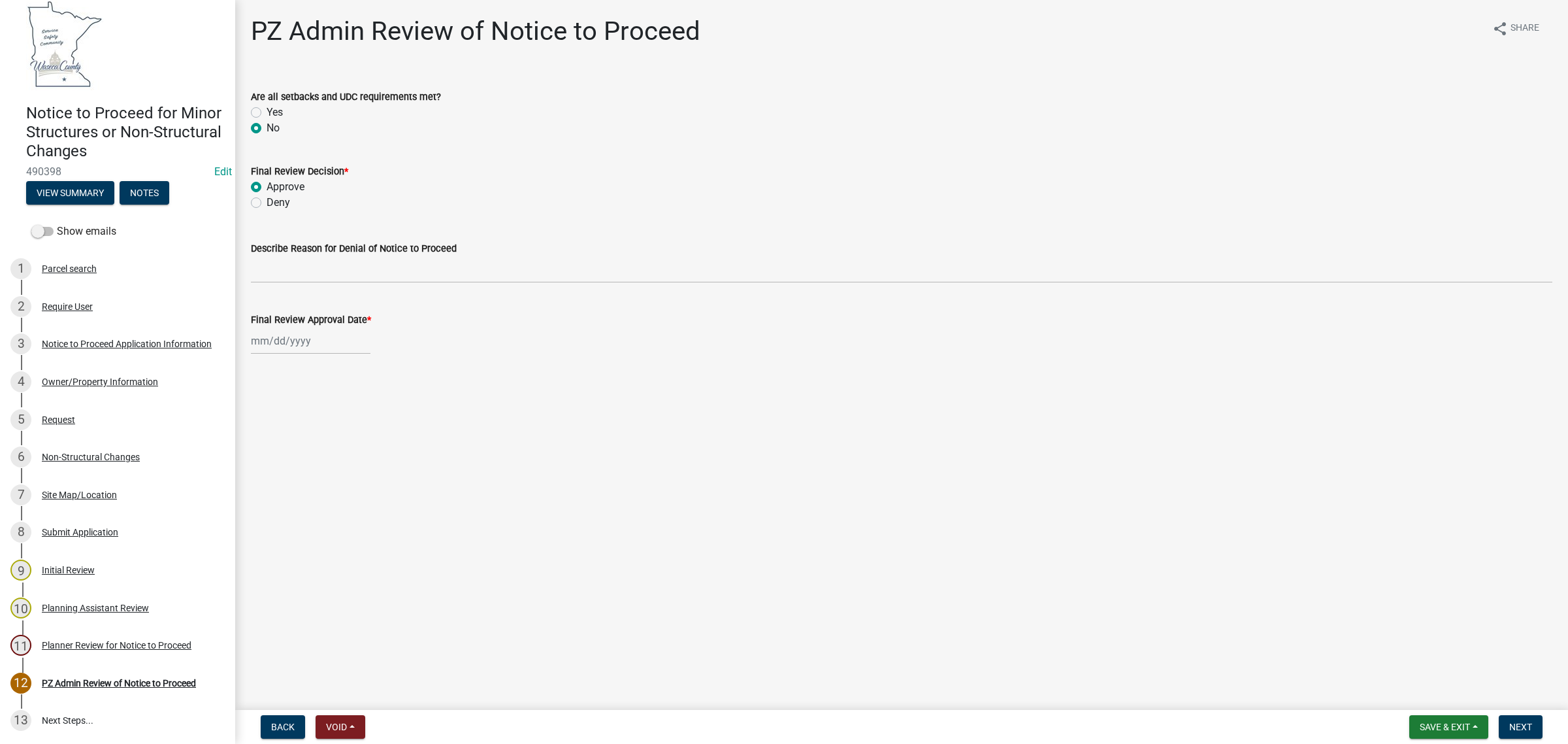
select select "10"
select select "2025"
click at [278, 343] on div "Jan Feb Mar Apr May Jun Jul Aug Sep Oct Nov Dec 1525 1526 1527 1528 1529 1530 1…" at bounding box center [311, 340] width 120 height 27
select select "1"
select select "2026"
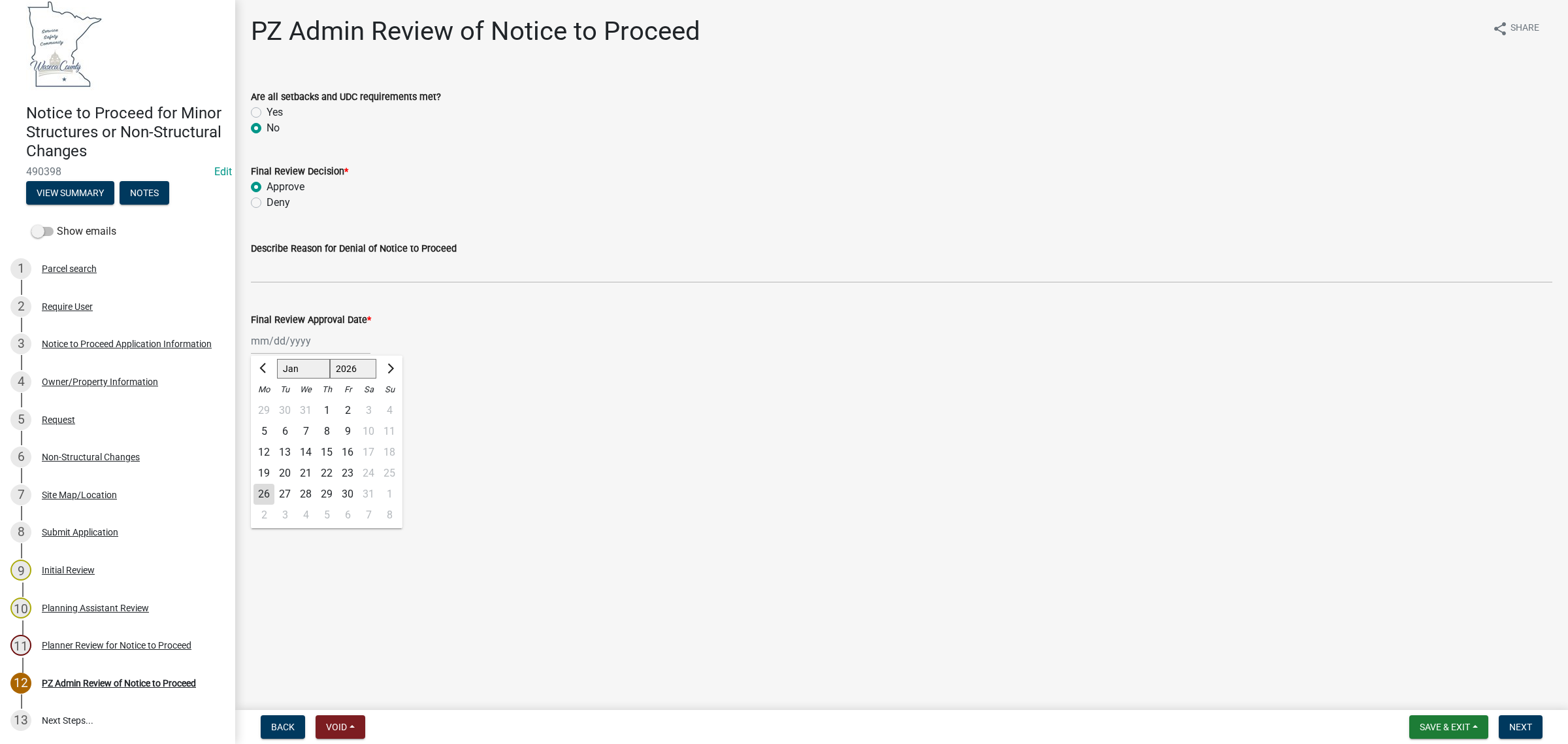
select select "2"
click at [258, 366] on button "Previous month" at bounding box center [264, 368] width 16 height 21
select select "12"
select select "2025"
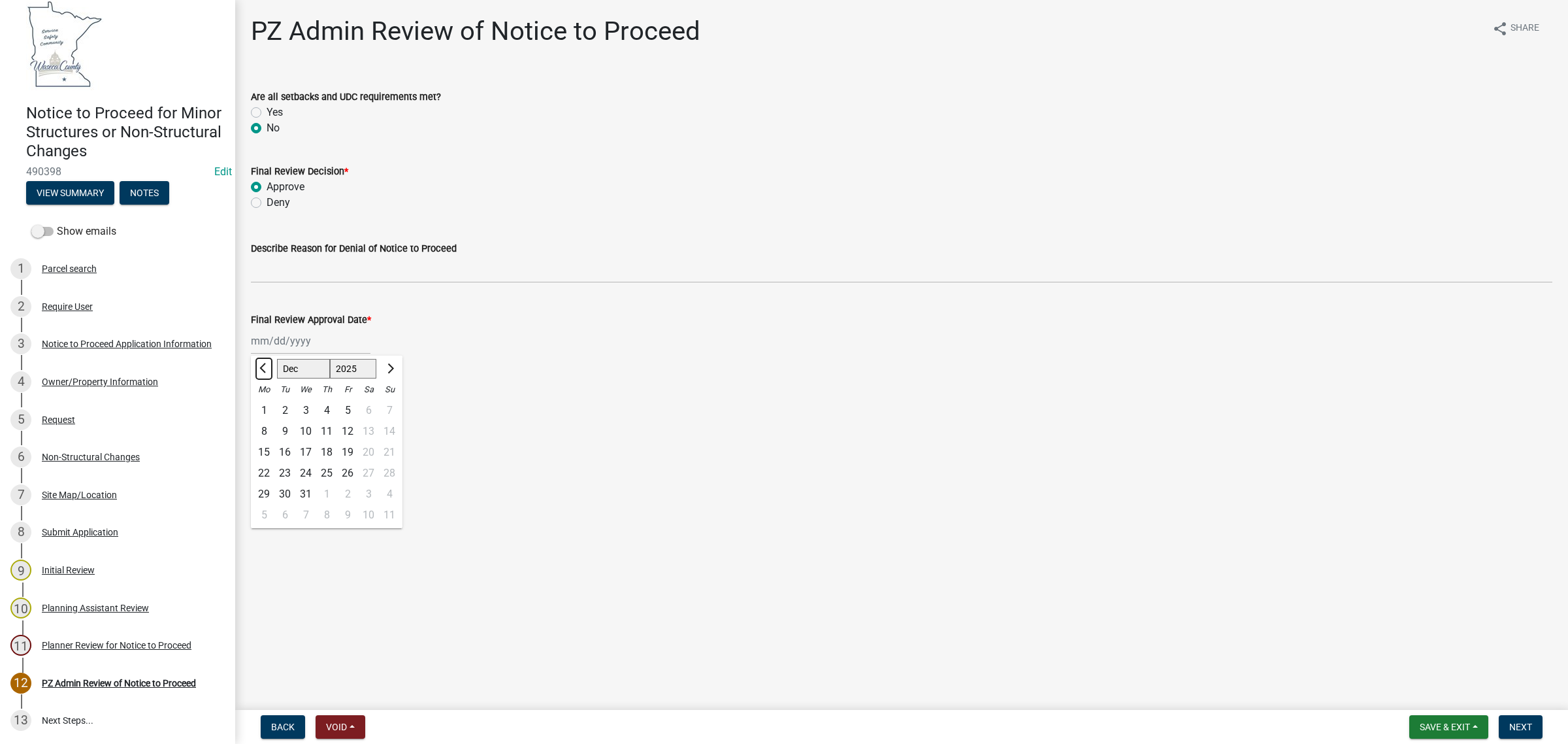
click at [258, 366] on button "Previous month" at bounding box center [264, 368] width 16 height 21
select select "10"
click at [262, 449] on div "13" at bounding box center [264, 452] width 21 height 21
type input "10/13/2025"
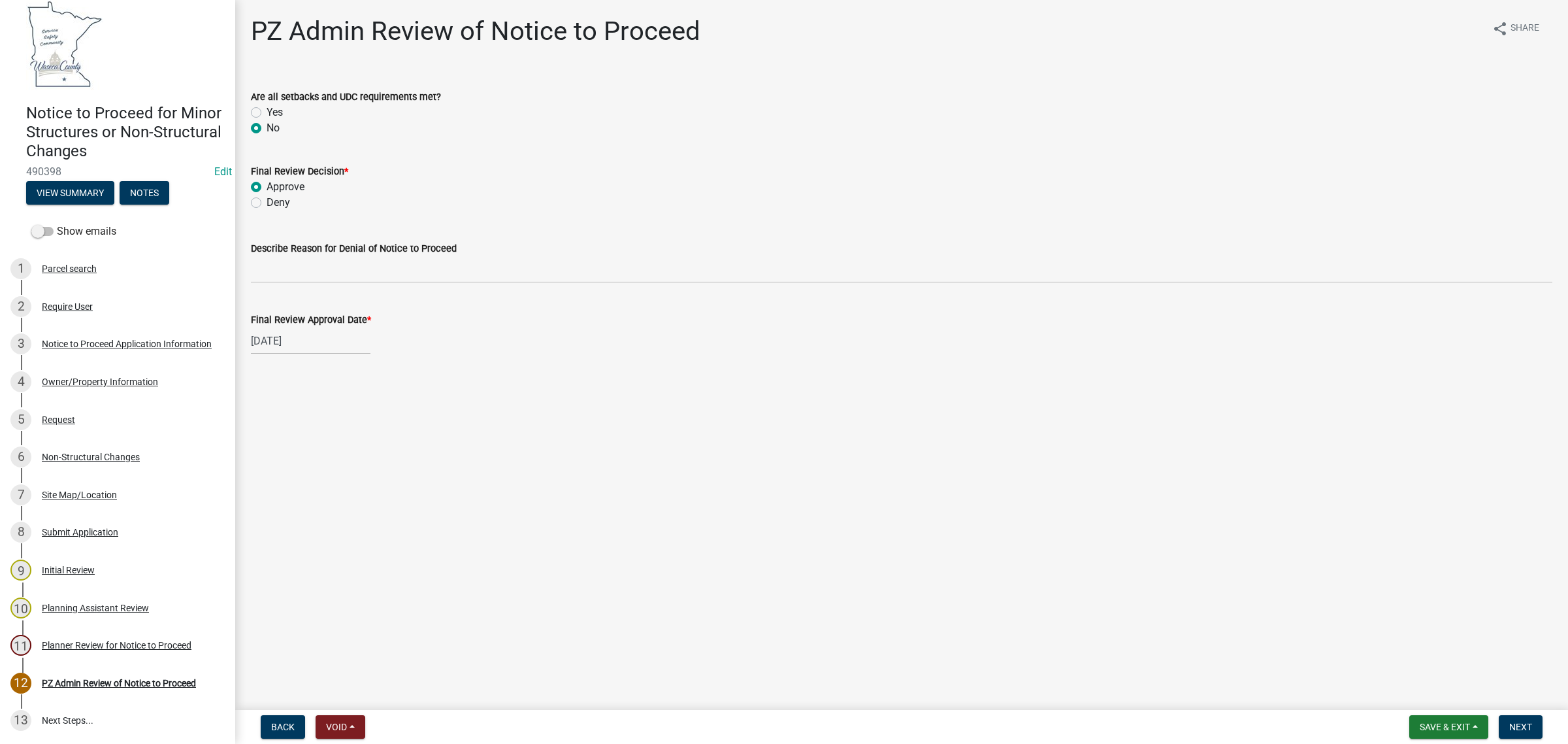
click at [639, 438] on main "PZ Admin Review of Notice to Proceed share Share Are all setbacks and UDC requi…" at bounding box center [902, 352] width 1333 height 705
click at [1516, 729] on span "Next" at bounding box center [1520, 727] width 23 height 10
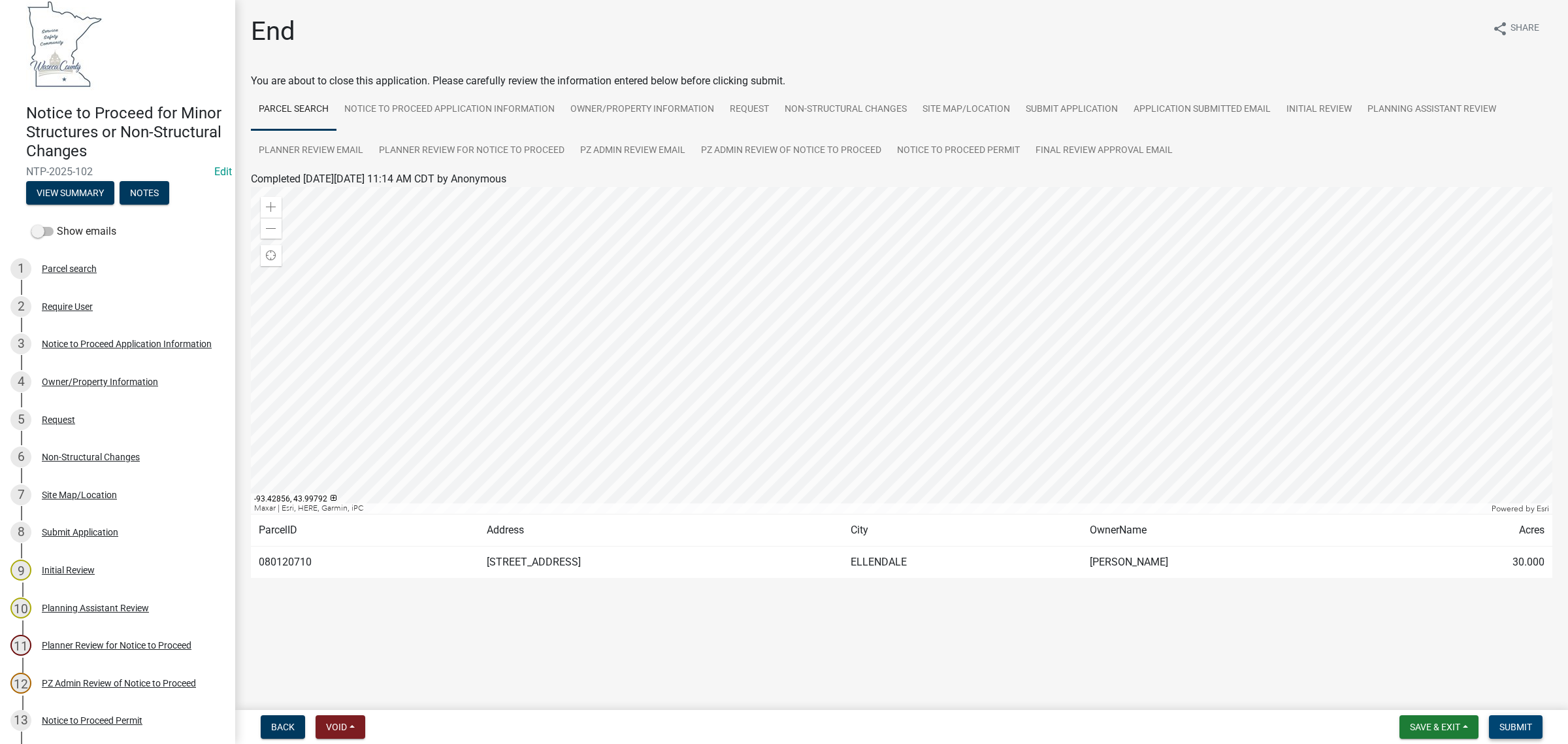
click at [1514, 732] on span "Submit" at bounding box center [1516, 727] width 33 height 10
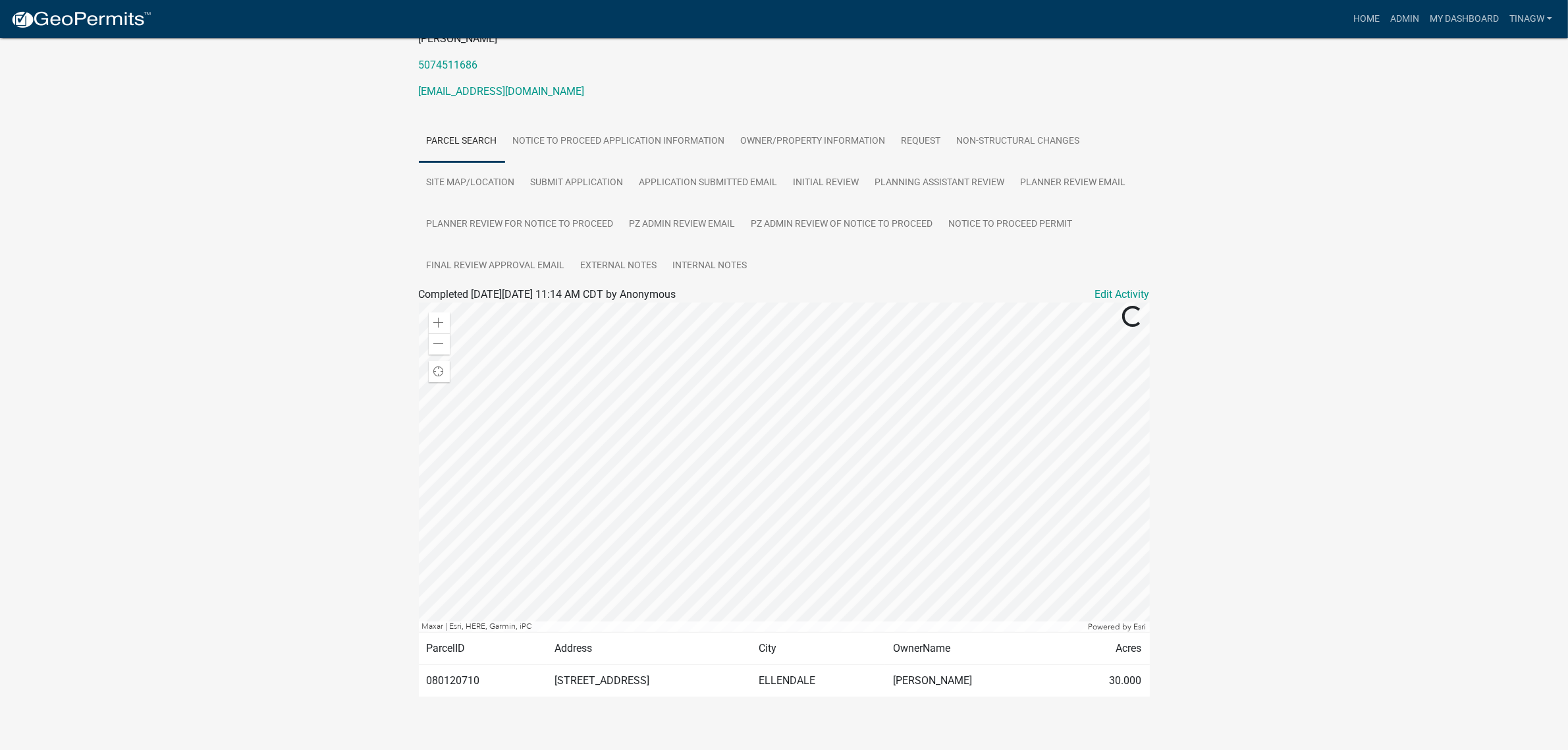
scroll to position [183, 0]
